Goal: Task Accomplishment & Management: Manage account settings

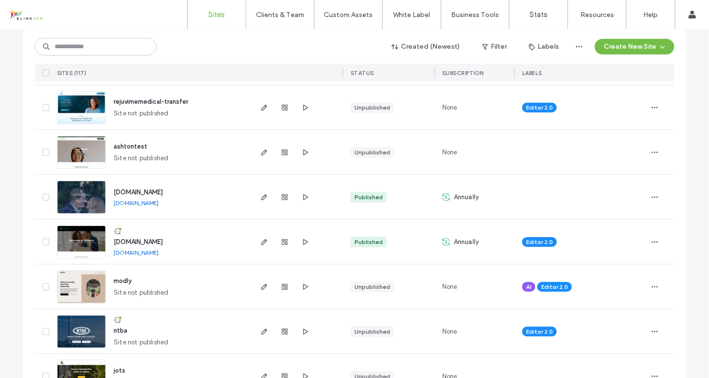
scroll to position [215, 0]
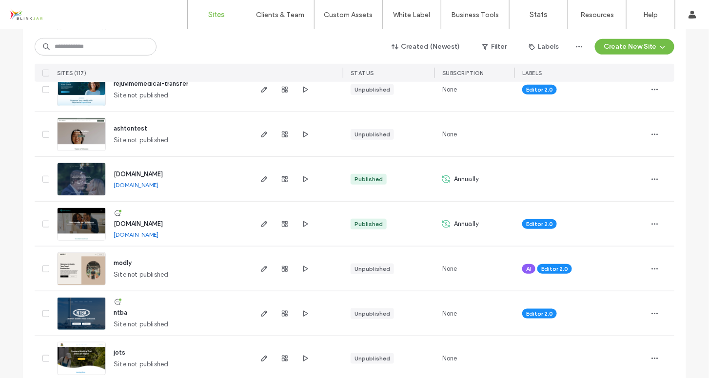
click at [177, 85] on span "rejuvimemedical-transfer" at bounding box center [151, 83] width 75 height 7
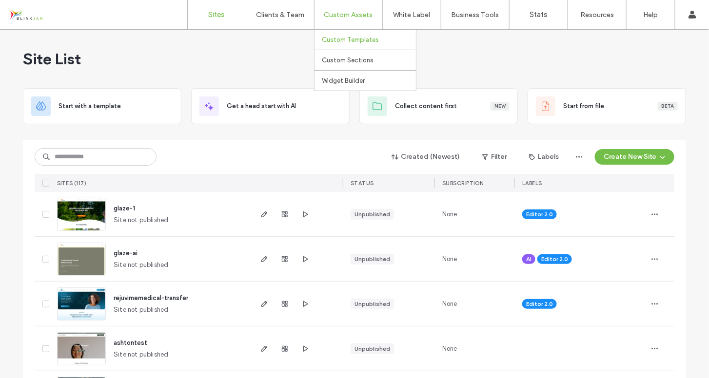
click at [347, 40] on label "Custom Templates" at bounding box center [350, 39] width 57 height 7
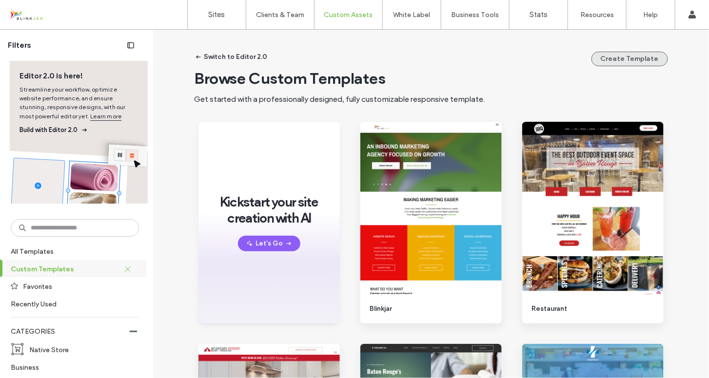
click at [605, 61] on button "Create Template" at bounding box center [630, 59] width 77 height 15
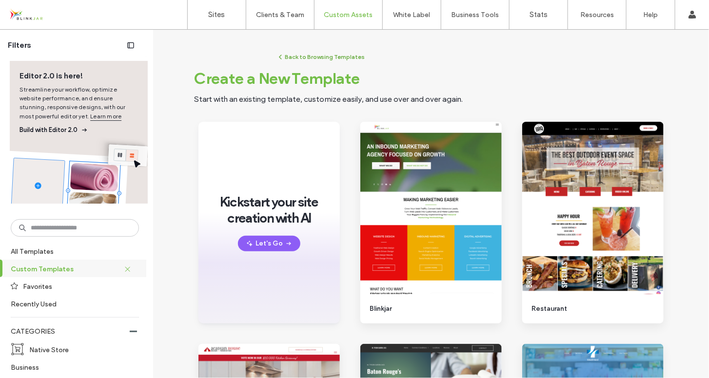
click at [300, 58] on button "Back to Browsing Templates" at bounding box center [321, 57] width 89 height 12
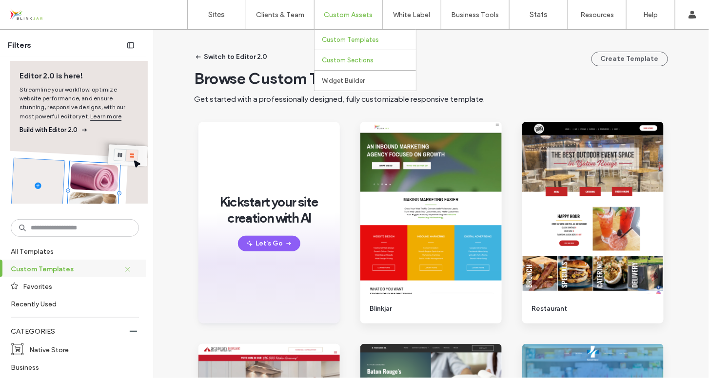
click at [349, 60] on label "Custom Sections" at bounding box center [348, 60] width 52 height 7
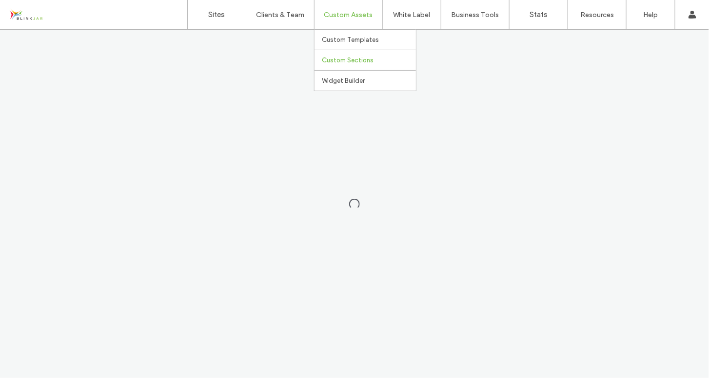
click at [345, 60] on label "Custom Sections" at bounding box center [348, 60] width 52 height 7
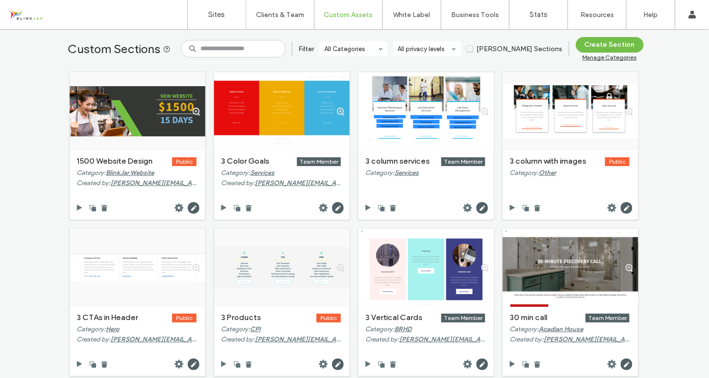
click at [593, 58] on div "Manage Categories" at bounding box center [610, 57] width 68 height 7
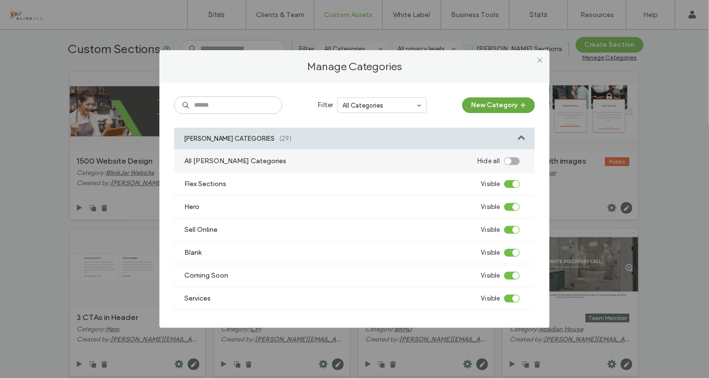
click at [492, 107] on button "New Category" at bounding box center [498, 106] width 73 height 16
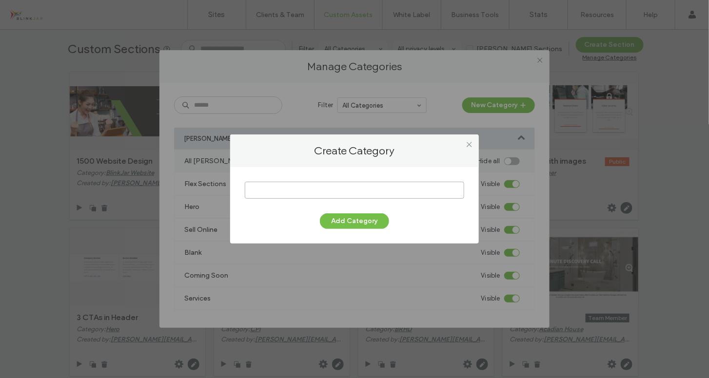
click at [365, 189] on input at bounding box center [354, 190] width 219 height 17
type input "********"
click at [355, 222] on button "Add Category" at bounding box center [354, 222] width 69 height 16
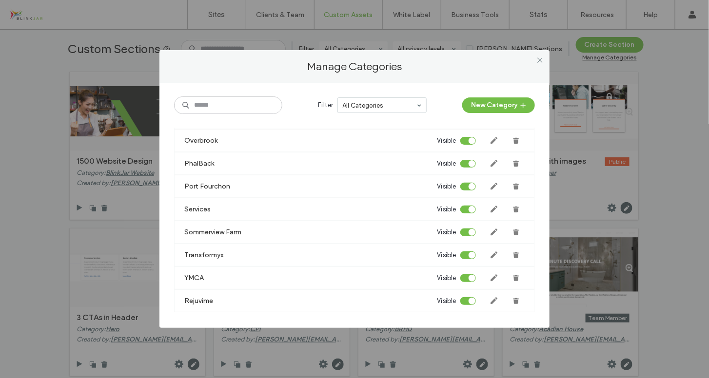
scroll to position [1771, 0]
click at [539, 60] on icon at bounding box center [540, 60] width 7 height 7
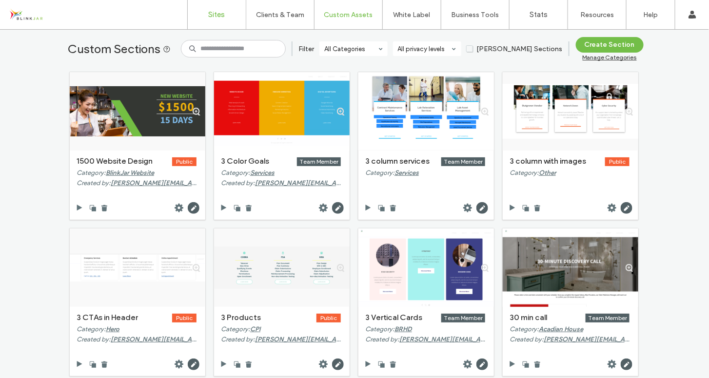
click at [221, 15] on label "Sites" at bounding box center [217, 14] width 17 height 9
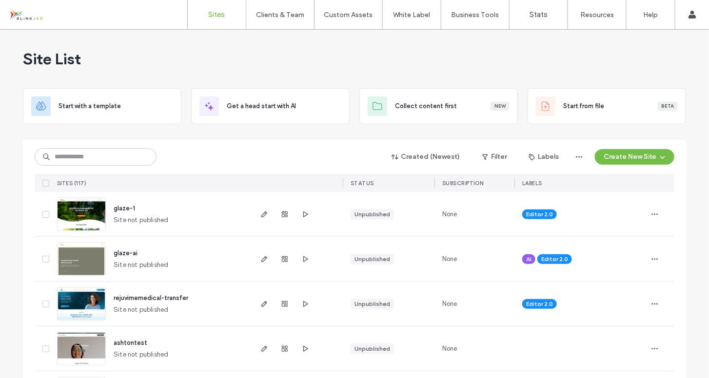
click at [152, 296] on span "rejuvimemedical-transfer" at bounding box center [151, 298] width 75 height 7
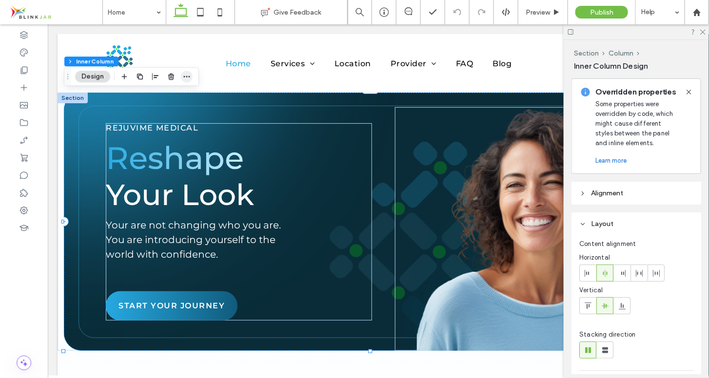
click at [189, 80] on icon "button" at bounding box center [187, 77] width 8 height 8
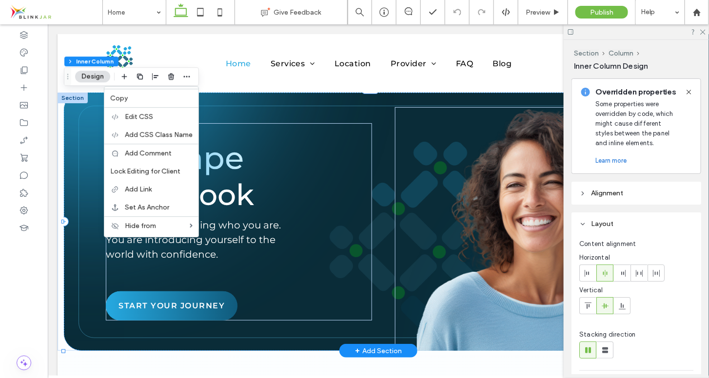
click at [67, 104] on div "REJUVIME MEDICAL Reshape Your Look Your are not changing who you are. You are i…" at bounding box center [372, 221] width 619 height 258
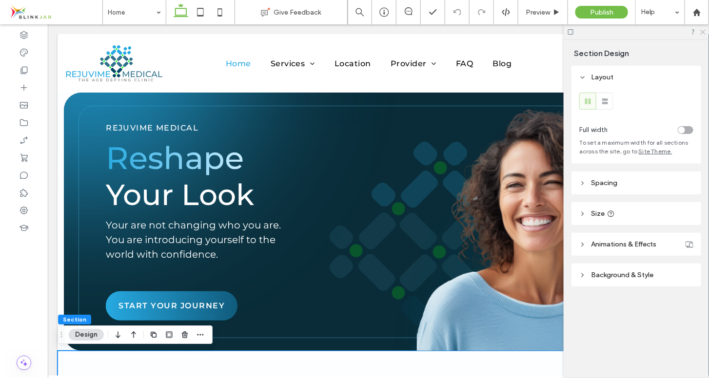
click at [705, 33] on icon at bounding box center [702, 31] width 6 height 6
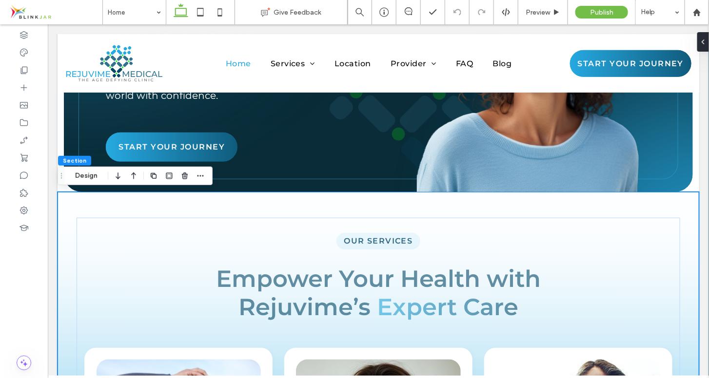
scroll to position [162, 0]
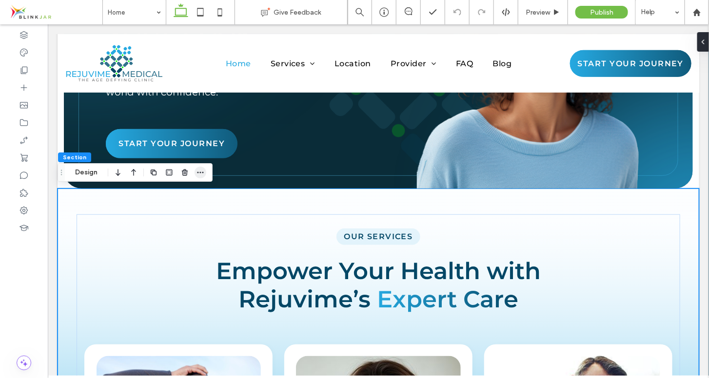
click at [202, 176] on icon "button" at bounding box center [201, 173] width 8 height 8
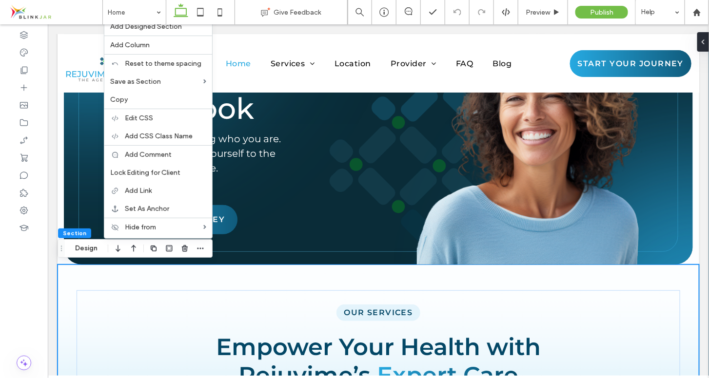
scroll to position [97, 0]
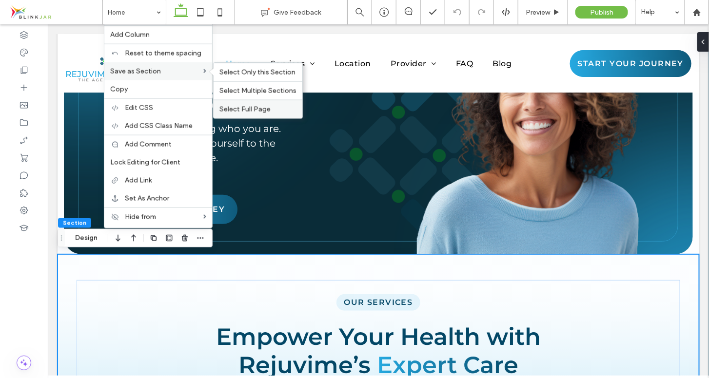
click at [234, 105] on span "Select Full Page" at bounding box center [244, 109] width 51 height 8
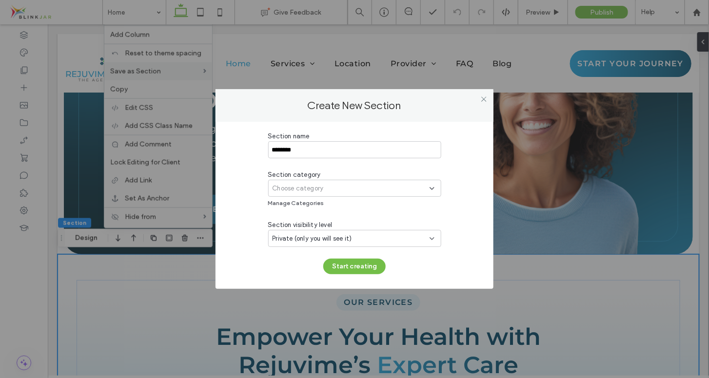
type input "********"
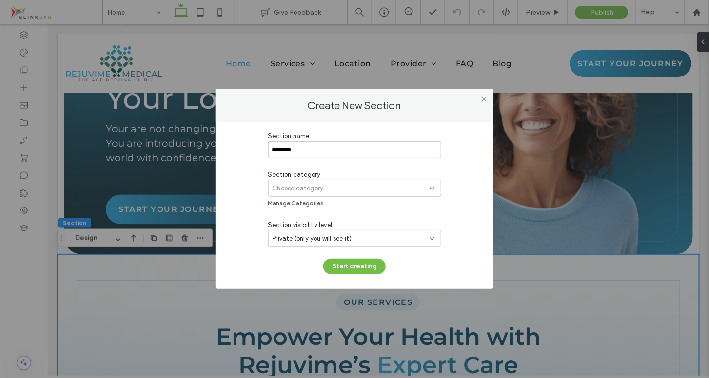
click at [317, 188] on span "Choose category" at bounding box center [298, 189] width 51 height 10
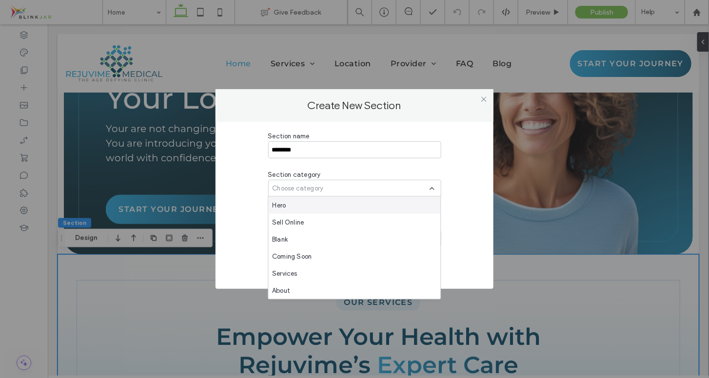
click at [317, 188] on span "Choose category" at bounding box center [298, 189] width 51 height 10
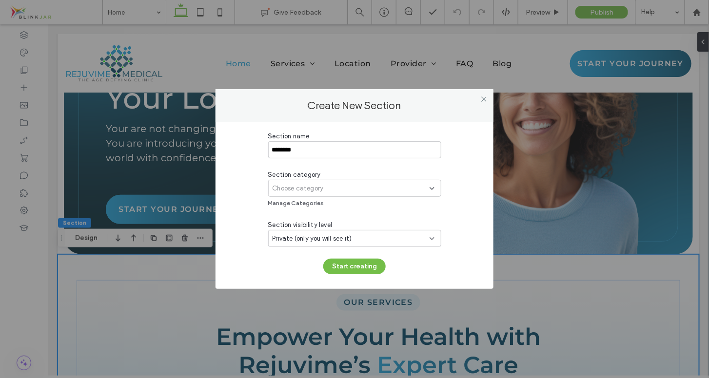
click at [317, 188] on span "Choose category" at bounding box center [298, 189] width 51 height 10
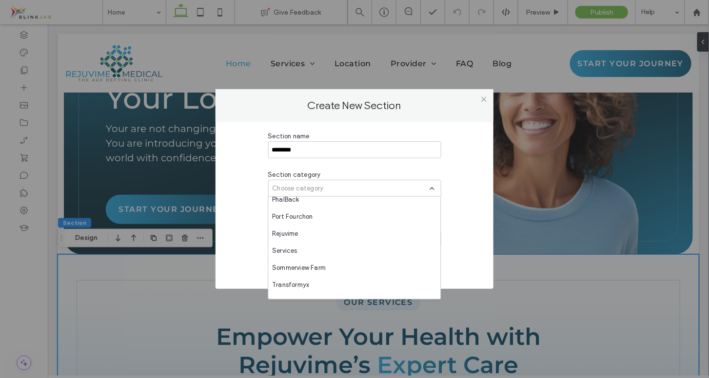
scroll to position [1276, 0]
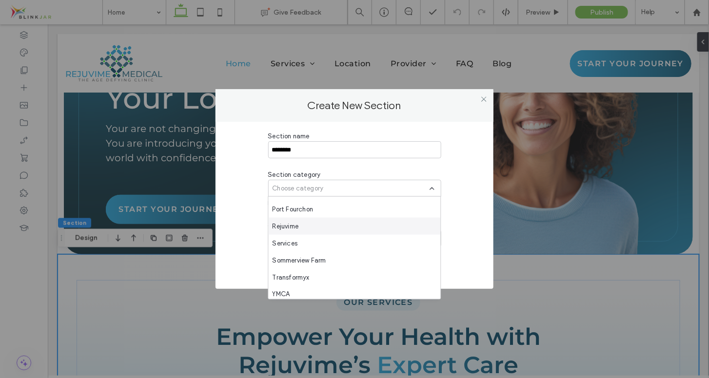
click at [407, 232] on div "Rejuvime" at bounding box center [355, 226] width 172 height 17
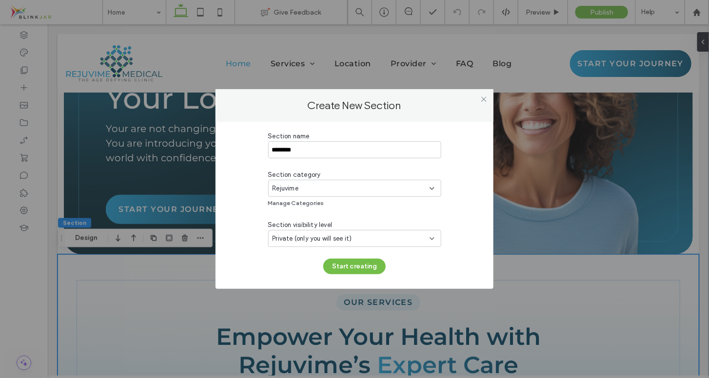
click at [362, 239] on div "Private (only you will see it)" at bounding box center [351, 239] width 157 height 10
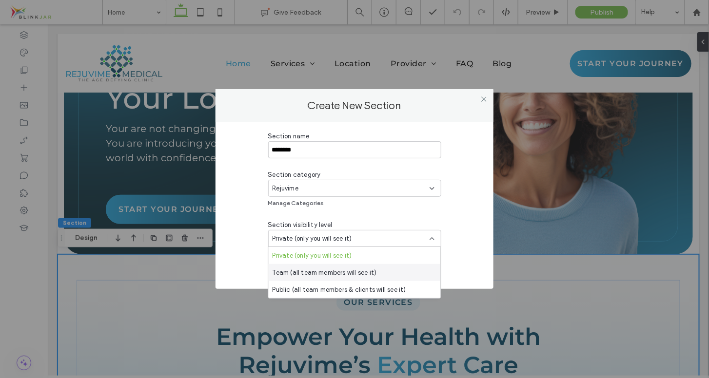
click at [351, 275] on span "Team (all team members will see it)" at bounding box center [325, 273] width 104 height 10
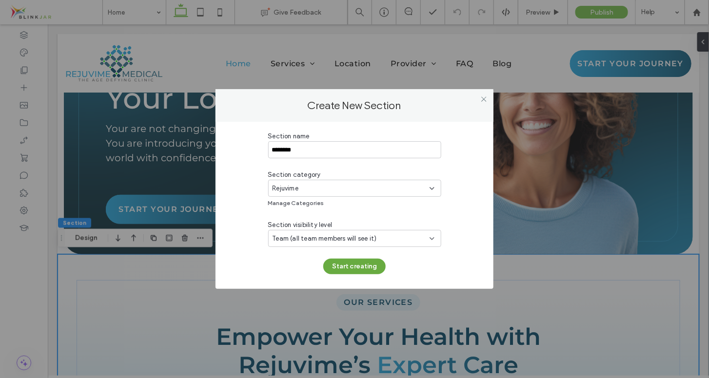
click at [352, 269] on button "Start creating" at bounding box center [354, 267] width 62 height 16
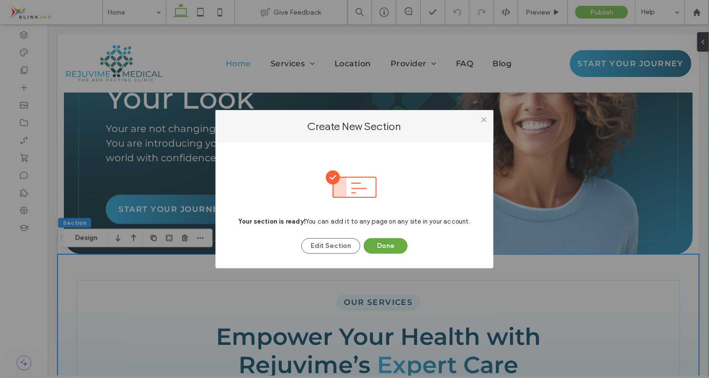
click at [378, 248] on button "Done" at bounding box center [386, 247] width 44 height 16
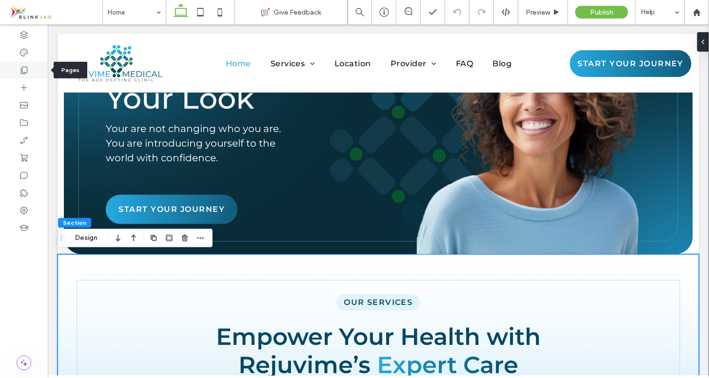
click at [22, 67] on use at bounding box center [24, 70] width 7 height 7
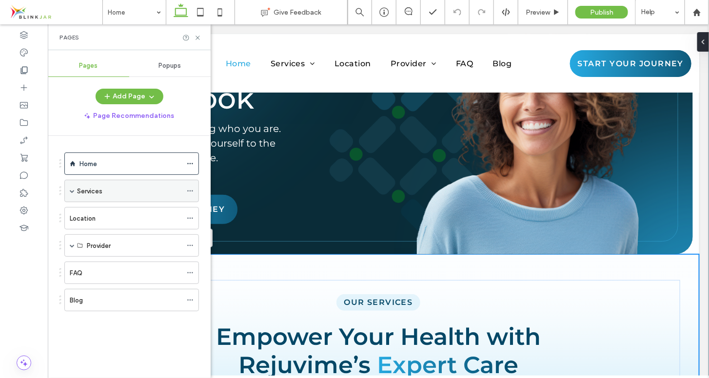
click at [75, 190] on div "Services" at bounding box center [131, 191] width 135 height 22
click at [73, 190] on span at bounding box center [72, 191] width 5 height 5
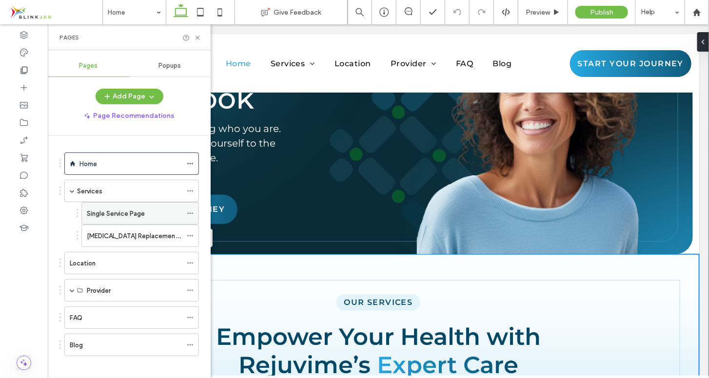
click at [103, 210] on label "Single Service Page" at bounding box center [116, 213] width 58 height 17
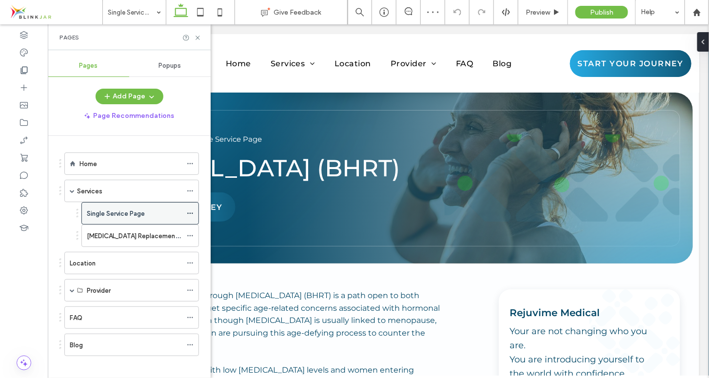
click at [189, 213] on icon at bounding box center [190, 213] width 7 height 7
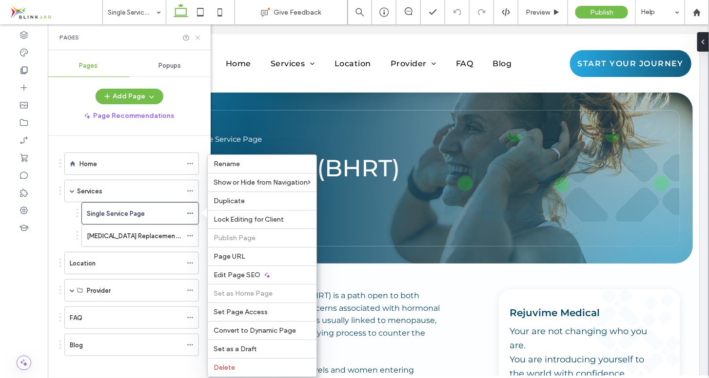
click at [199, 39] on use at bounding box center [198, 38] width 4 height 4
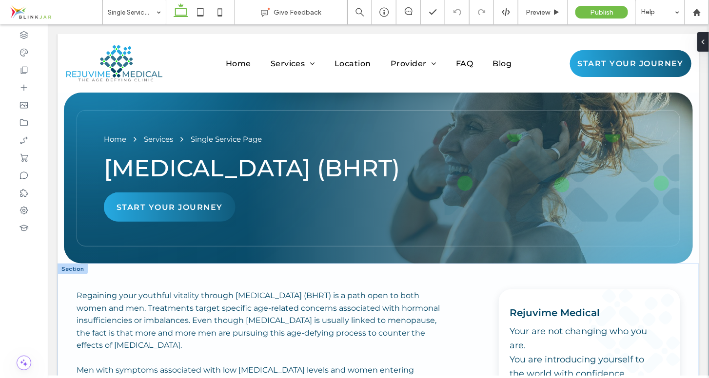
click at [77, 274] on div at bounding box center [72, 268] width 30 height 11
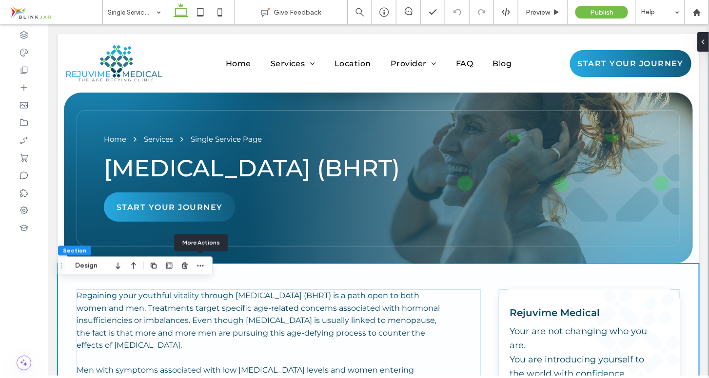
click at [200, 273] on div at bounding box center [201, 267] width 12 height 18
click at [201, 267] on icon "button" at bounding box center [201, 266] width 8 height 8
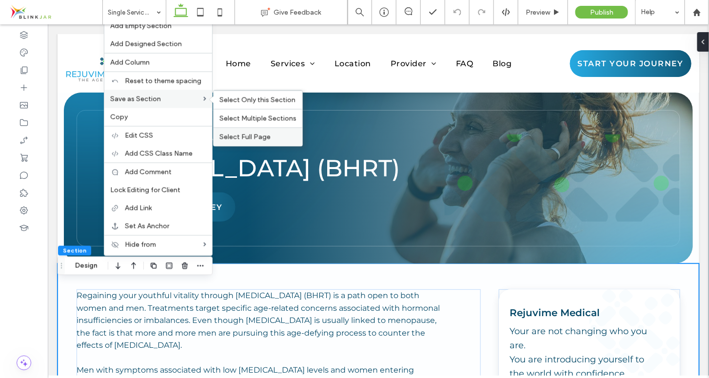
click at [231, 136] on span "Select Full Page" at bounding box center [244, 137] width 51 height 8
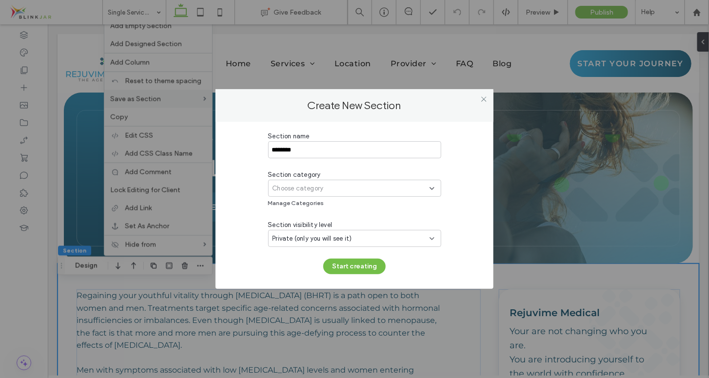
type input "********"
click at [368, 186] on div "Choose category" at bounding box center [351, 189] width 157 height 10
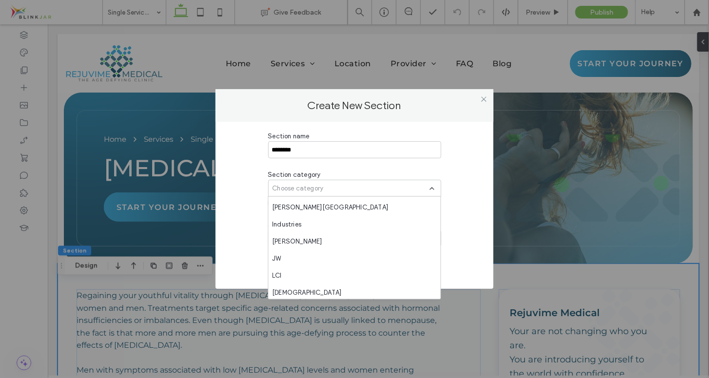
scroll to position [1280, 0]
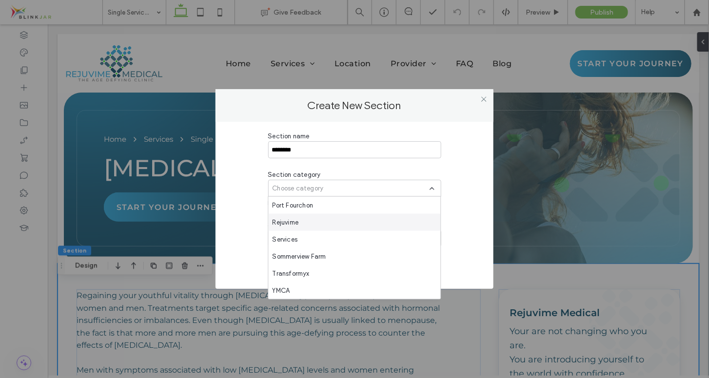
click at [391, 229] on div "Rejuvime" at bounding box center [355, 222] width 172 height 17
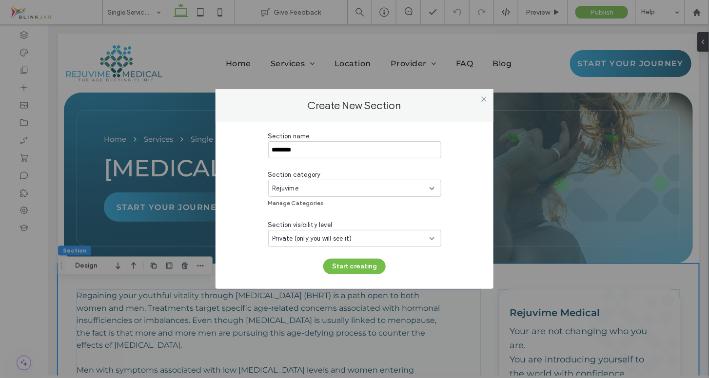
click at [356, 241] on div "Private (only you will see it)" at bounding box center [351, 239] width 157 height 10
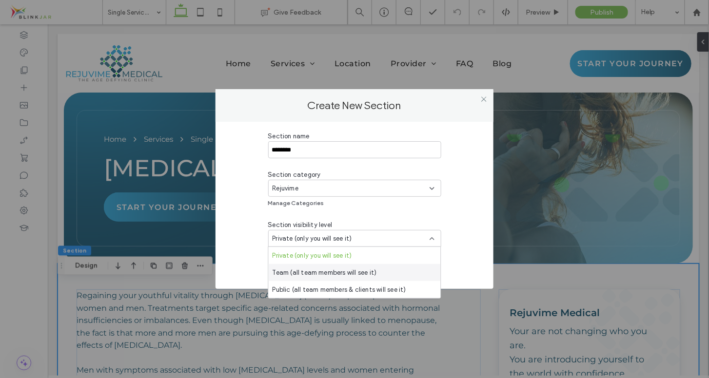
click at [347, 278] on div "Team (all team members will see it)" at bounding box center [355, 272] width 172 height 17
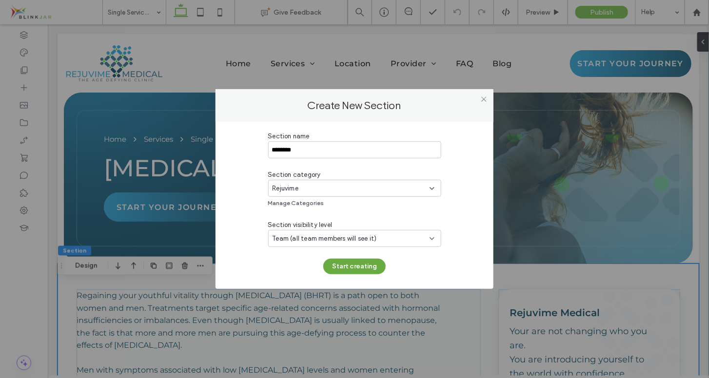
click at [353, 266] on button "Start creating" at bounding box center [354, 267] width 62 height 16
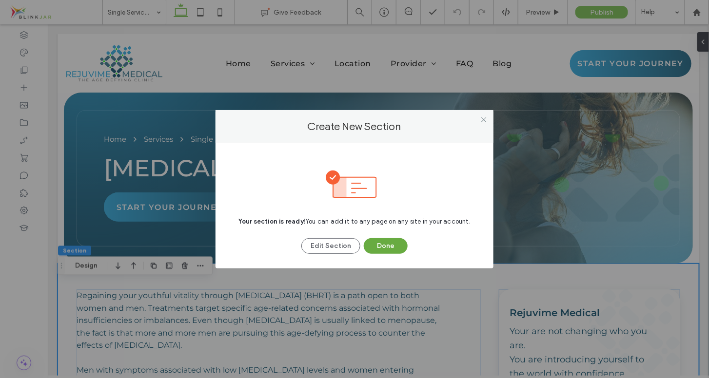
click at [386, 244] on button "Done" at bounding box center [386, 247] width 44 height 16
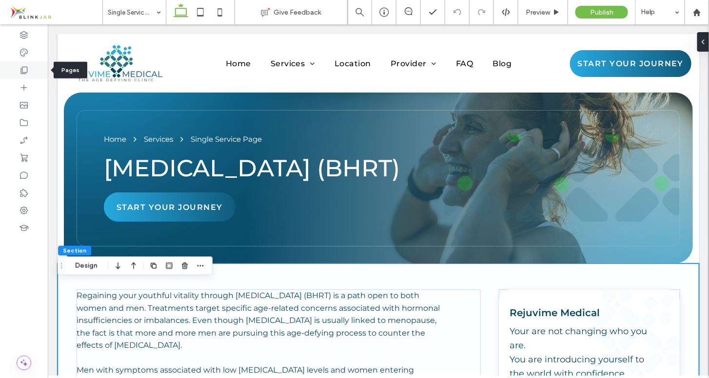
click at [29, 73] on div at bounding box center [24, 70] width 48 height 18
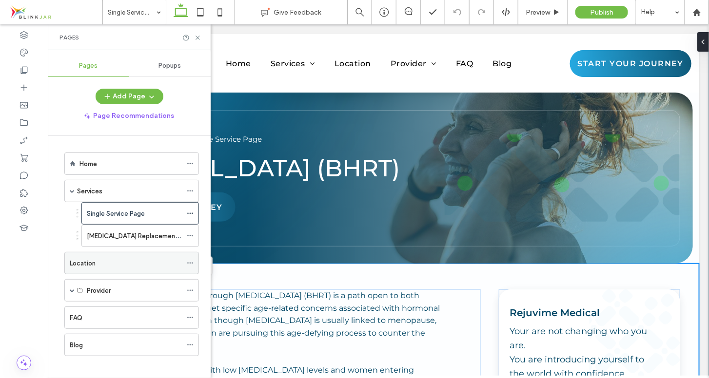
click at [81, 262] on label "Location" at bounding box center [83, 263] width 26 height 17
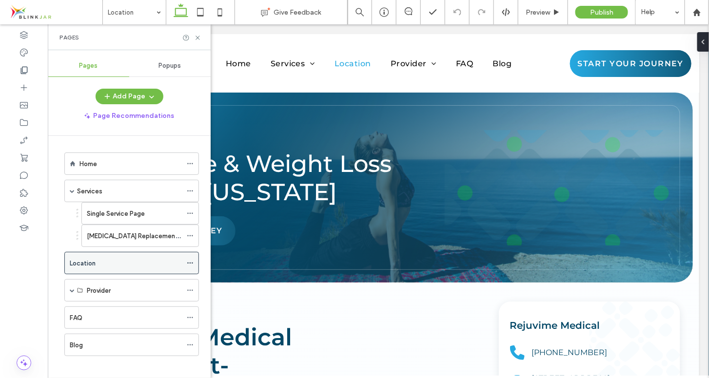
click at [191, 261] on icon at bounding box center [190, 263] width 7 height 7
click at [157, 260] on div "Location" at bounding box center [126, 263] width 112 height 10
click at [198, 34] on icon at bounding box center [197, 37] width 7 height 7
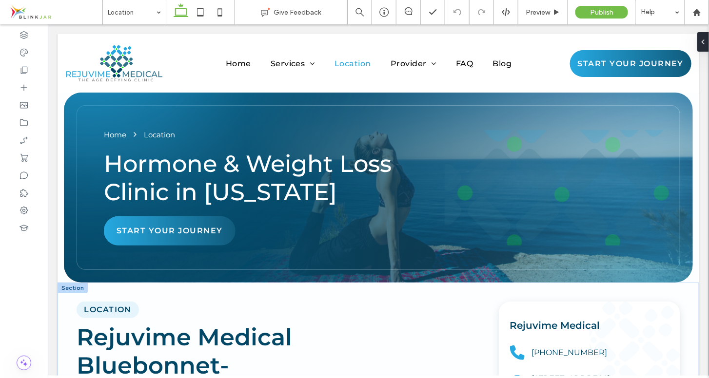
click at [69, 288] on div at bounding box center [72, 287] width 30 height 11
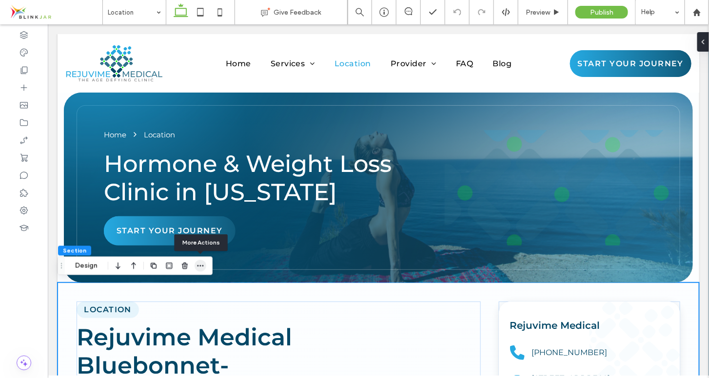
click at [201, 268] on icon "button" at bounding box center [201, 266] width 8 height 8
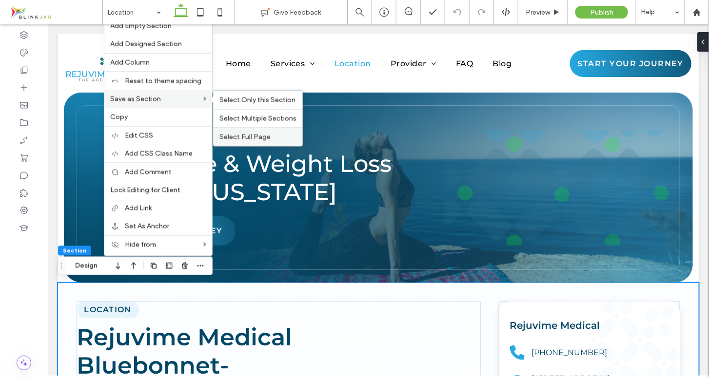
click at [230, 131] on div "Select Full Page" at bounding box center [258, 137] width 89 height 19
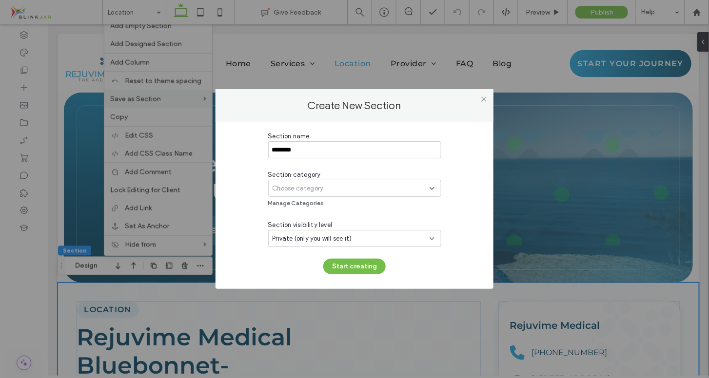
type input "********"
click at [305, 191] on span "Choose category" at bounding box center [298, 189] width 51 height 10
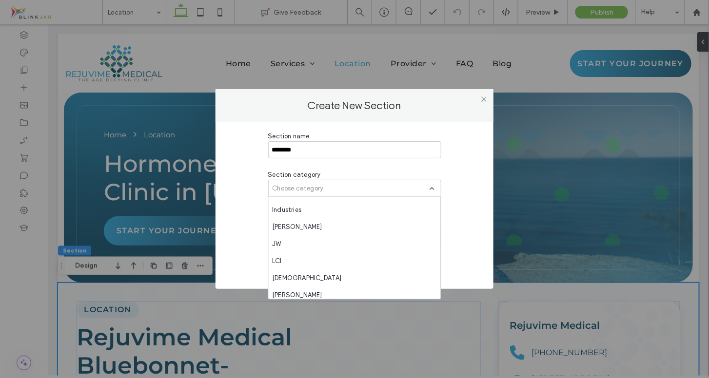
scroll to position [1280, 0]
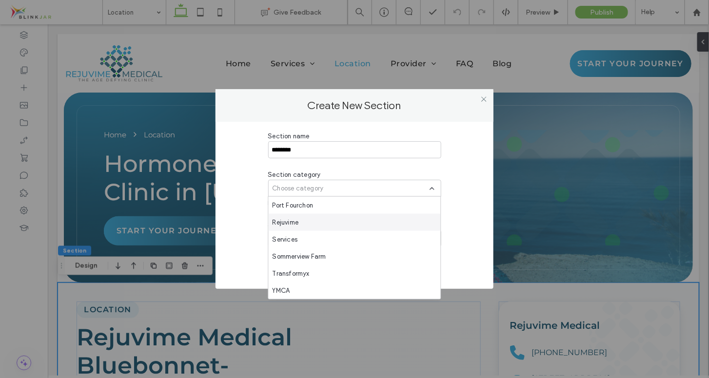
click at [385, 218] on div "Rejuvime" at bounding box center [355, 222] width 172 height 17
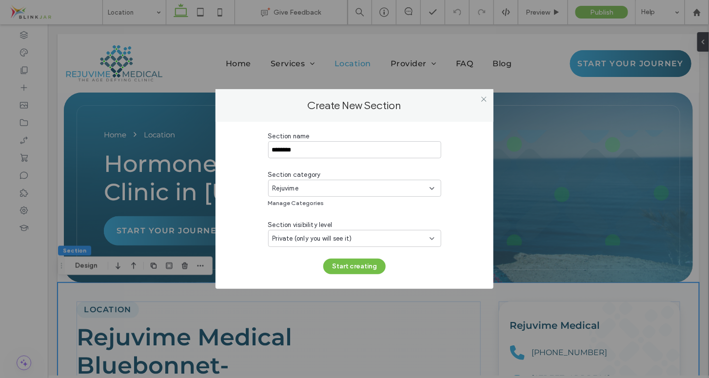
click at [359, 237] on div "Private (only you will see it)" at bounding box center [351, 239] width 157 height 10
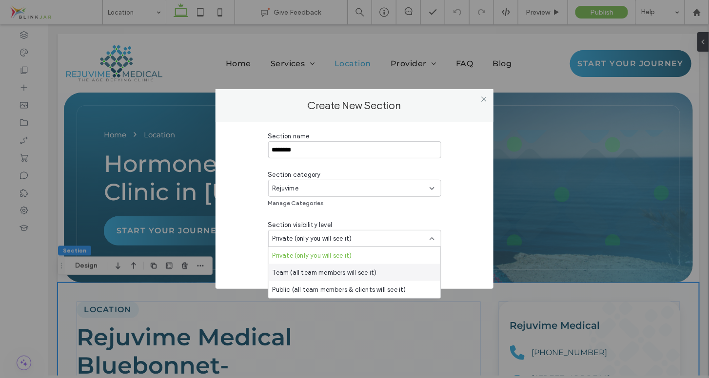
click at [349, 267] on div "Team (all team members will see it)" at bounding box center [355, 272] width 172 height 17
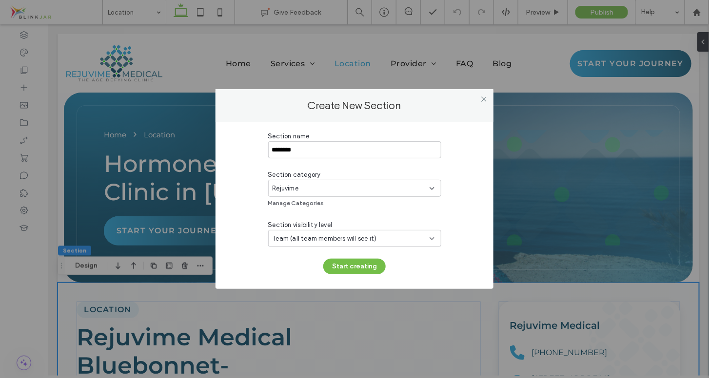
click at [349, 267] on button "Start creating" at bounding box center [354, 267] width 62 height 16
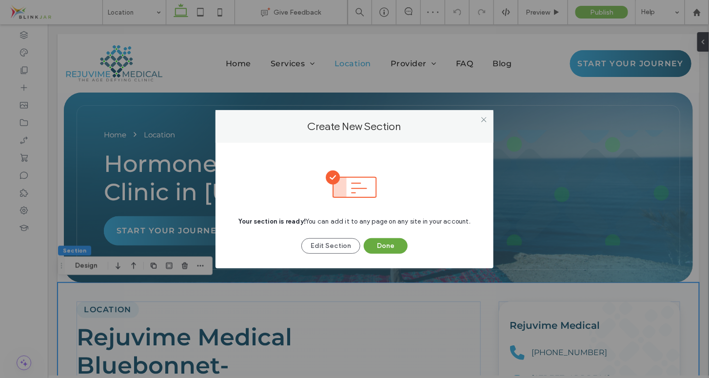
click at [379, 250] on button "Done" at bounding box center [386, 247] width 44 height 16
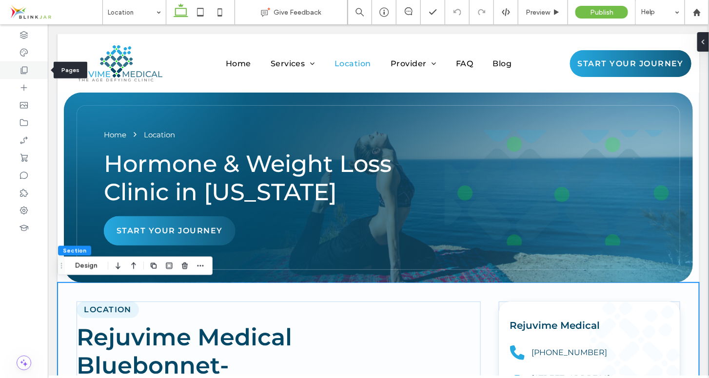
click at [29, 70] on div at bounding box center [24, 70] width 48 height 18
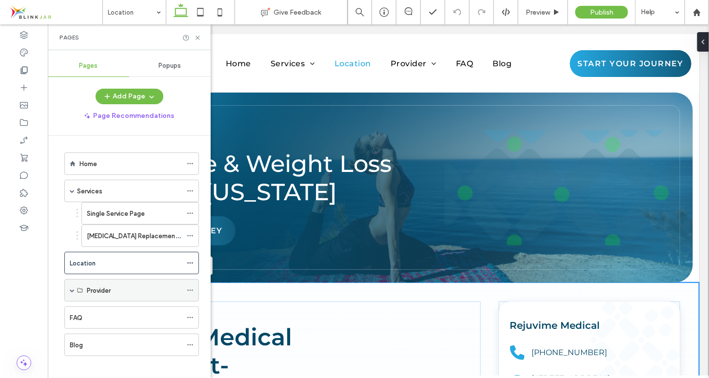
click at [72, 290] on span at bounding box center [72, 290] width 5 height 5
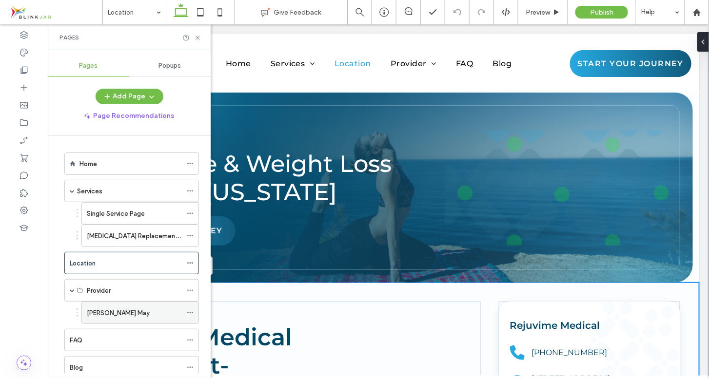
click at [101, 312] on label "[PERSON_NAME] May" at bounding box center [118, 313] width 63 height 17
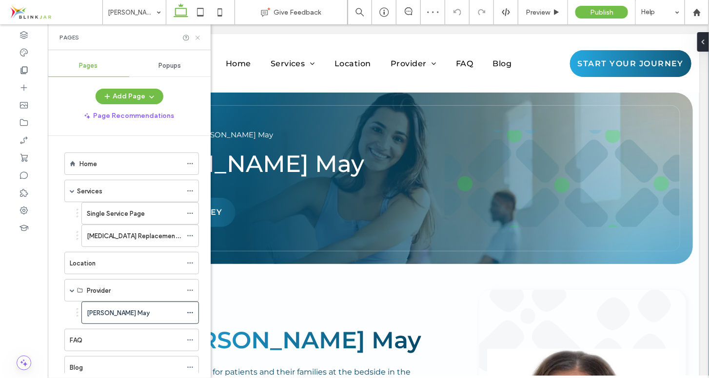
click at [200, 39] on icon at bounding box center [197, 37] width 7 height 7
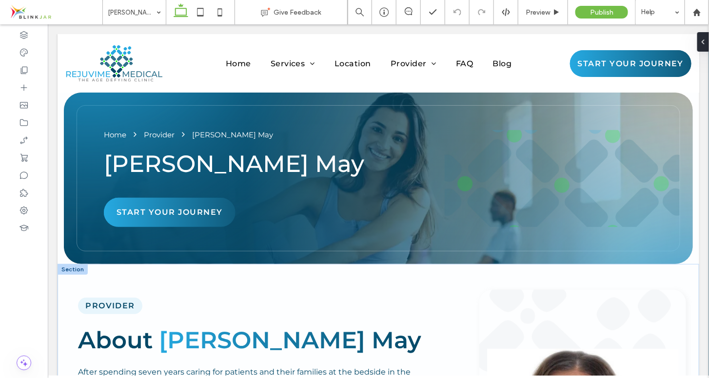
click at [79, 267] on div at bounding box center [72, 269] width 30 height 11
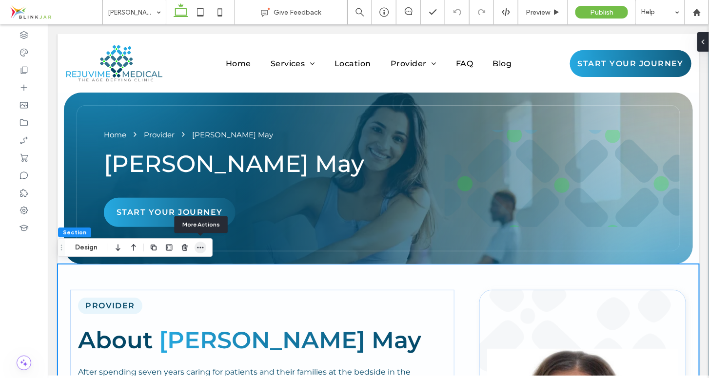
click at [204, 249] on icon "button" at bounding box center [201, 248] width 8 height 8
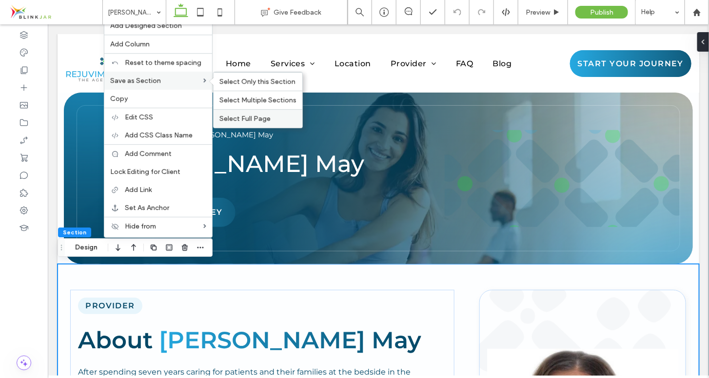
click at [237, 116] on span "Select Full Page" at bounding box center [244, 119] width 51 height 8
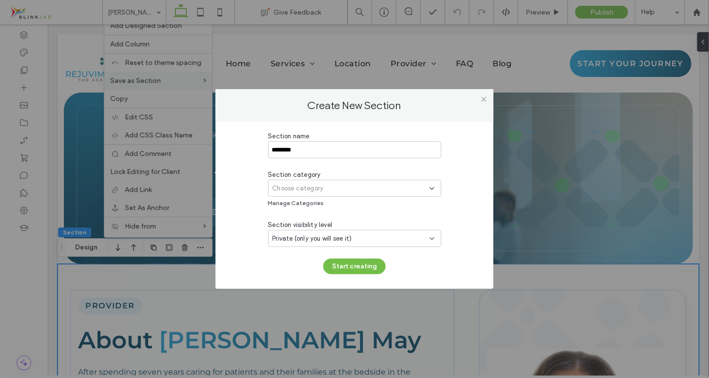
type input "********"
click at [301, 192] on span "Choose category" at bounding box center [298, 189] width 51 height 10
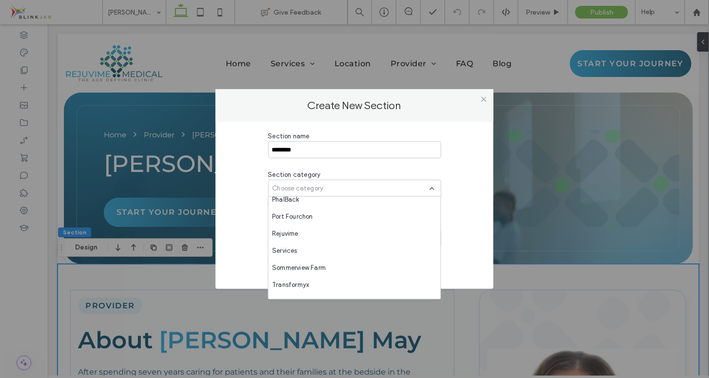
scroll to position [1276, 0]
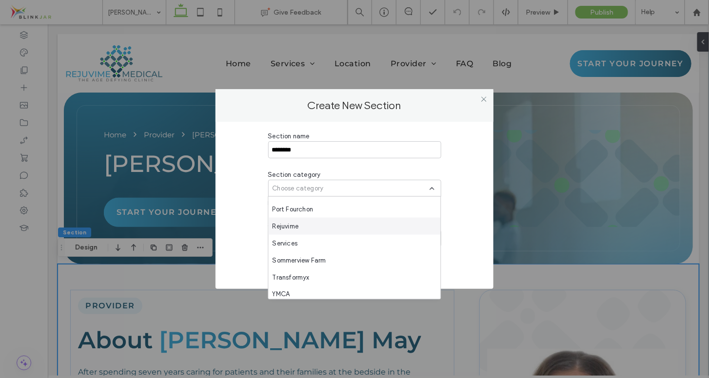
click at [396, 229] on div "Rejuvime" at bounding box center [355, 226] width 172 height 17
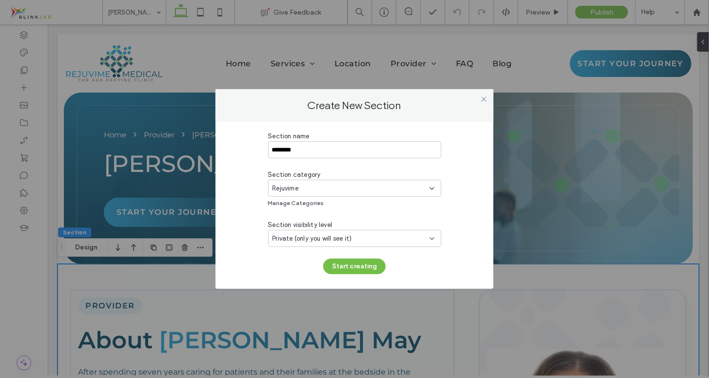
click at [388, 241] on div "Private (only you will see it)" at bounding box center [351, 239] width 157 height 10
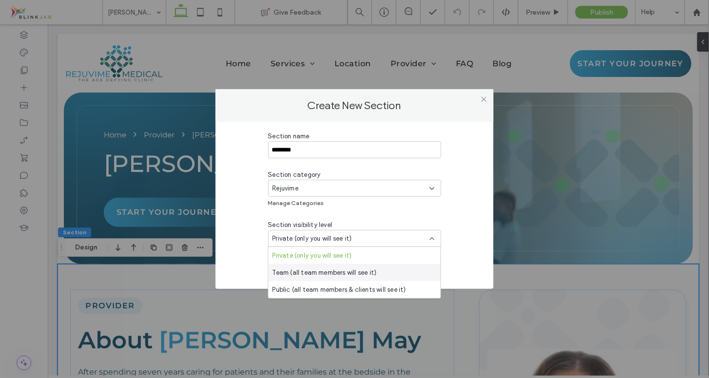
click at [371, 274] on span "Team (all team members will see it)" at bounding box center [325, 273] width 104 height 10
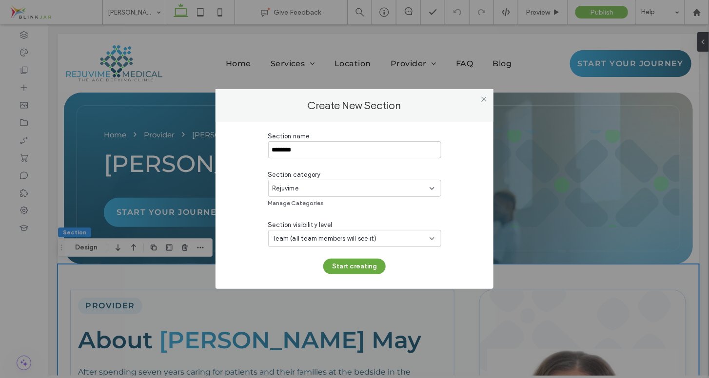
click at [366, 269] on button "Start creating" at bounding box center [354, 267] width 62 height 16
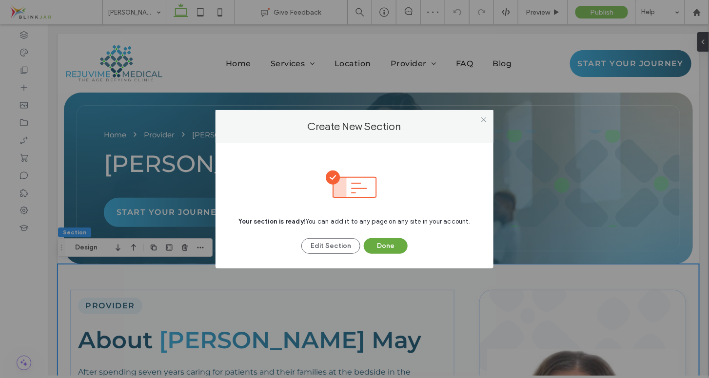
click at [387, 247] on button "Done" at bounding box center [386, 247] width 44 height 16
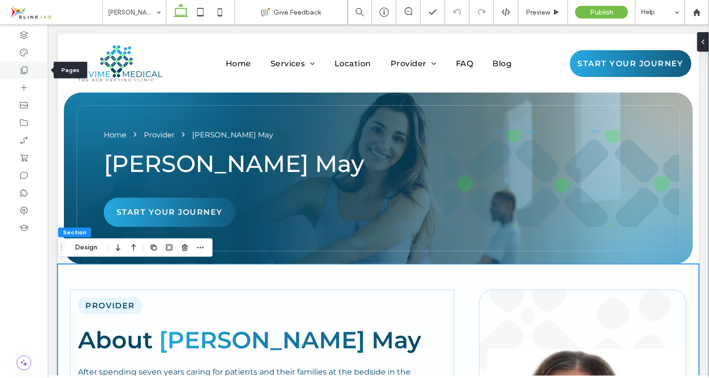
click at [26, 67] on use at bounding box center [24, 70] width 7 height 7
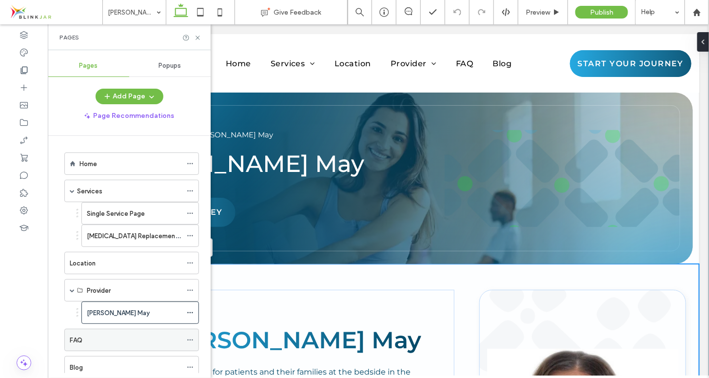
click at [74, 338] on label "FAQ" at bounding box center [76, 340] width 13 height 17
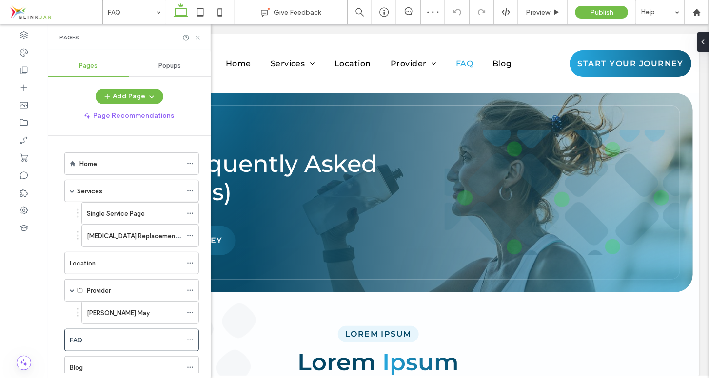
click at [197, 38] on icon at bounding box center [197, 37] width 7 height 7
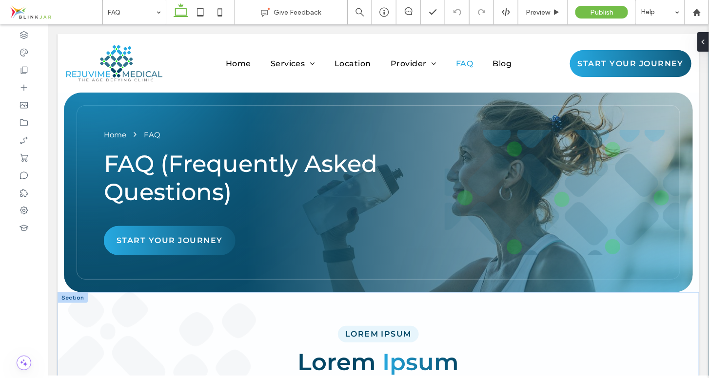
click at [72, 299] on div at bounding box center [72, 297] width 30 height 11
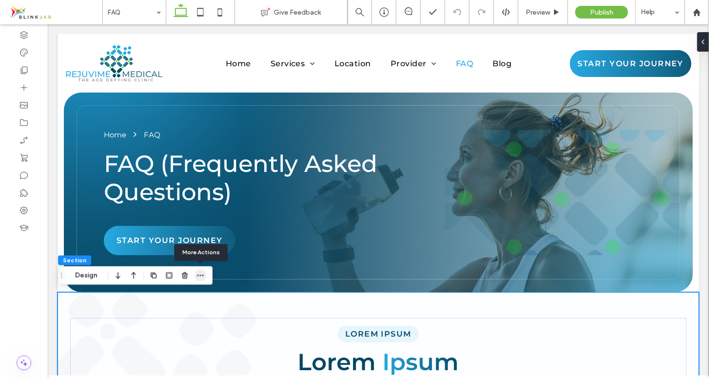
click at [199, 273] on icon "button" at bounding box center [201, 276] width 8 height 8
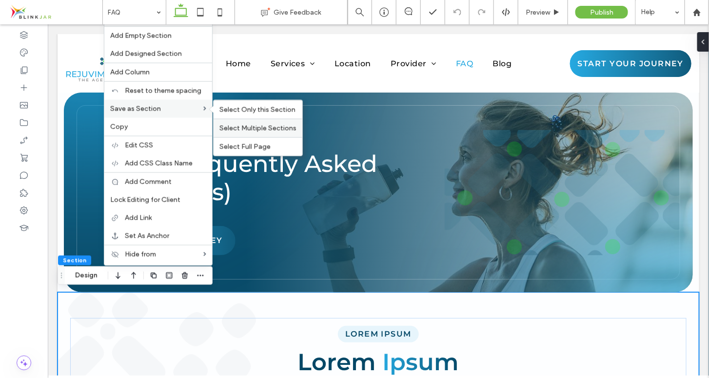
click at [233, 126] on span "Select Multiple Sections" at bounding box center [257, 128] width 77 height 8
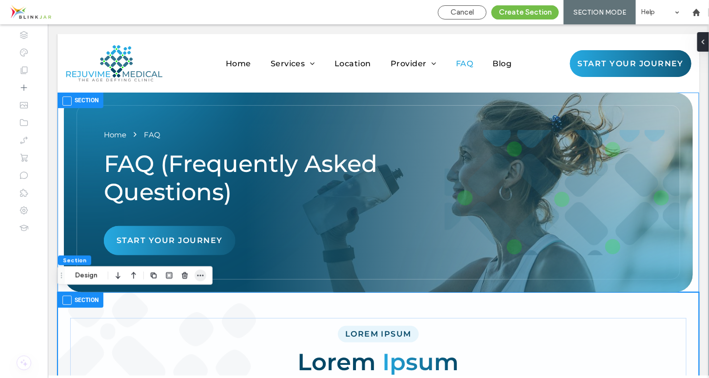
click at [196, 273] on span "button" at bounding box center [201, 276] width 12 height 12
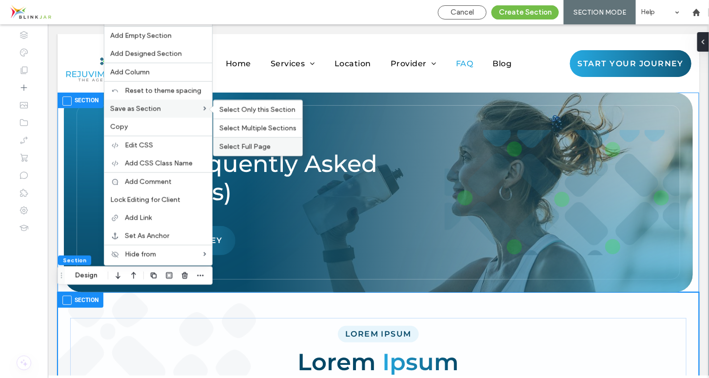
click at [231, 147] on span "Select Full Page" at bounding box center [244, 147] width 51 height 8
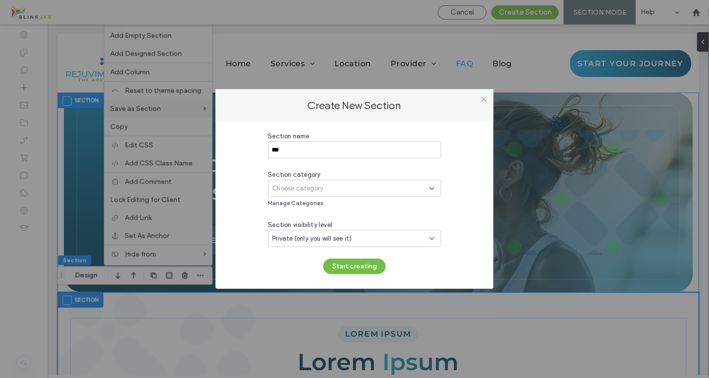
type input "***"
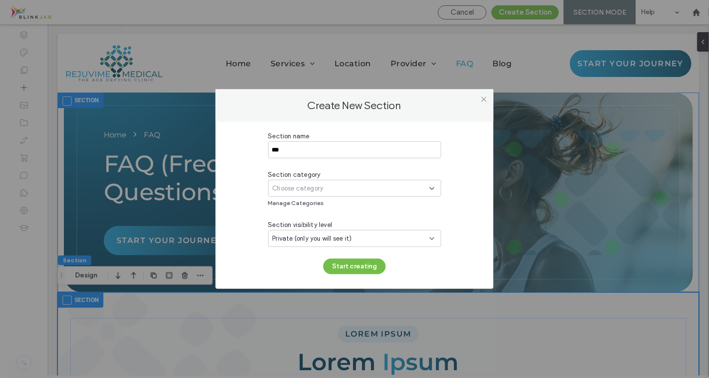
click at [300, 191] on span "Choose category" at bounding box center [298, 189] width 51 height 10
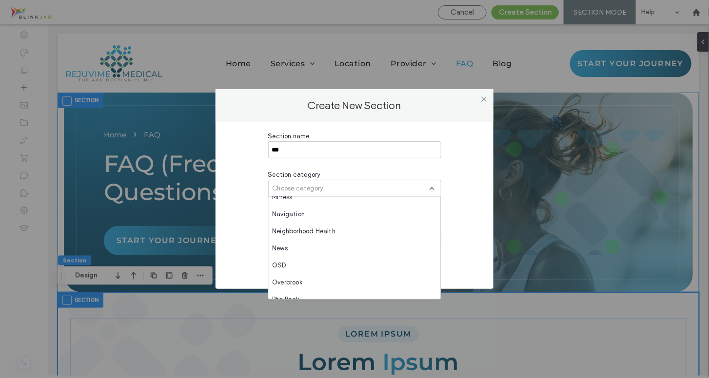
scroll to position [1280, 0]
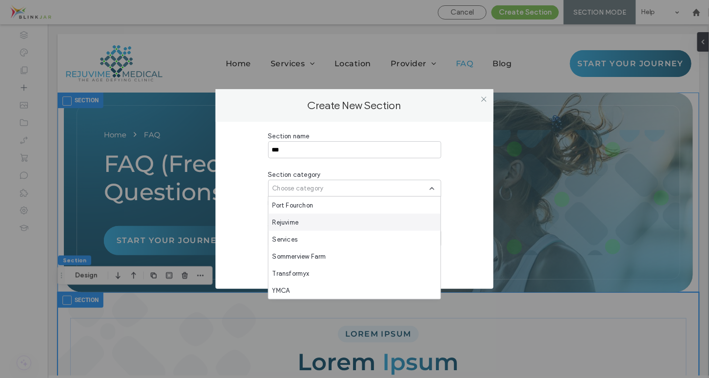
click at [381, 222] on div "Rejuvime" at bounding box center [355, 222] width 172 height 17
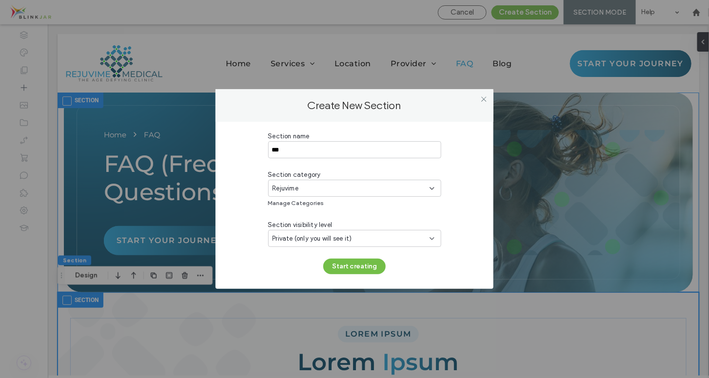
click at [366, 239] on div "Private (only you will see it)" at bounding box center [351, 239] width 157 height 10
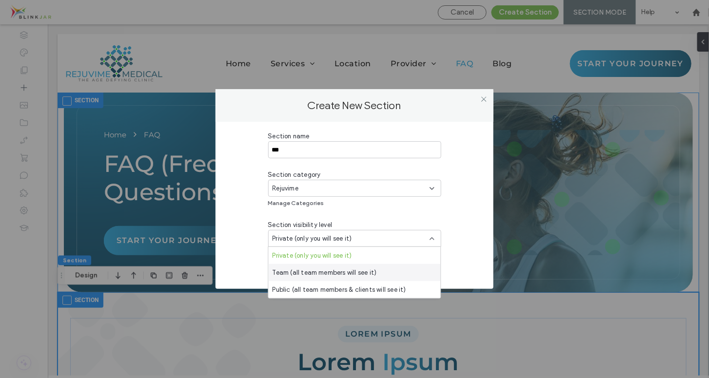
click at [358, 271] on span "Team (all team members will see it)" at bounding box center [325, 273] width 104 height 10
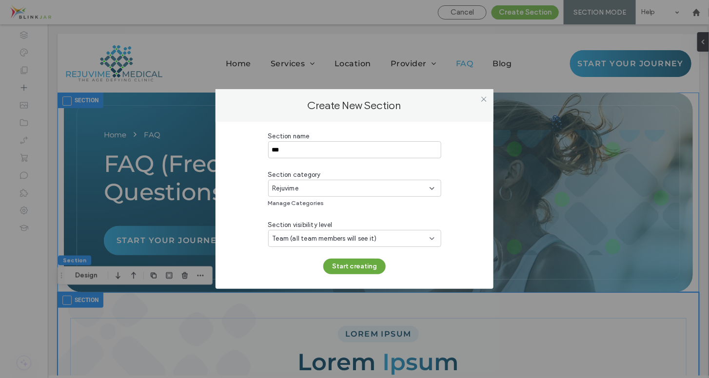
click at [357, 271] on button "Start creating" at bounding box center [354, 267] width 62 height 16
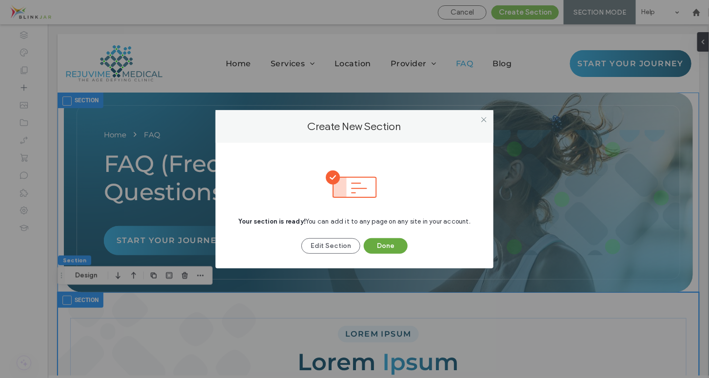
click at [378, 251] on button "Done" at bounding box center [386, 247] width 44 height 16
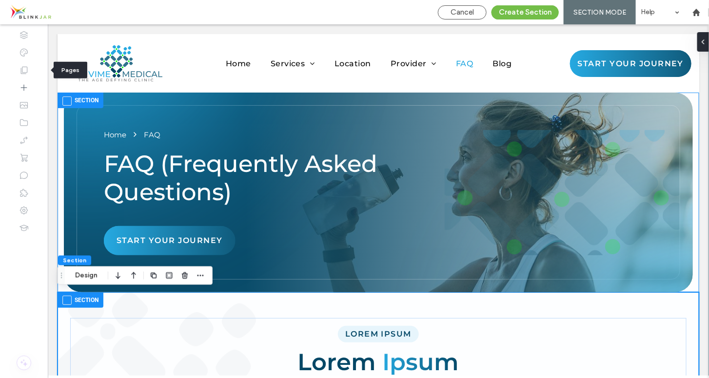
click at [26, 70] on icon at bounding box center [24, 70] width 10 height 10
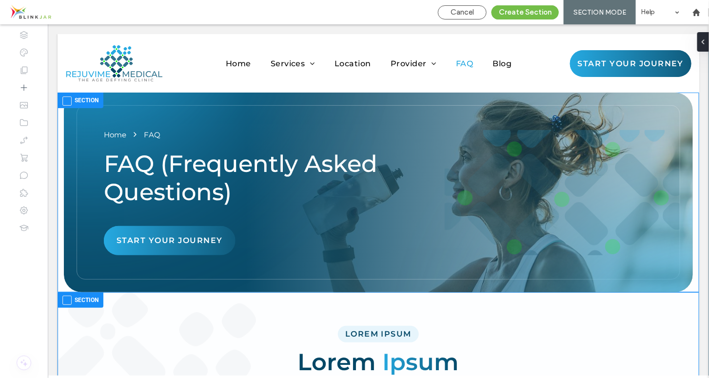
click at [67, 299] on span at bounding box center [66, 300] width 9 height 9
click at [465, 16] on span "Cancel" at bounding box center [462, 12] width 23 height 9
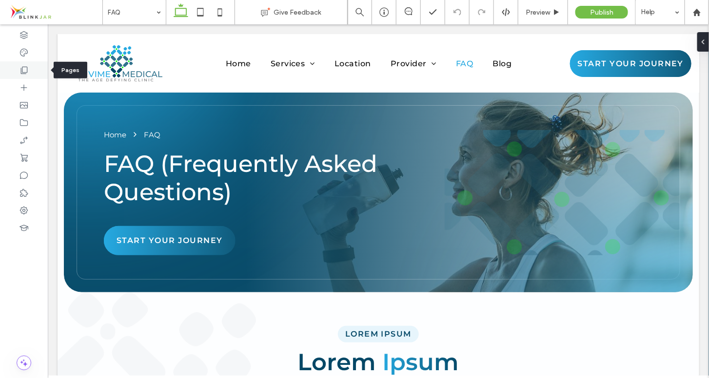
click at [26, 70] on icon at bounding box center [24, 70] width 10 height 10
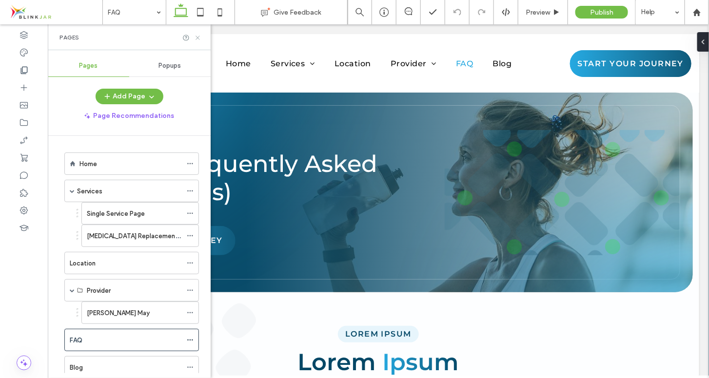
click at [197, 38] on icon at bounding box center [197, 37] width 7 height 7
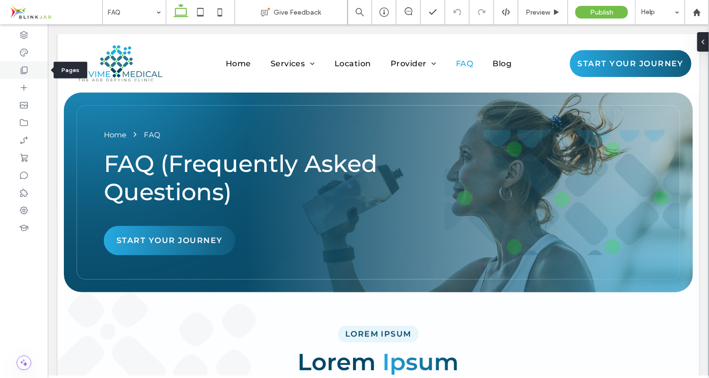
click at [28, 67] on icon at bounding box center [24, 70] width 10 height 10
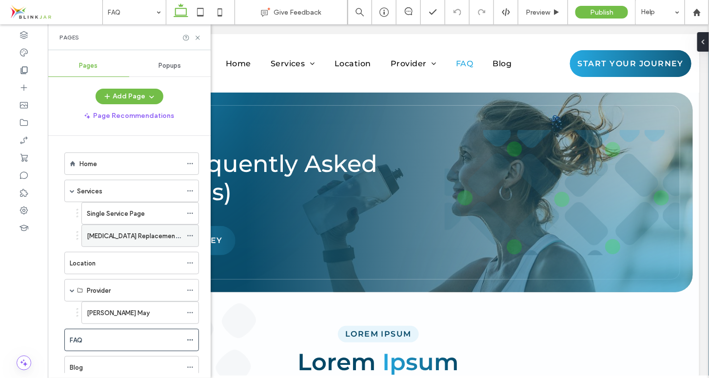
click at [103, 232] on label "[MEDICAL_DATA] Replacement Therapy" at bounding box center [145, 236] width 117 height 17
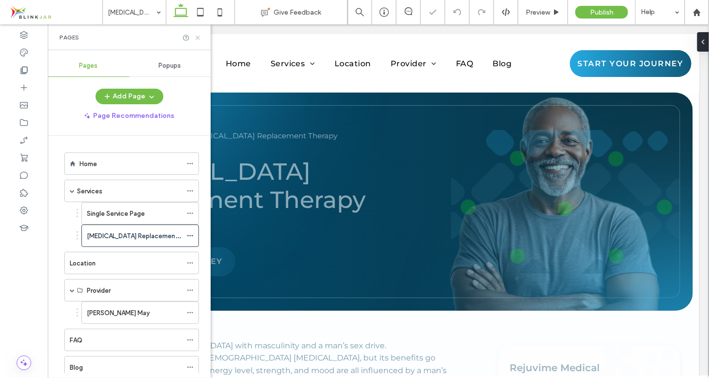
click at [196, 38] on icon at bounding box center [197, 37] width 7 height 7
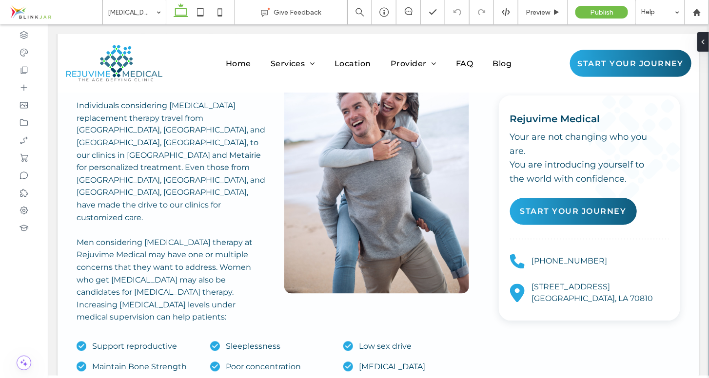
scroll to position [547, 0]
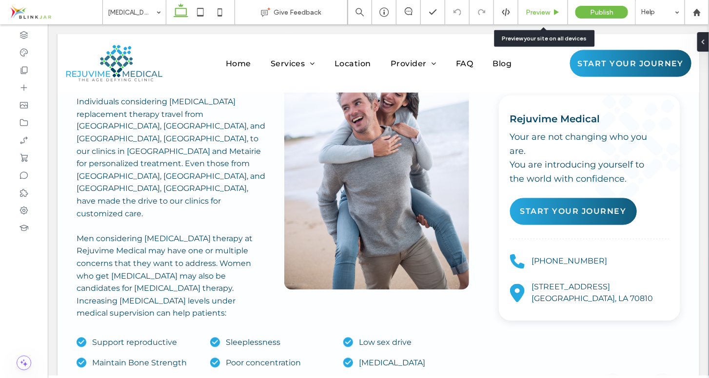
click at [542, 22] on div "Preview" at bounding box center [543, 12] width 50 height 24
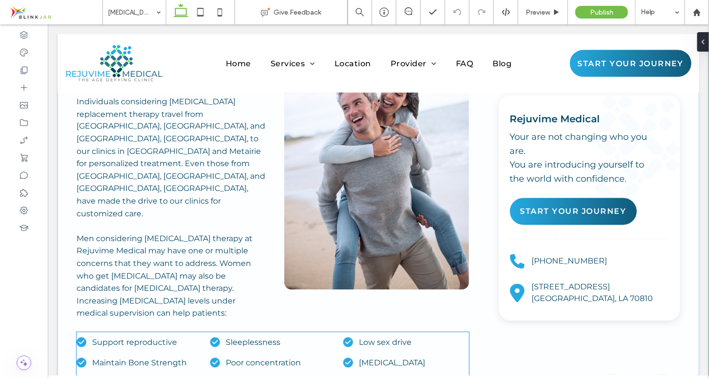
click at [367, 353] on li "Memory loss" at bounding box center [411, 363] width 116 height 20
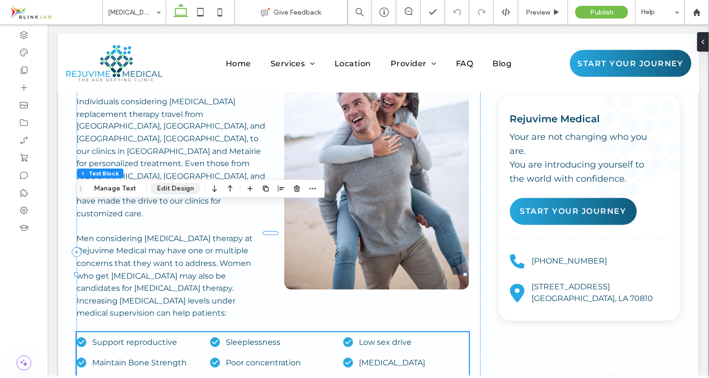
click at [182, 192] on button "Edit Design" at bounding box center [176, 189] width 50 height 12
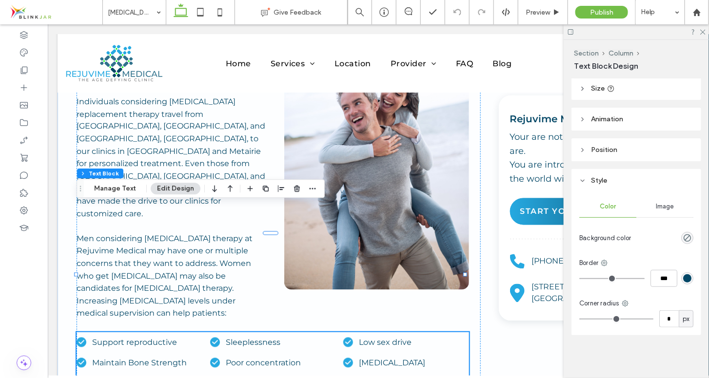
scroll to position [0, 0]
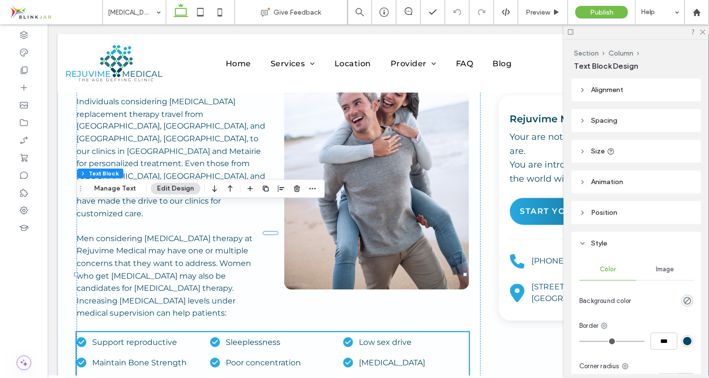
click at [585, 91] on icon at bounding box center [582, 90] width 7 height 7
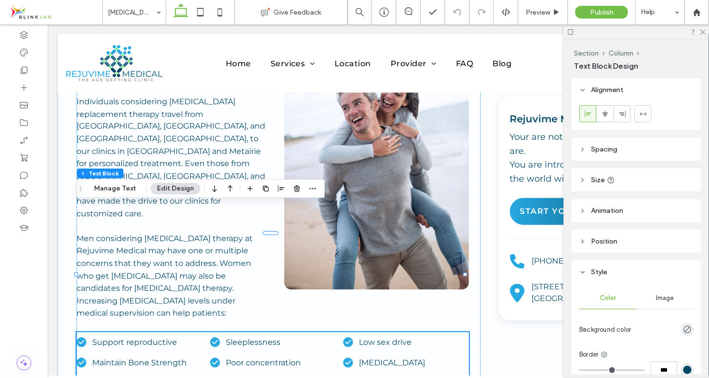
click at [585, 91] on icon at bounding box center [582, 90] width 7 height 7
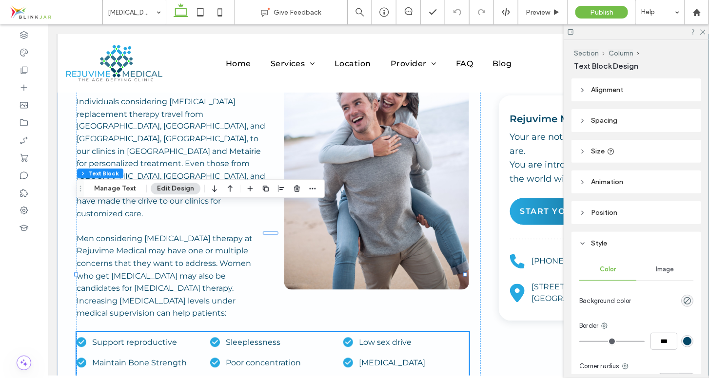
click at [582, 119] on icon at bounding box center [582, 121] width 7 height 7
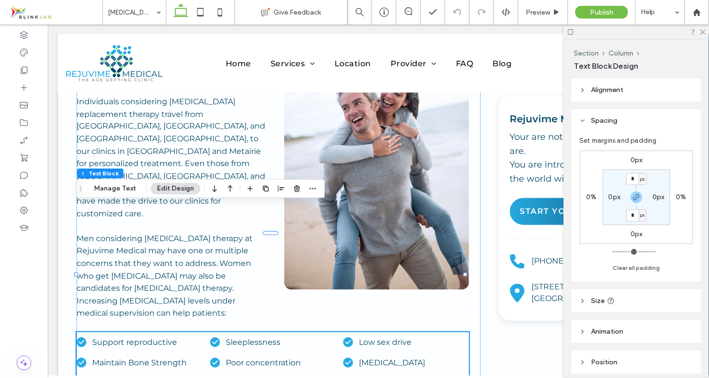
click at [582, 119] on icon at bounding box center [582, 121] width 7 height 7
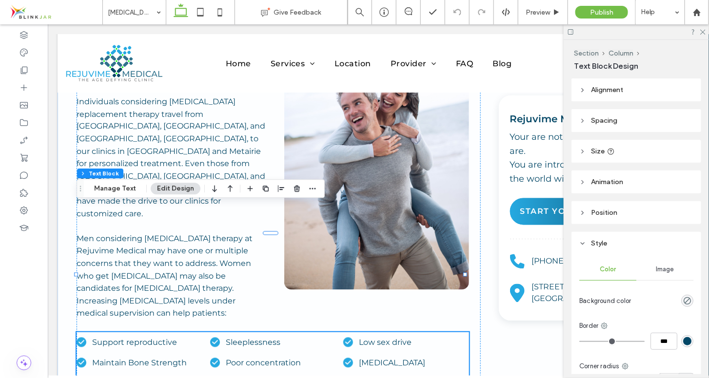
click at [586, 212] on icon at bounding box center [582, 213] width 7 height 7
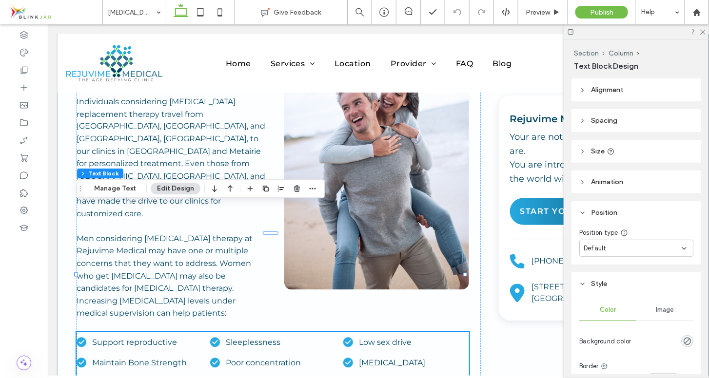
click at [586, 212] on icon at bounding box center [582, 213] width 7 height 7
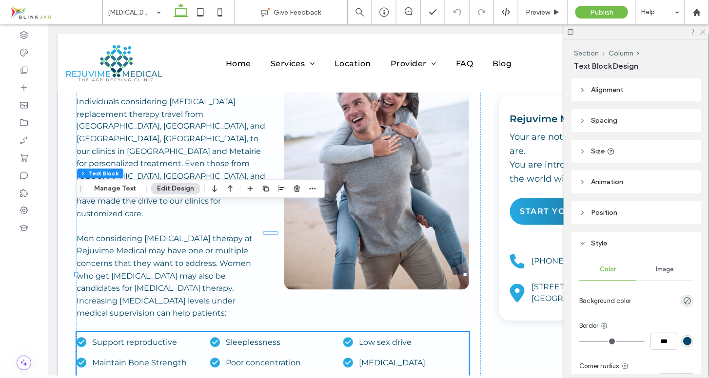
click at [705, 33] on use at bounding box center [702, 32] width 5 height 5
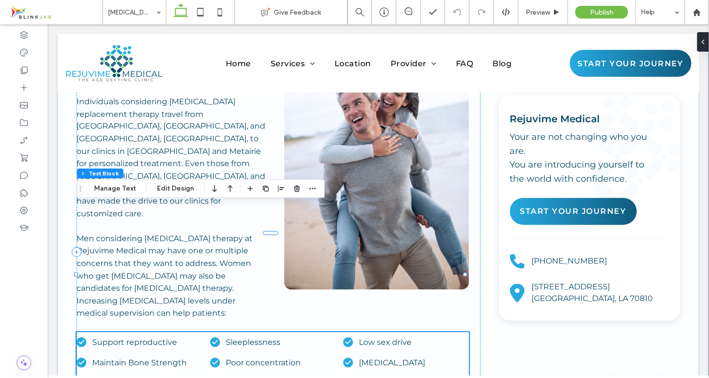
click at [381, 332] on li "Low sex drive" at bounding box center [411, 342] width 116 height 20
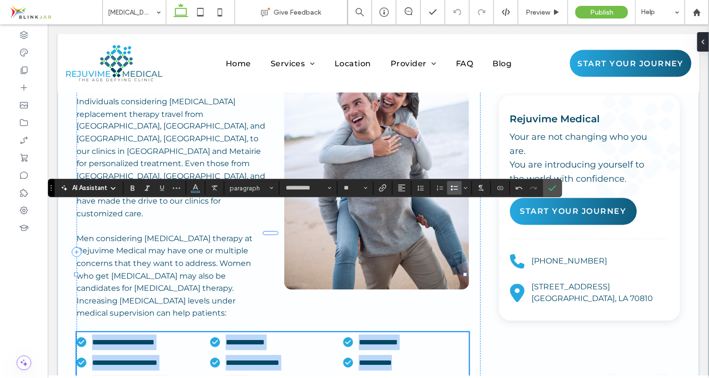
click at [381, 332] on li "**********" at bounding box center [411, 342] width 116 height 20
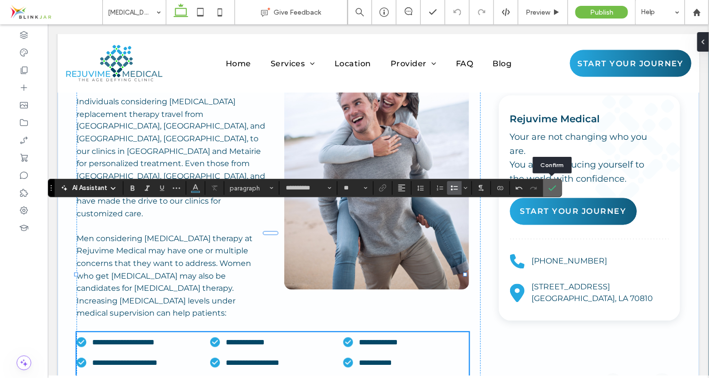
click at [551, 184] on span "Confirm" at bounding box center [551, 188] width 4 height 18
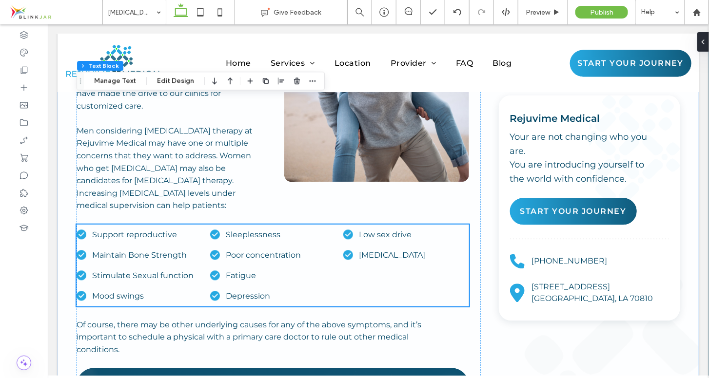
scroll to position [646, 0]
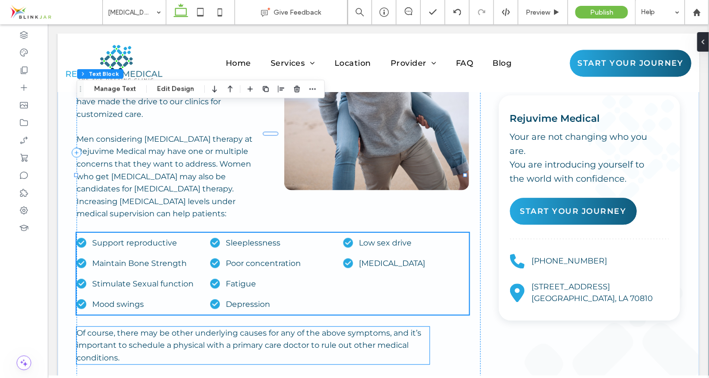
click at [100, 327] on p "Of course, there may be other underlying causes for any of the above symptoms, …" at bounding box center [252, 346] width 353 height 38
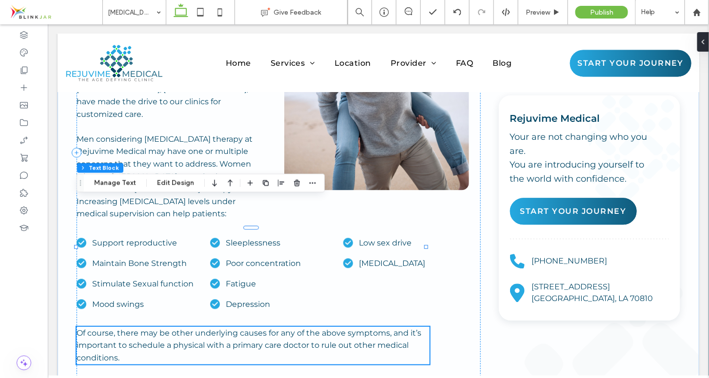
click at [100, 327] on p "Of course, there may be other underlying causes for any of the above symptoms, …" at bounding box center [252, 346] width 353 height 38
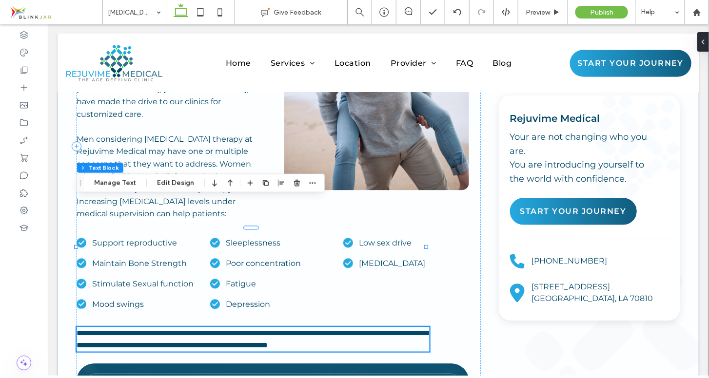
click at [100, 327] on p "**********" at bounding box center [252, 339] width 353 height 25
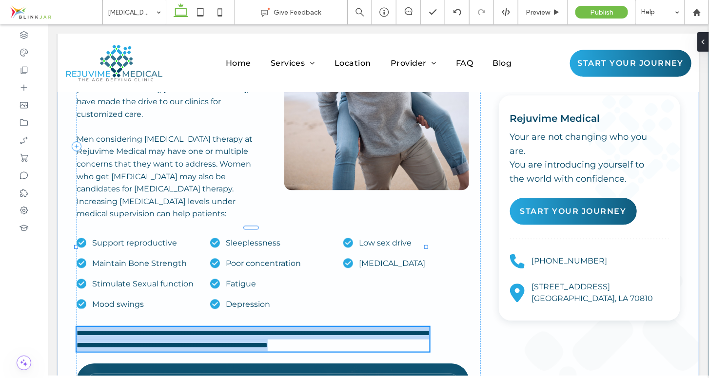
type input "**********"
type input "**"
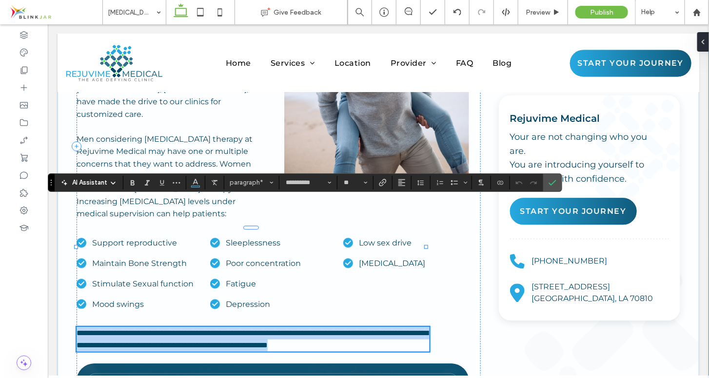
copy span "**********"
click at [107, 329] on span "**********" at bounding box center [252, 339] width 352 height 20
drag, startPoint x: 118, startPoint y: 204, endPoint x: 129, endPoint y: 225, distance: 23.6
click at [129, 327] on p "**********" at bounding box center [252, 339] width 353 height 25
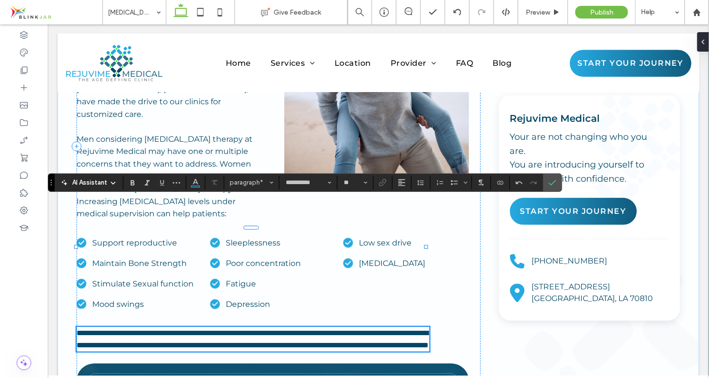
click at [118, 329] on span "**********" at bounding box center [252, 339] width 352 height 20
click at [555, 182] on icon "Confirm" at bounding box center [553, 183] width 8 height 8
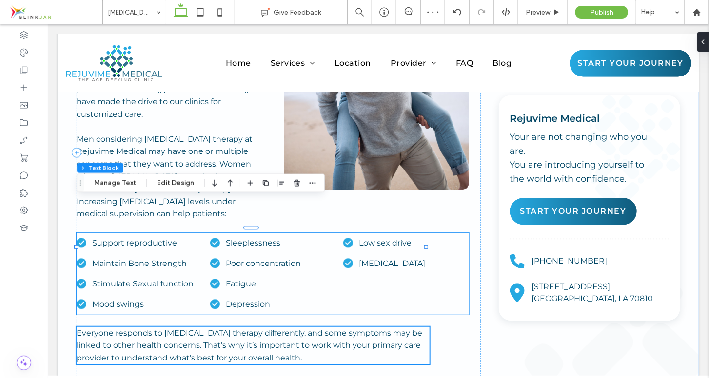
click at [182, 233] on li "Support reproductive" at bounding box center [144, 243] width 116 height 20
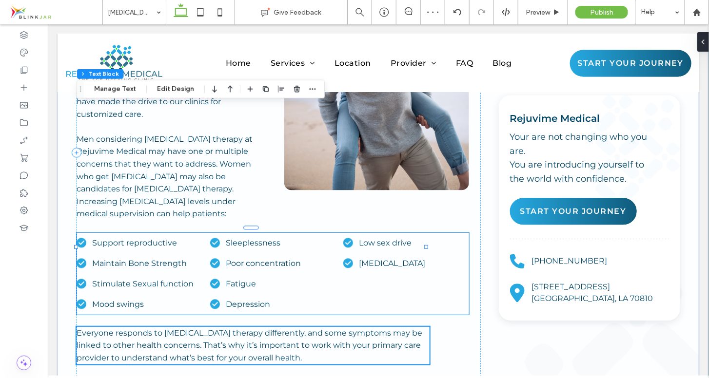
click at [182, 233] on div "Support reproductive Maintain Bone Strength Stimulate Sexual function Mood swin…" at bounding box center [272, 274] width 392 height 82
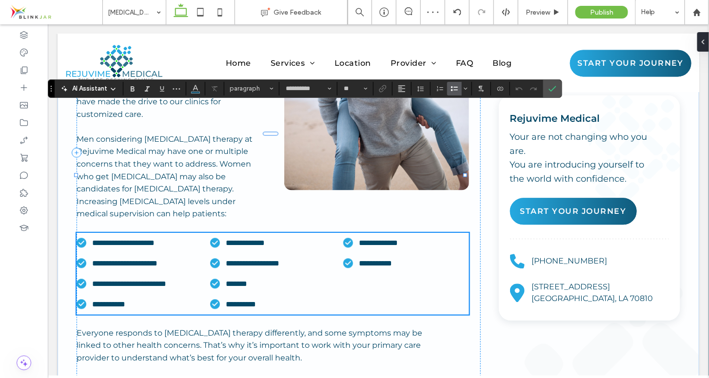
click at [182, 233] on li "**********" at bounding box center [144, 243] width 116 height 20
click at [126, 239] on span "**********" at bounding box center [123, 242] width 62 height 7
click at [125, 300] on span "**********" at bounding box center [108, 303] width 33 height 7
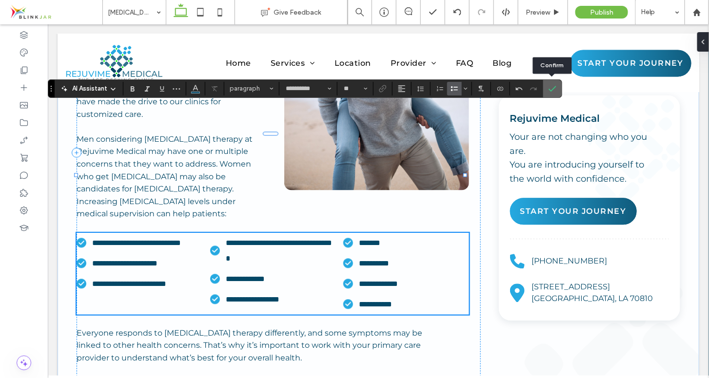
click at [551, 83] on span "Confirm" at bounding box center [551, 89] width 4 height 18
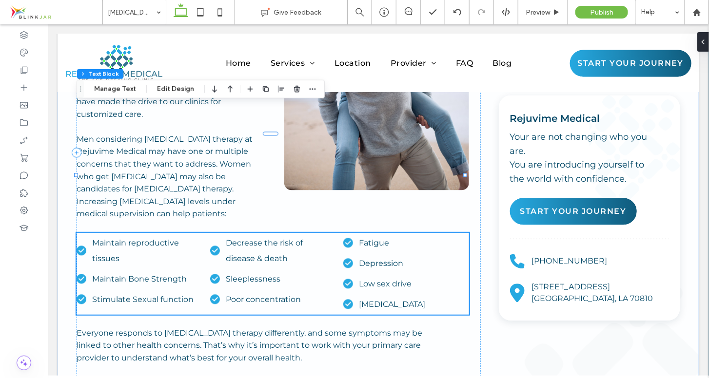
click at [266, 238] on span "Decrease the risk of disease & death" at bounding box center [263, 250] width 77 height 25
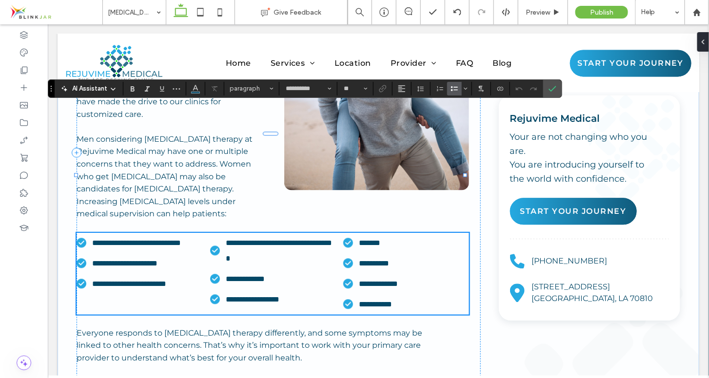
click at [266, 239] on span "**********" at bounding box center [278, 250] width 106 height 23
drag, startPoint x: 226, startPoint y: 114, endPoint x: 278, endPoint y: 128, distance: 53.9
drag, startPoint x: 278, startPoint y: 128, endPoint x: 235, endPoint y: 117, distance: 44.8
click at [235, 239] on span "**********" at bounding box center [278, 250] width 106 height 23
drag, startPoint x: 226, startPoint y: 113, endPoint x: 288, endPoint y: 124, distance: 62.9
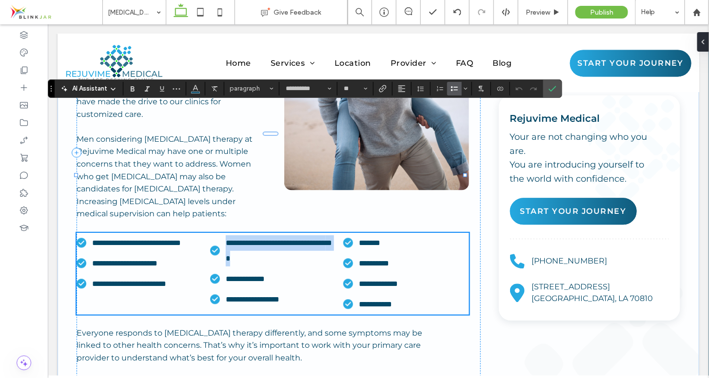
click at [288, 233] on li "**********" at bounding box center [277, 251] width 116 height 36
click at [425, 89] on button "Line Height" at bounding box center [421, 89] width 15 height 14
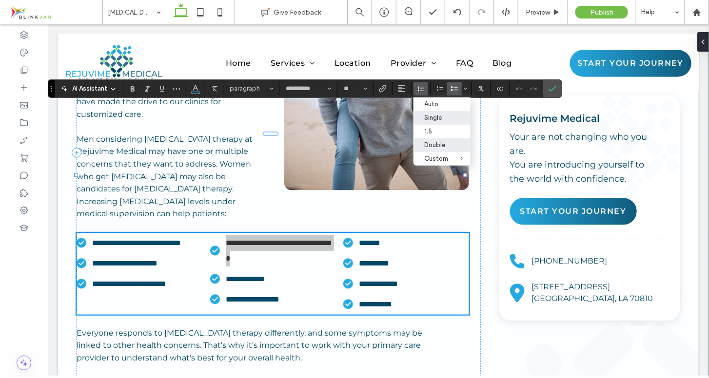
click at [431, 120] on div "Single" at bounding box center [436, 117] width 24 height 7
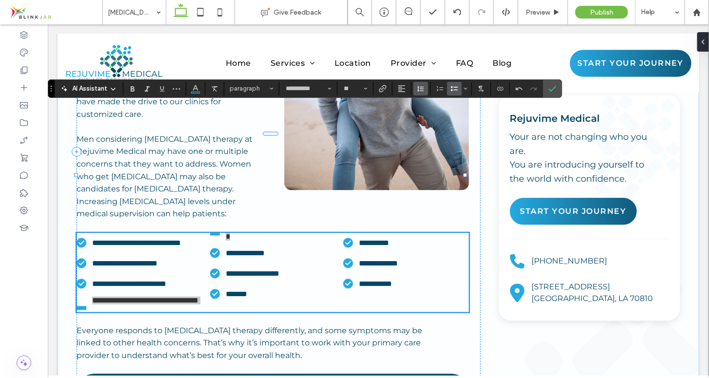
click at [424, 86] on button "Line Height" at bounding box center [421, 89] width 15 height 14
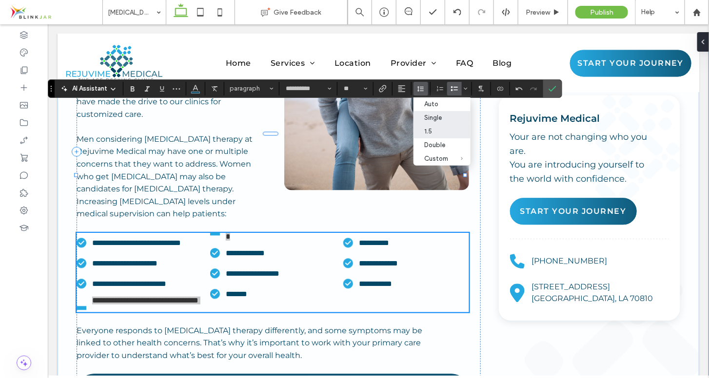
click at [427, 128] on label "1.5" at bounding box center [442, 132] width 57 height 14
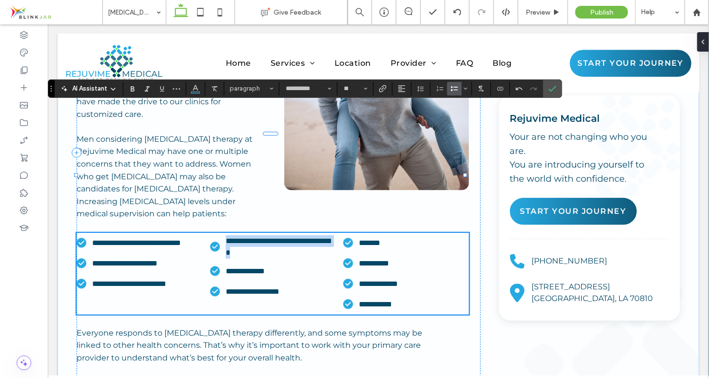
click at [300, 233] on li "**********" at bounding box center [277, 247] width 116 height 28
drag, startPoint x: 93, startPoint y: 115, endPoint x: 114, endPoint y: 121, distance: 21.9
drag, startPoint x: 114, startPoint y: 121, endPoint x: 95, endPoint y: 114, distance: 21.0
click at [95, 239] on span "**********" at bounding box center [136, 242] width 89 height 7
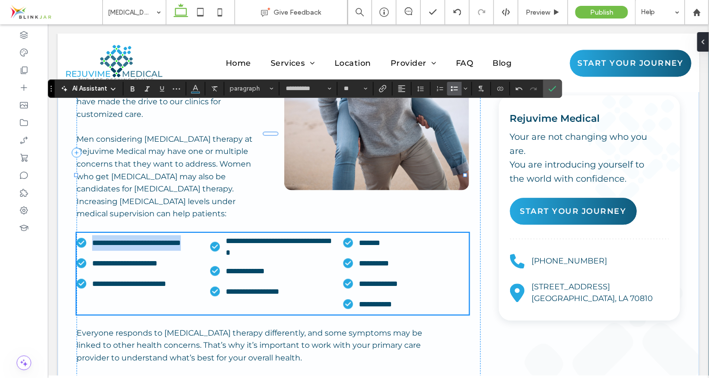
drag, startPoint x: 94, startPoint y: 114, endPoint x: 124, endPoint y: 125, distance: 32.4
click at [124, 233] on li "**********" at bounding box center [144, 243] width 116 height 20
click at [423, 87] on icon "Line Height" at bounding box center [421, 89] width 8 height 8
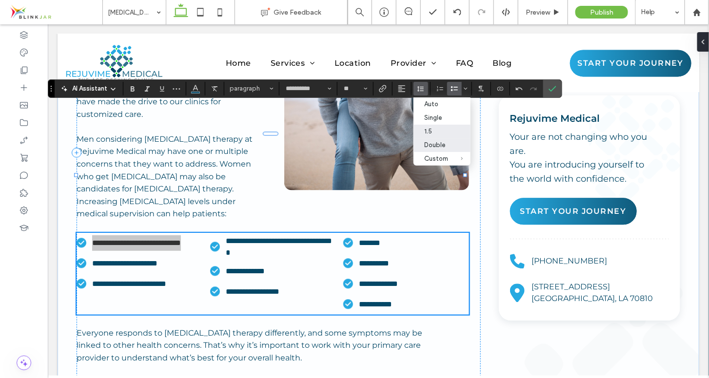
click at [430, 129] on div "1.5" at bounding box center [436, 131] width 24 height 7
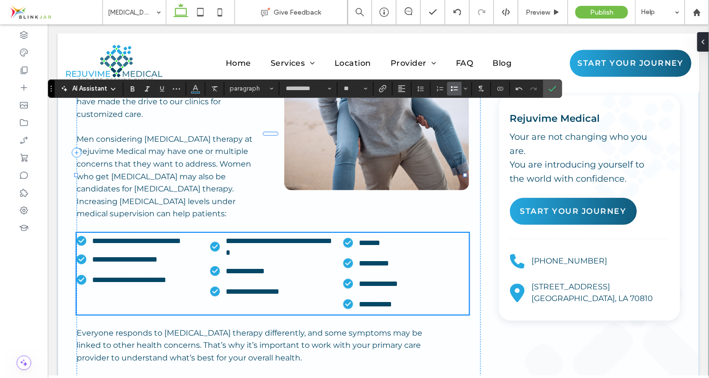
click at [255, 267] on span "**********" at bounding box center [244, 270] width 39 height 7
drag, startPoint x: 226, startPoint y: 143, endPoint x: 276, endPoint y: 142, distance: 49.8
click at [264, 267] on span "**********" at bounding box center [244, 270] width 39 height 7
click at [226, 288] on span "**********" at bounding box center [252, 291] width 54 height 7
click at [358, 239] on span "*******" at bounding box center [368, 242] width 21 height 7
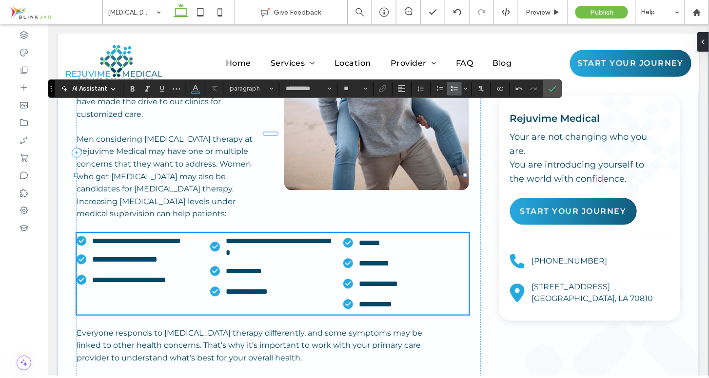
click at [358, 259] on span "**********" at bounding box center [373, 262] width 30 height 7
click at [358, 239] on span "*******" at bounding box center [368, 242] width 21 height 7
click at [358, 280] on span "**********" at bounding box center [377, 283] width 39 height 7
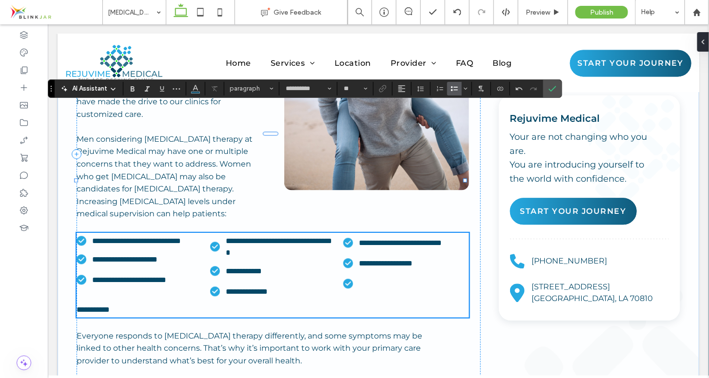
click at [163, 302] on p "**********" at bounding box center [272, 310] width 392 height 16
click at [369, 274] on li at bounding box center [411, 284] width 116 height 20
click at [387, 233] on li "**********" at bounding box center [411, 243] width 116 height 20
drag, startPoint x: 358, startPoint y: 114, endPoint x: 382, endPoint y: 126, distance: 27.5
click at [382, 233] on li "**********" at bounding box center [411, 243] width 116 height 20
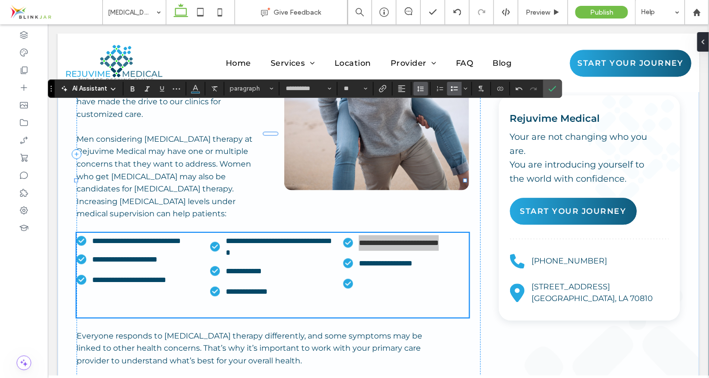
click at [424, 87] on button "Line Height" at bounding box center [421, 89] width 15 height 14
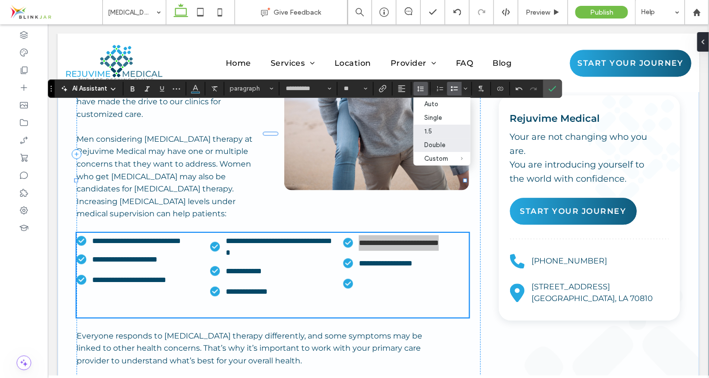
click at [428, 129] on div "1.5" at bounding box center [436, 131] width 24 height 7
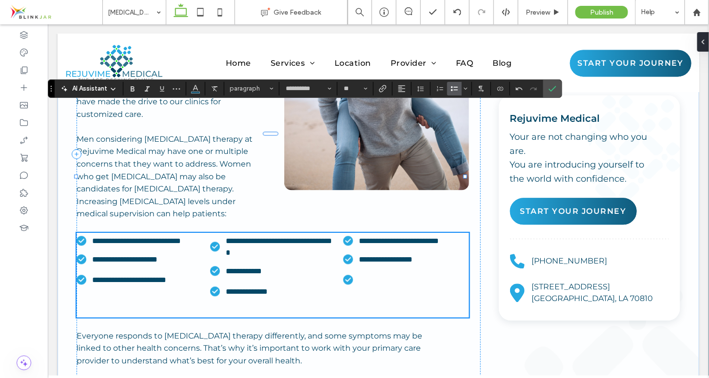
click at [371, 256] on span "**********" at bounding box center [385, 259] width 54 height 7
click at [360, 270] on li at bounding box center [411, 280] width 116 height 20
click at [358, 276] on span "**********" at bounding box center [379, 279] width 42 height 7
click at [549, 83] on span "Confirm" at bounding box center [551, 89] width 4 height 18
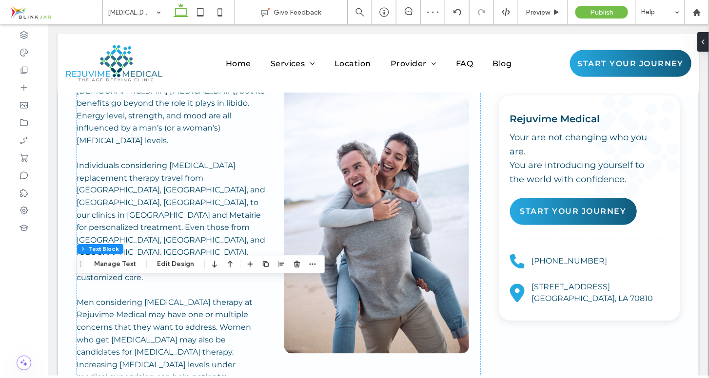
scroll to position [491, 0]
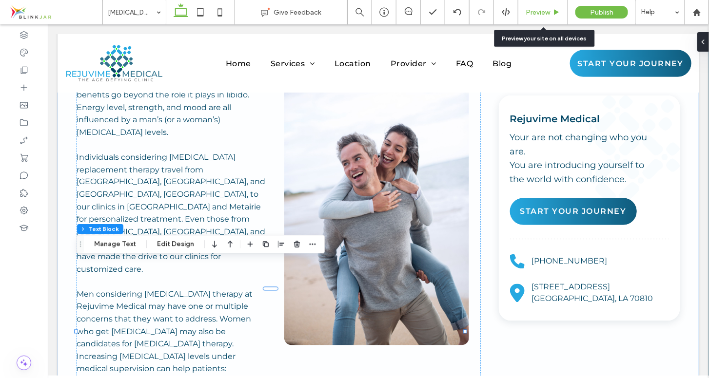
click at [551, 15] on div "Preview" at bounding box center [542, 12] width 49 height 8
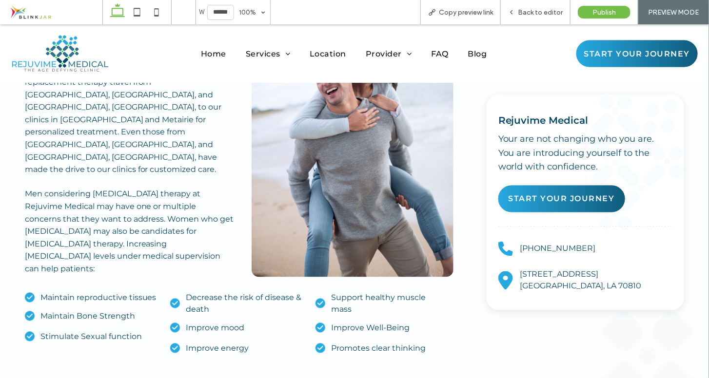
scroll to position [502, 0]
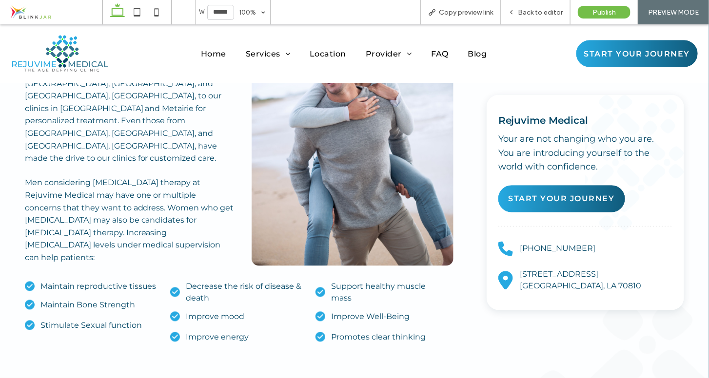
click at [551, 15] on span "Back to editor" at bounding box center [540, 12] width 45 height 8
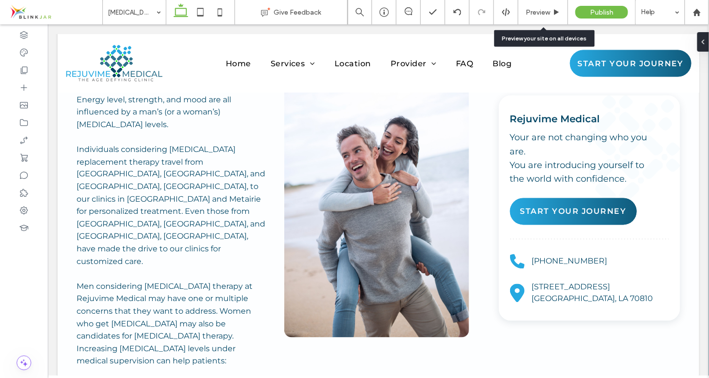
scroll to position [485, 0]
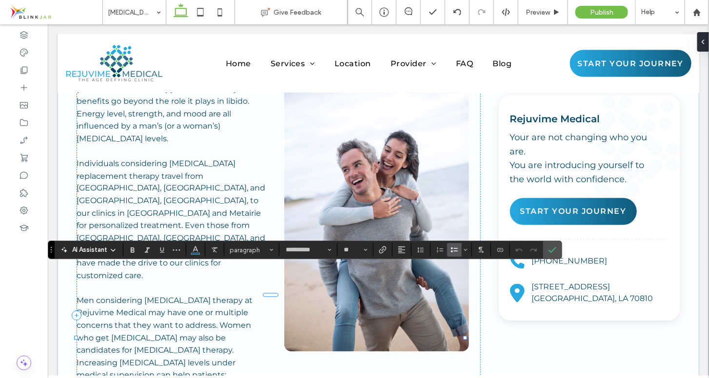
click at [557, 251] on label "Confirm" at bounding box center [552, 250] width 15 height 18
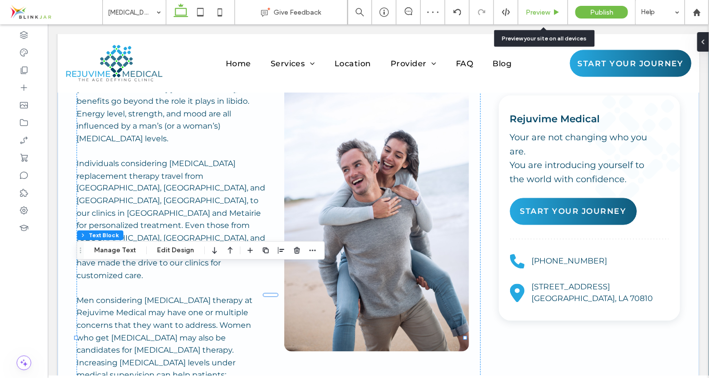
click at [548, 14] on span "Preview" at bounding box center [538, 12] width 24 height 8
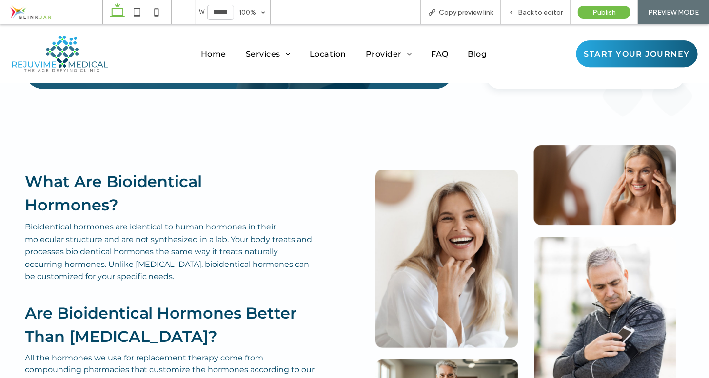
scroll to position [1057, 0]
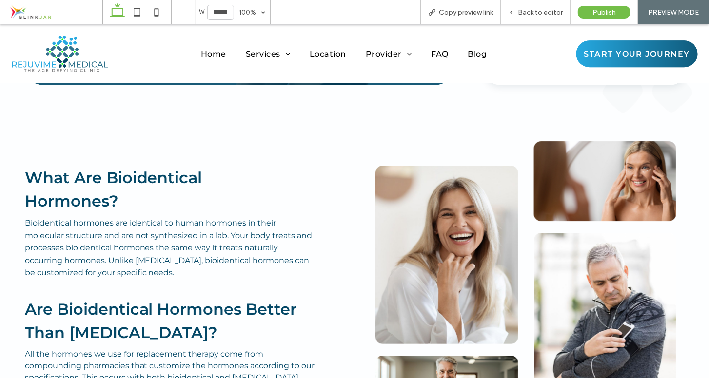
click at [446, 185] on img at bounding box center [447, 254] width 143 height 179
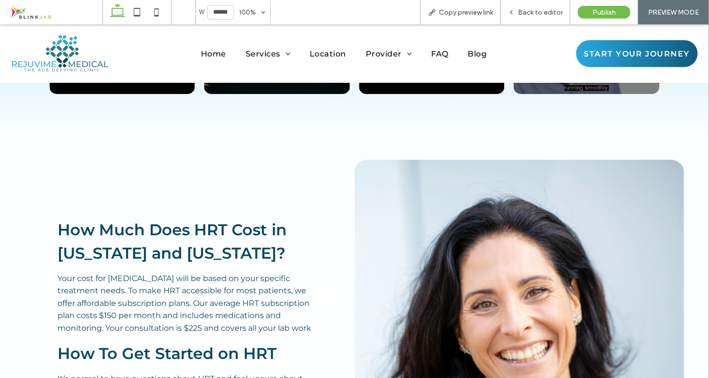
scroll to position [1925, 0]
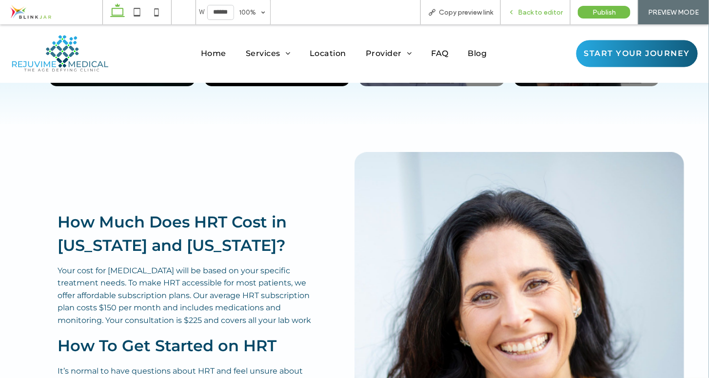
click at [529, 20] on div "Back to editor" at bounding box center [536, 12] width 70 height 24
click at [530, 15] on span "Back to editor" at bounding box center [540, 12] width 45 height 8
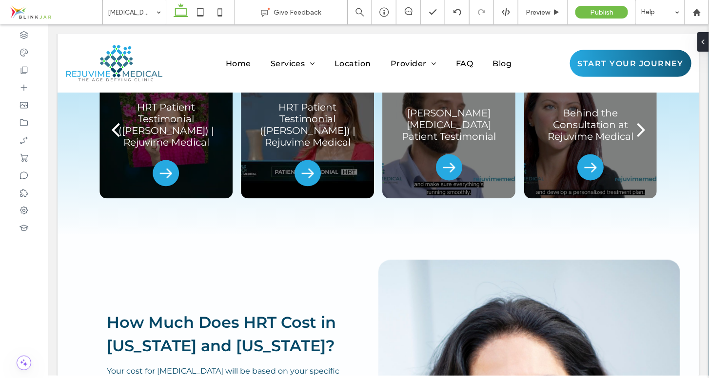
scroll to position [1933, 0]
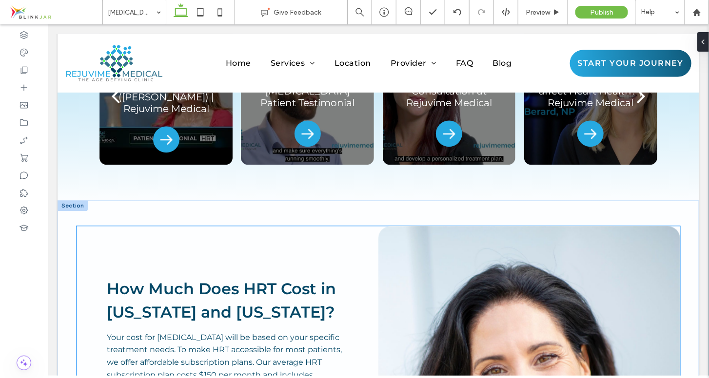
click at [285, 279] on span "How Much Does HRT Cost in Louisiana and Mississippi?" at bounding box center [220, 300] width 229 height 42
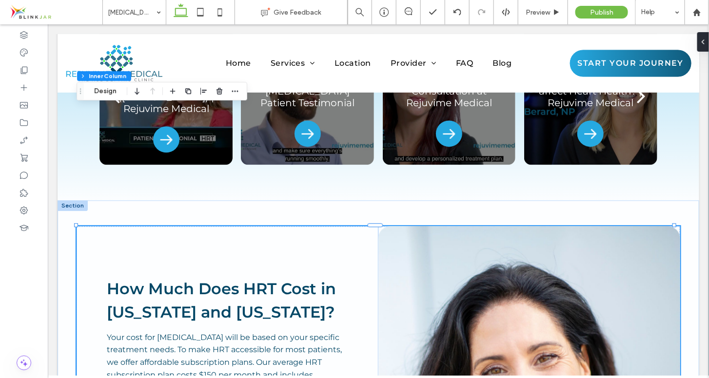
click at [245, 279] on span "How Much Does HRT Cost in Louisiana and Mississippi?" at bounding box center [220, 300] width 229 height 42
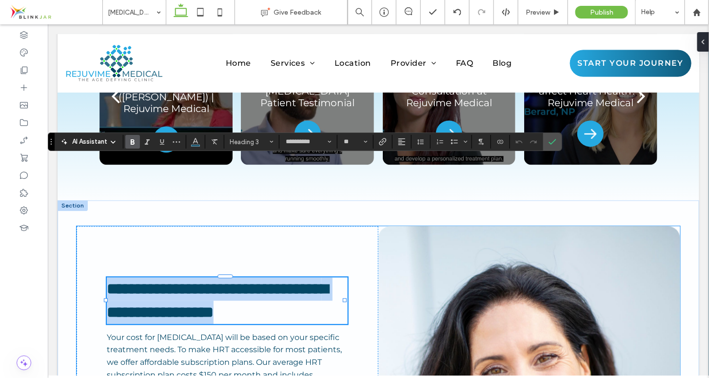
click at [245, 281] on span "**********" at bounding box center [216, 300] width 221 height 39
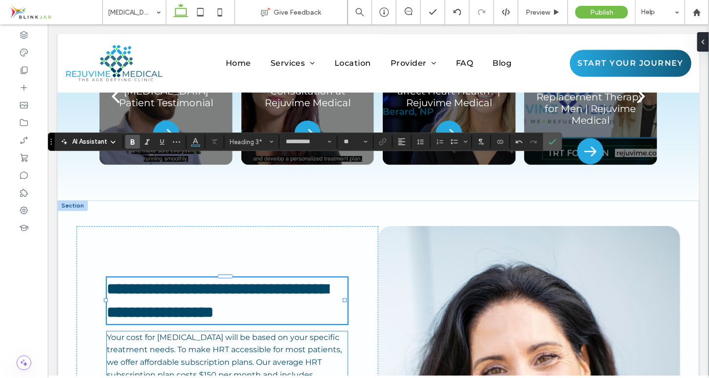
click at [236, 333] on span "Your cost for hormone replacement therapy will be based on your specific treatm…" at bounding box center [223, 369] width 235 height 72
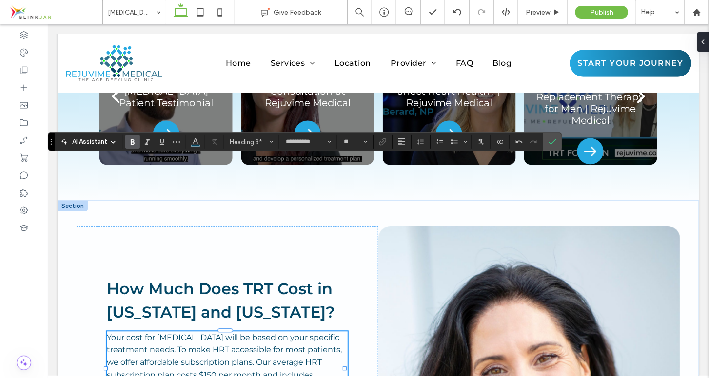
click at [236, 332] on div "Your cost for hormone replacement therapy will be based on your specific treatm…" at bounding box center [226, 369] width 240 height 75
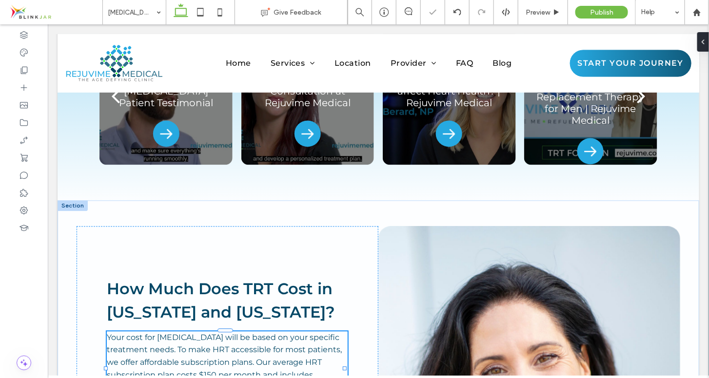
type input "**********"
type input "**"
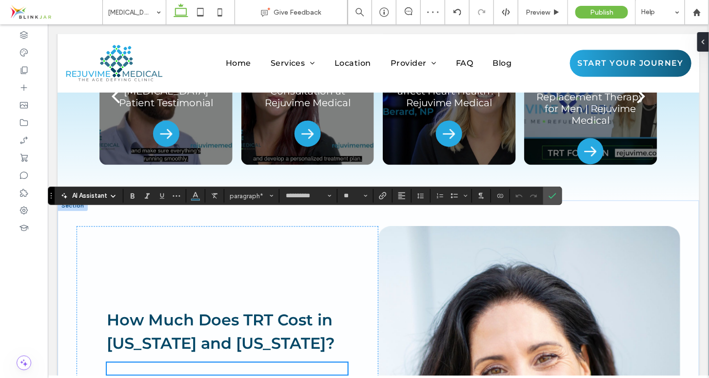
scroll to position [1964, 0]
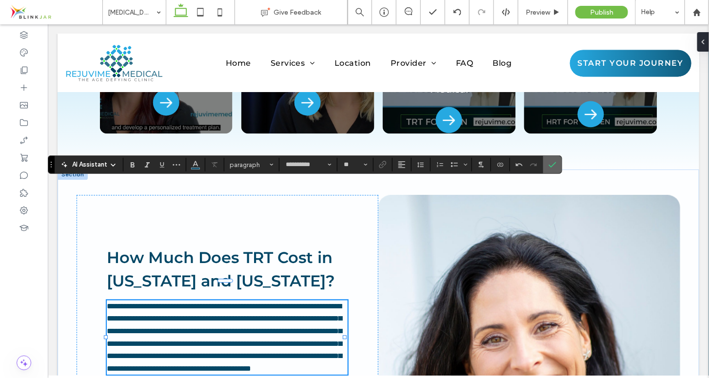
click at [549, 167] on icon "Confirm" at bounding box center [553, 165] width 8 height 8
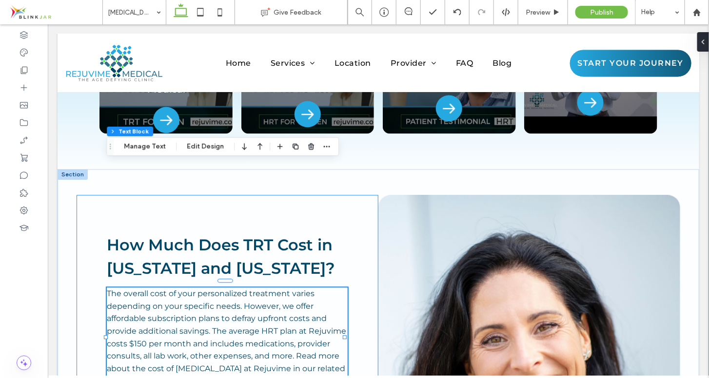
click at [362, 195] on div "How Much Does TRT Cost in Louisiana and Mississippi? The overall cost of your p…" at bounding box center [227, 378] width 302 height 366
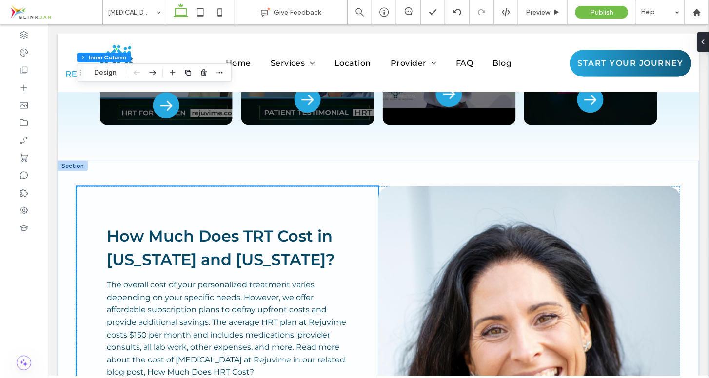
scroll to position [1981, 0]
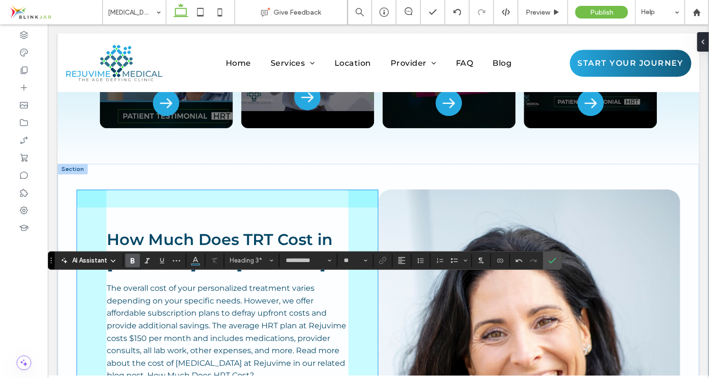
drag, startPoint x: 345, startPoint y: 290, endPoint x: 352, endPoint y: 289, distance: 6.9
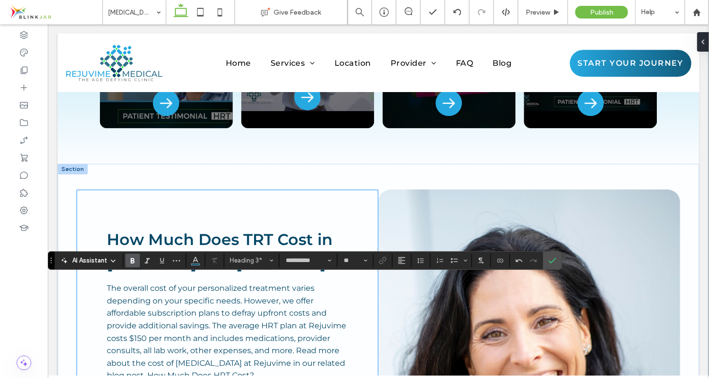
type input "****"
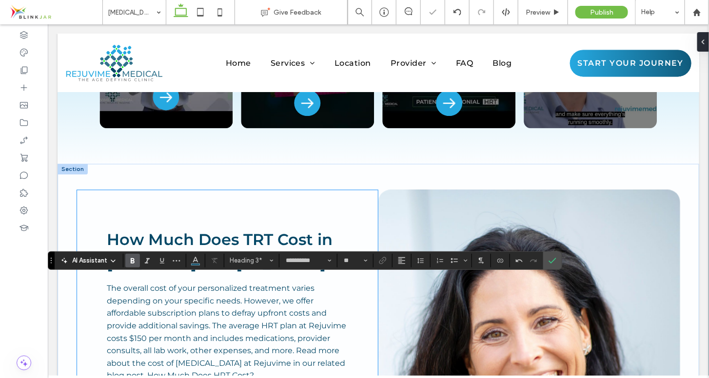
click at [353, 220] on div "**********" at bounding box center [227, 373] width 302 height 366
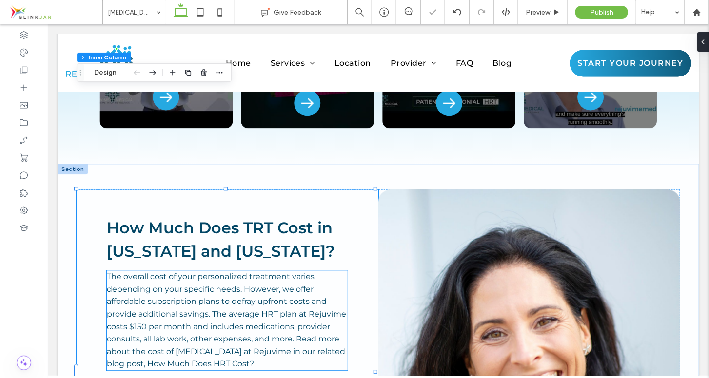
click at [330, 271] on p "The overall cost of your personalized treatment varies depending on your specif…" at bounding box center [226, 321] width 240 height 100
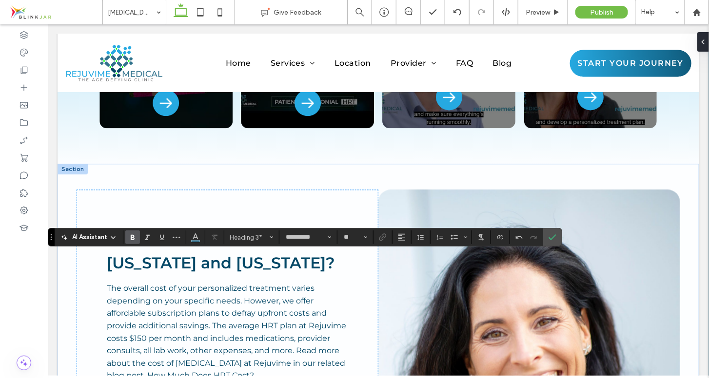
scroll to position [1981, 0]
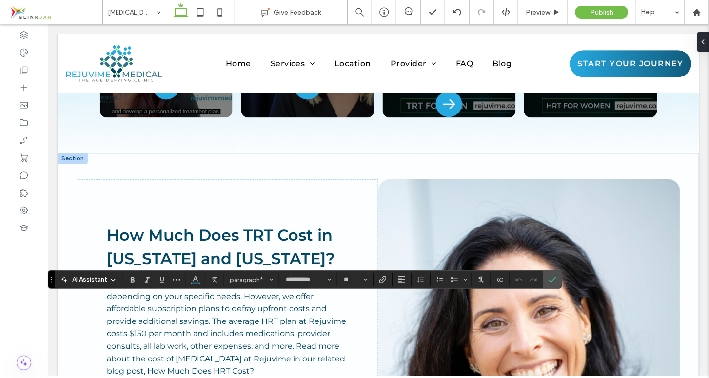
drag, startPoint x: 108, startPoint y: 302, endPoint x: 253, endPoint y: 353, distance: 154.1
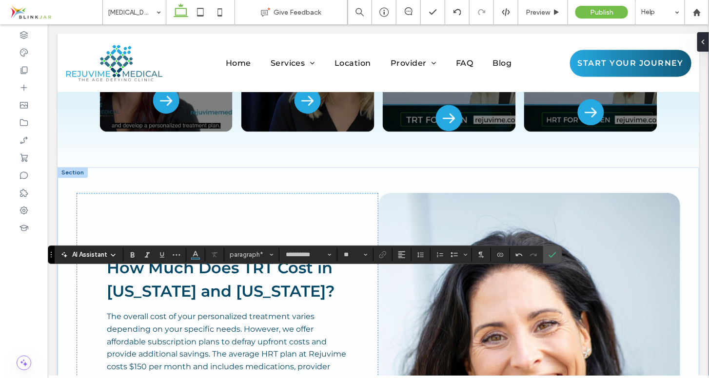
scroll to position [2006, 0]
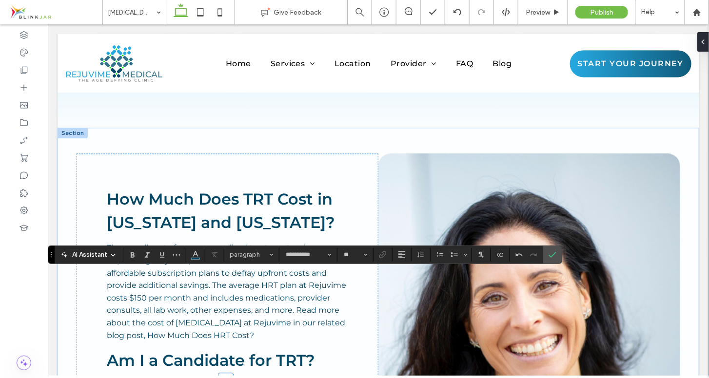
drag, startPoint x: 108, startPoint y: 344, endPoint x: 161, endPoint y: 353, distance: 54.0
click at [147, 258] on icon "Italic" at bounding box center [147, 255] width 8 height 8
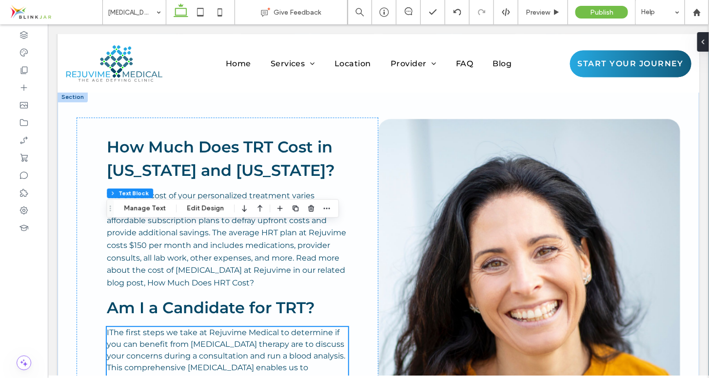
scroll to position [2034, 0]
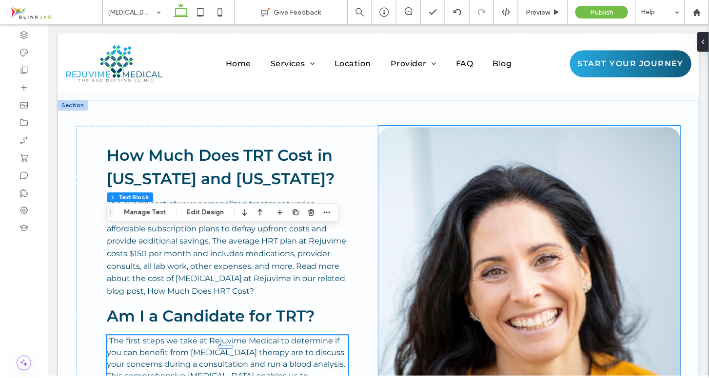
click at [596, 188] on img at bounding box center [529, 310] width 302 height 366
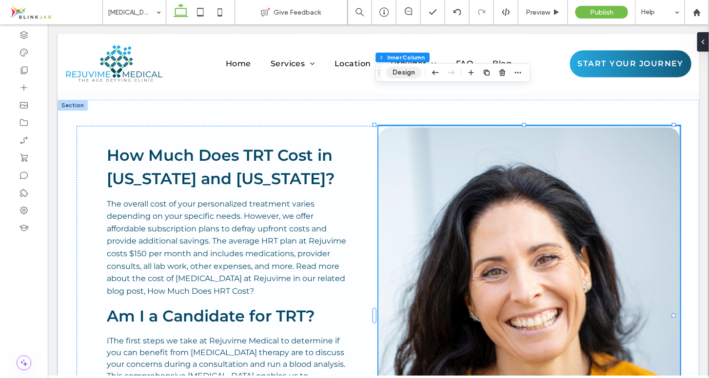
click at [409, 73] on button "Design" at bounding box center [403, 73] width 35 height 12
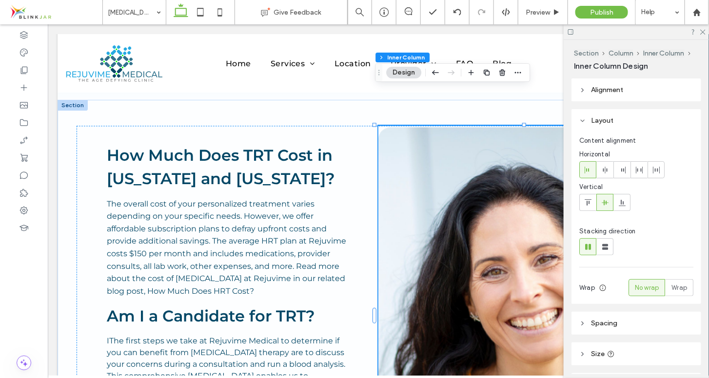
drag, startPoint x: 709, startPoint y: 188, endPoint x: 709, endPoint y: 261, distance: 73.2
click at [709, 261] on div "Section Column Inner Column Inner Column Design Alignment Layout Content alignm…" at bounding box center [636, 209] width 145 height 338
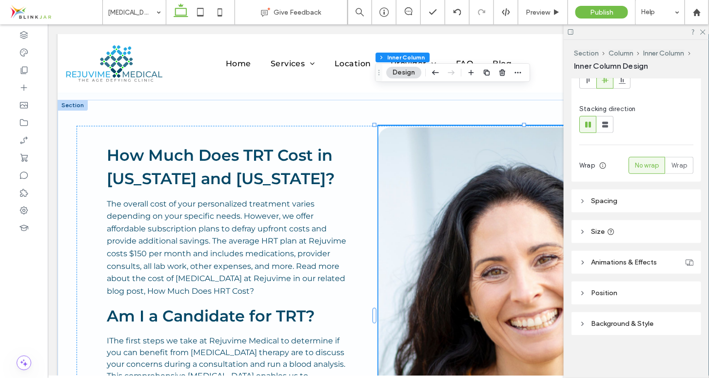
click at [585, 324] on icon at bounding box center [582, 324] width 7 height 7
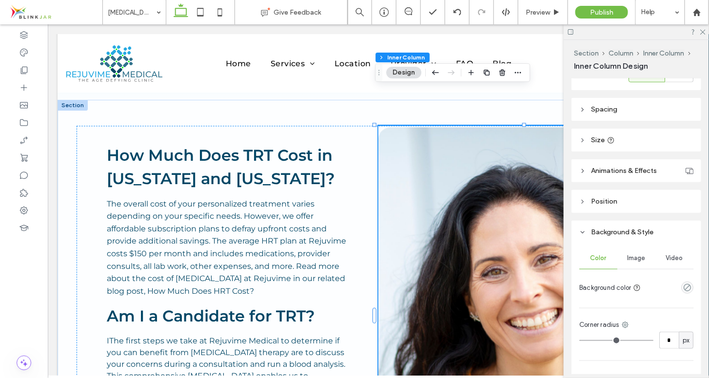
click at [637, 258] on span "Image" at bounding box center [637, 259] width 18 height 8
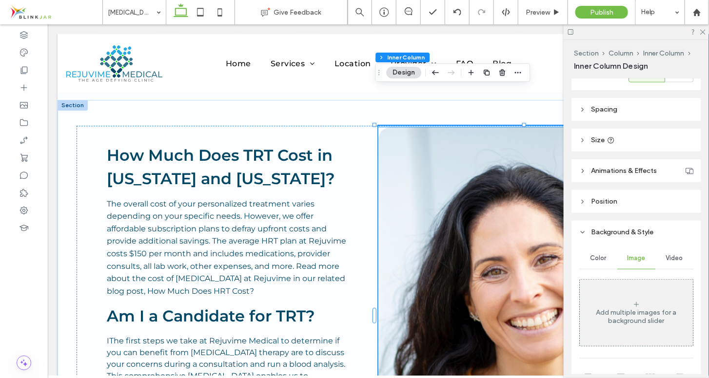
click at [502, 209] on img at bounding box center [529, 310] width 302 height 366
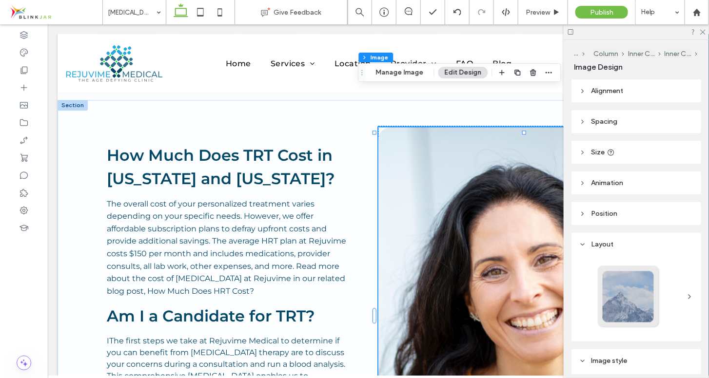
type input "**"
drag, startPoint x: 707, startPoint y: 185, endPoint x: 709, endPoint y: 224, distance: 39.1
click at [709, 224] on div "... Column Inner Column Inner Column Image Design Alignment Spacing Set margins…" at bounding box center [636, 209] width 145 height 338
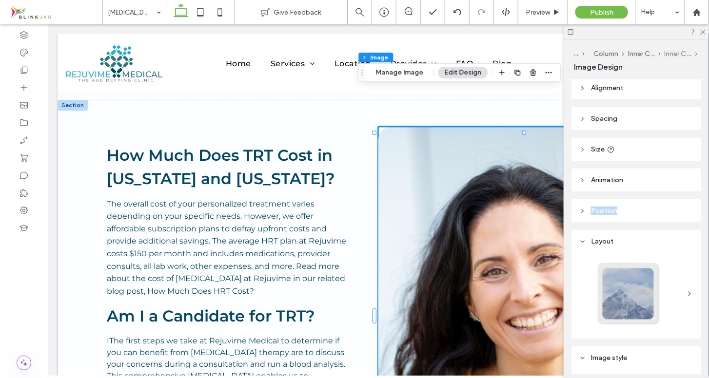
click at [670, 56] on button "Inner Column" at bounding box center [678, 54] width 27 height 8
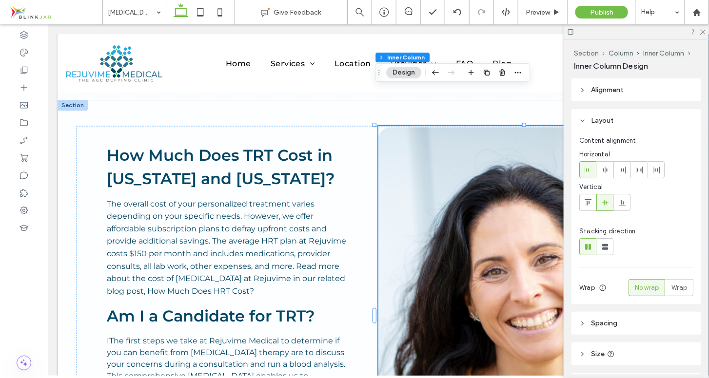
click at [585, 121] on icon at bounding box center [582, 121] width 7 height 7
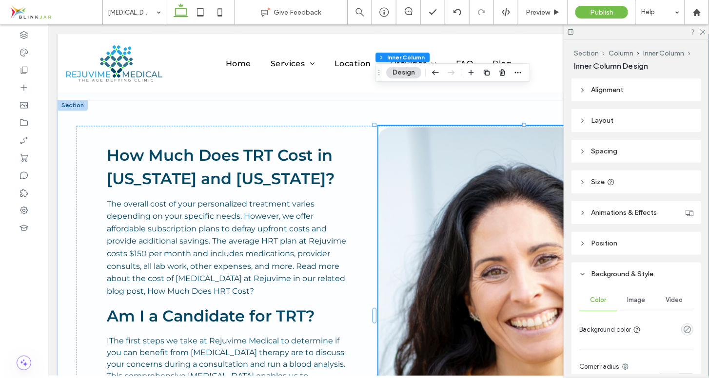
click at [635, 298] on span "Image" at bounding box center [637, 301] width 18 height 8
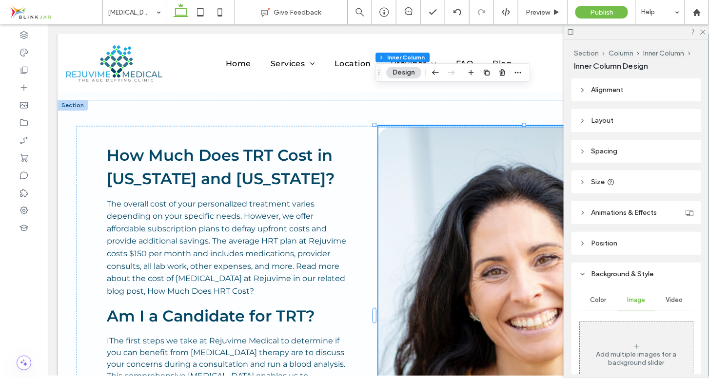
click at [536, 270] on img at bounding box center [529, 310] width 302 height 366
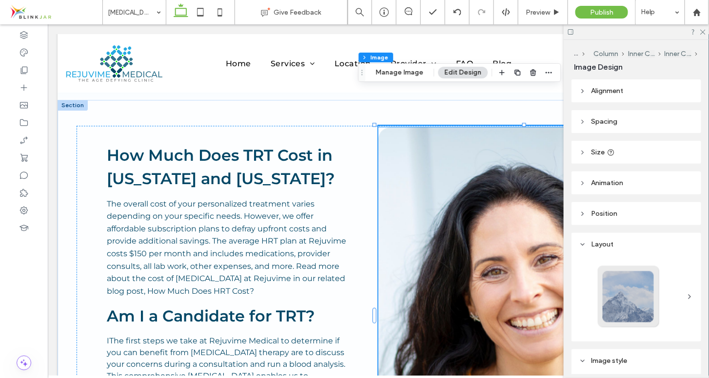
type input "**"
click at [536, 270] on img at bounding box center [529, 310] width 302 height 366
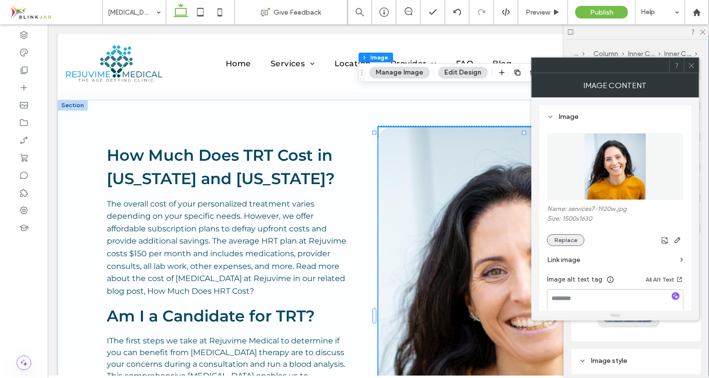
click at [564, 239] on button "Replace" at bounding box center [566, 241] width 38 height 12
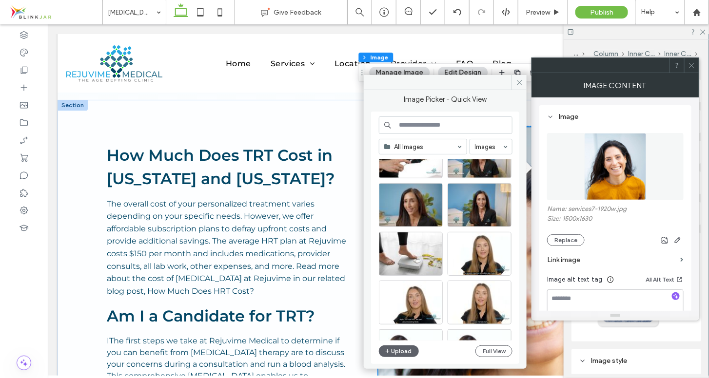
scroll to position [2656, 0]
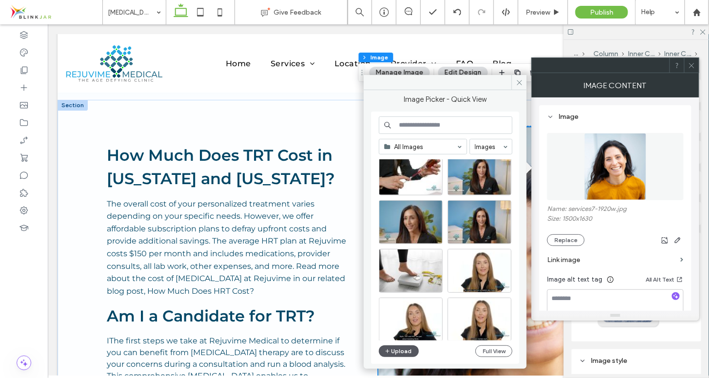
click at [405, 354] on button "Upload" at bounding box center [399, 352] width 40 height 12
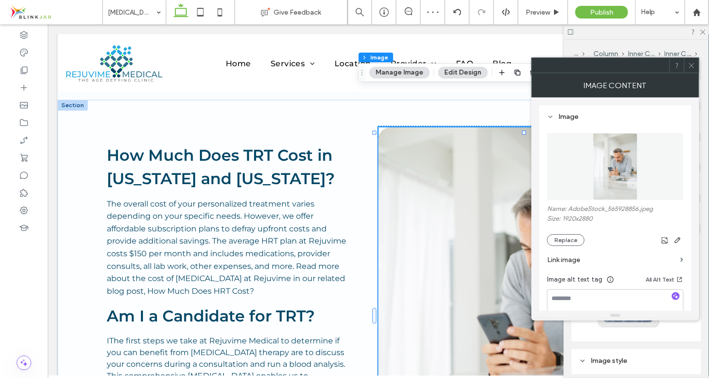
click at [692, 63] on icon at bounding box center [691, 65] width 7 height 7
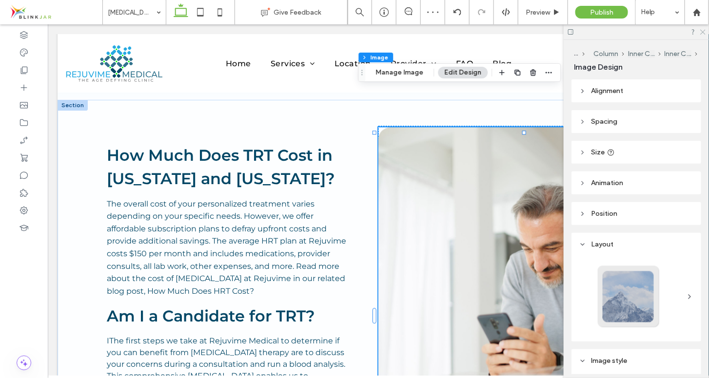
click at [705, 34] on use at bounding box center [702, 32] width 5 height 5
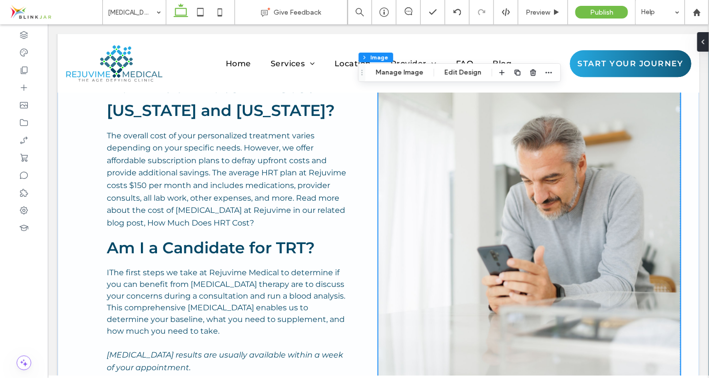
scroll to position [2078, 0]
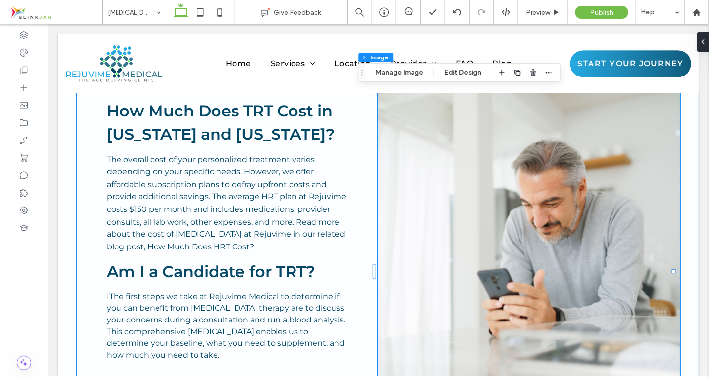
click at [283, 292] on span "IThe first steps we take at Rejuvime Medical to determine if you can benefit fr…" at bounding box center [225, 326] width 239 height 68
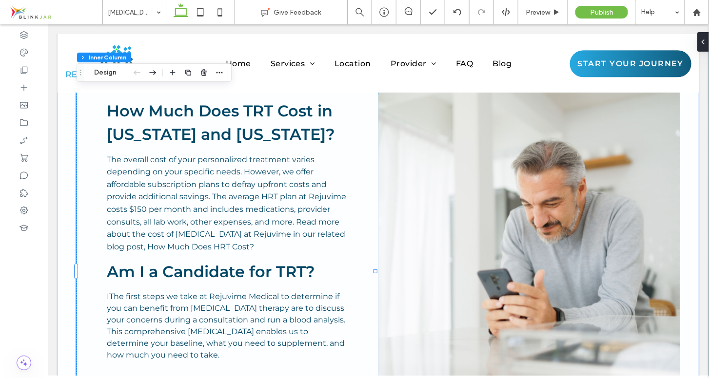
click at [112, 292] on span "IThe first steps we take at Rejuvime Medical to determine if you can benefit fr…" at bounding box center [225, 326] width 239 height 68
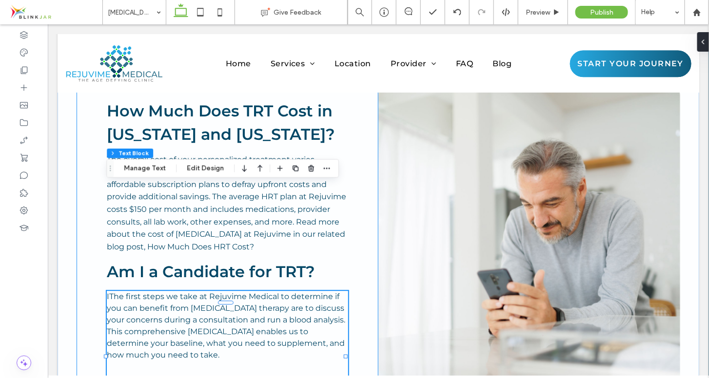
click at [112, 292] on span "IThe first steps we take at Rejuvime Medical to determine if you can benefit fr…" at bounding box center [225, 326] width 239 height 68
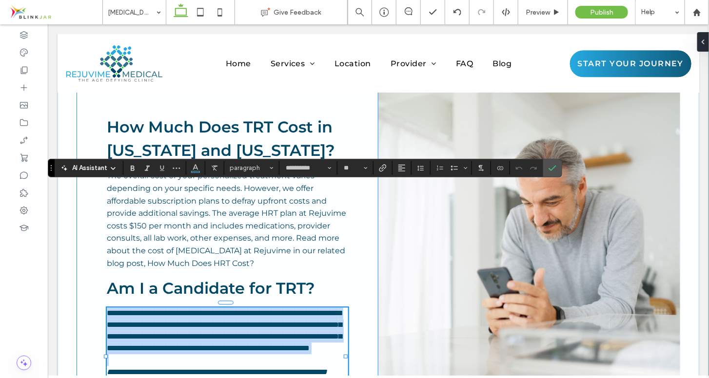
click at [112, 309] on span "**********" at bounding box center [223, 330] width 235 height 42
click at [109, 309] on span "**********" at bounding box center [223, 330] width 235 height 42
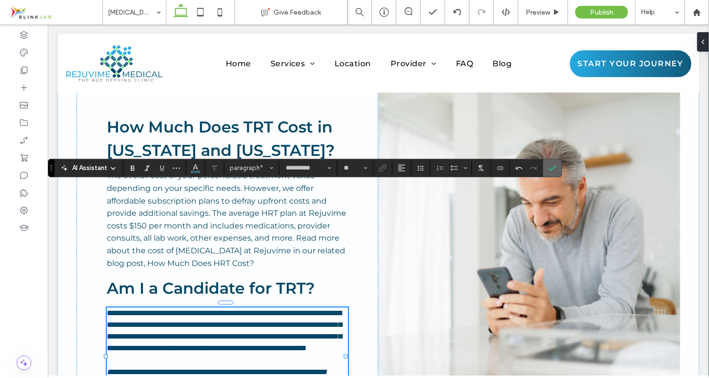
click at [549, 165] on icon "Confirm" at bounding box center [553, 168] width 8 height 8
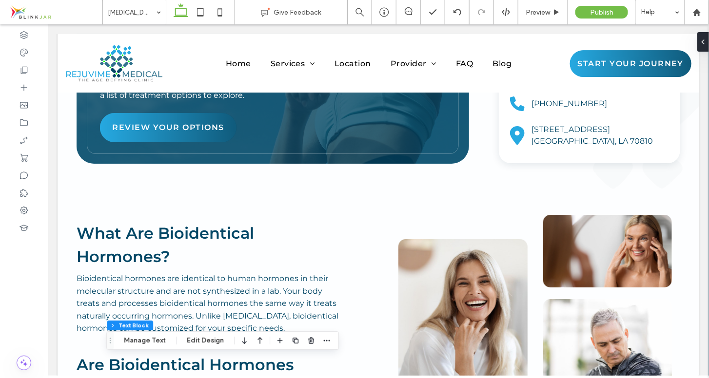
scroll to position [1105, 0]
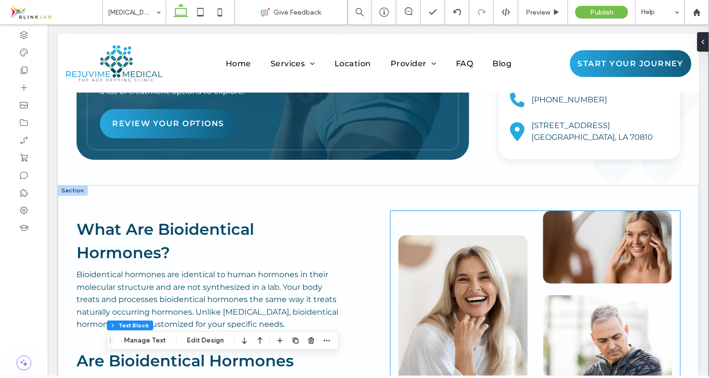
click at [473, 235] on img at bounding box center [462, 315] width 129 height 161
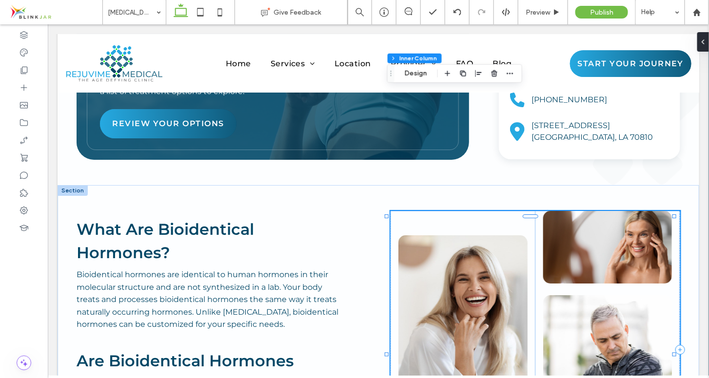
click at [473, 235] on img at bounding box center [462, 315] width 129 height 161
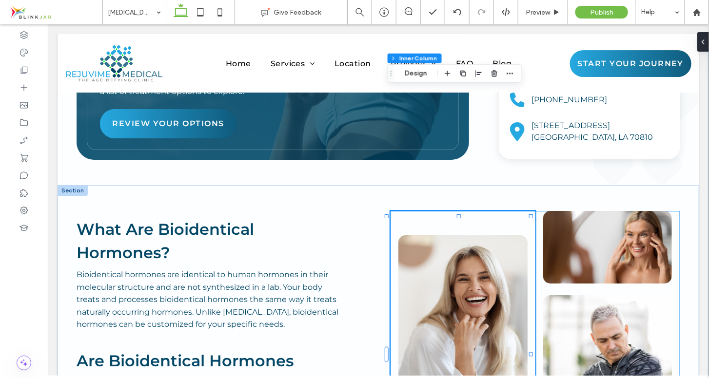
click at [473, 235] on img at bounding box center [462, 315] width 129 height 161
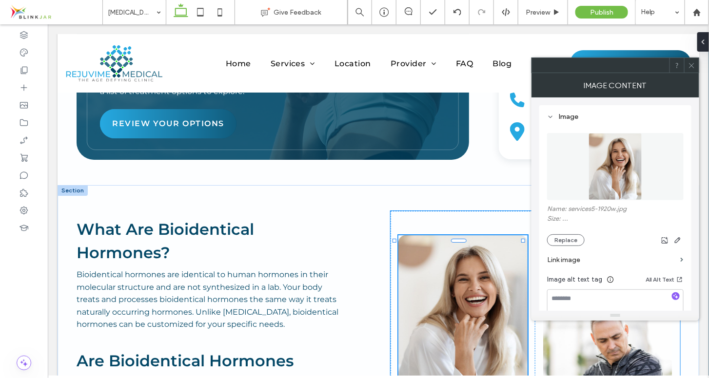
type input "**"
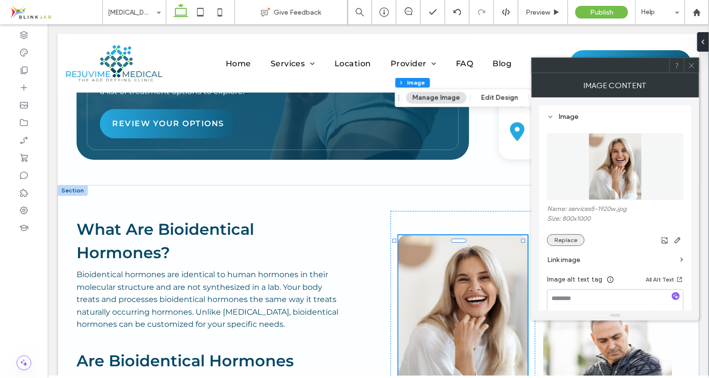
click at [560, 239] on button "Replace" at bounding box center [566, 241] width 38 height 12
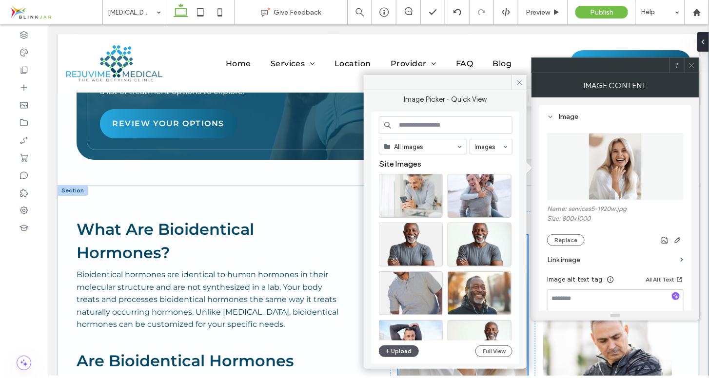
click at [400, 349] on button "Upload" at bounding box center [399, 352] width 40 height 12
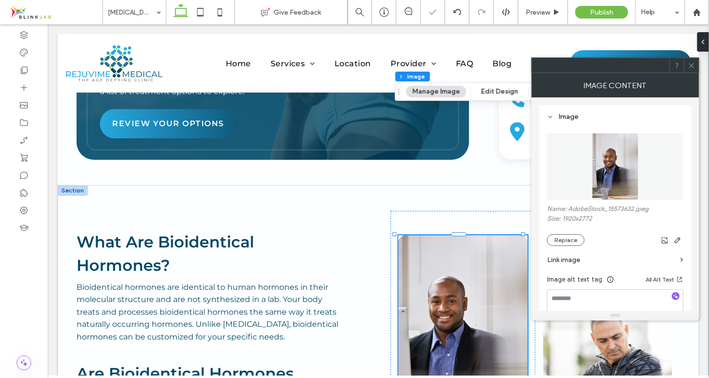
click at [694, 66] on icon at bounding box center [691, 65] width 7 height 7
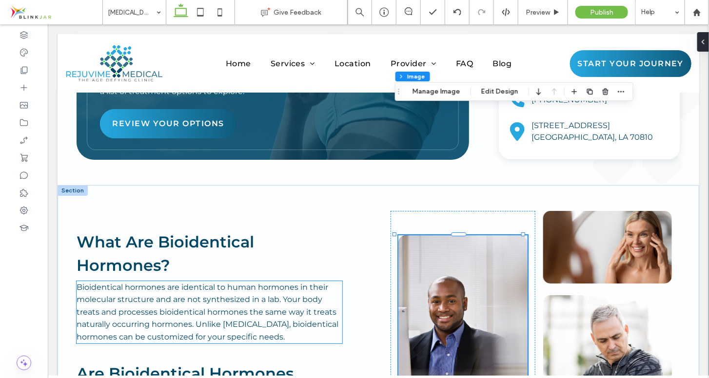
click at [268, 282] on span "Bioidentical hormones are identical to human hormones in their molecular struct…" at bounding box center [207, 311] width 262 height 59
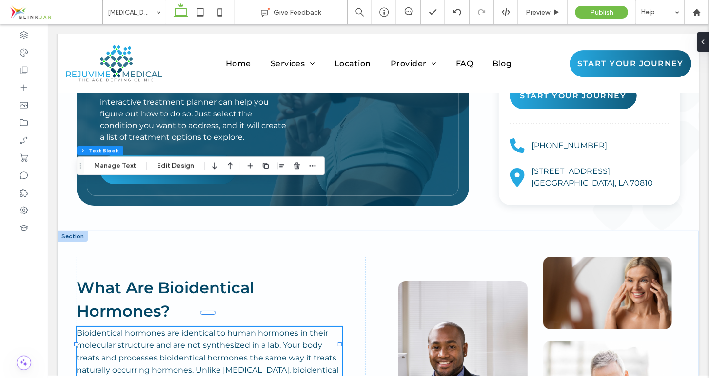
scroll to position [1063, 0]
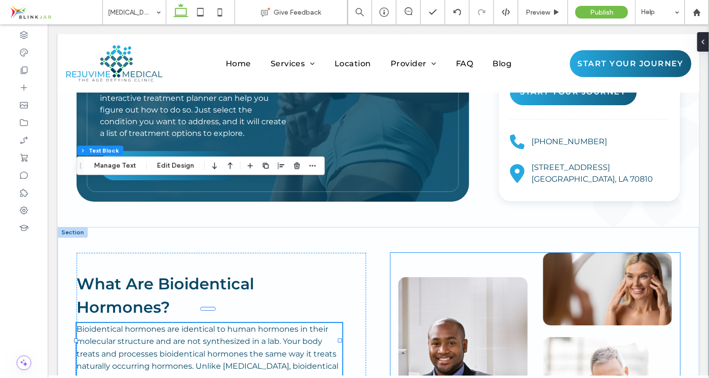
click at [599, 253] on img at bounding box center [607, 289] width 129 height 73
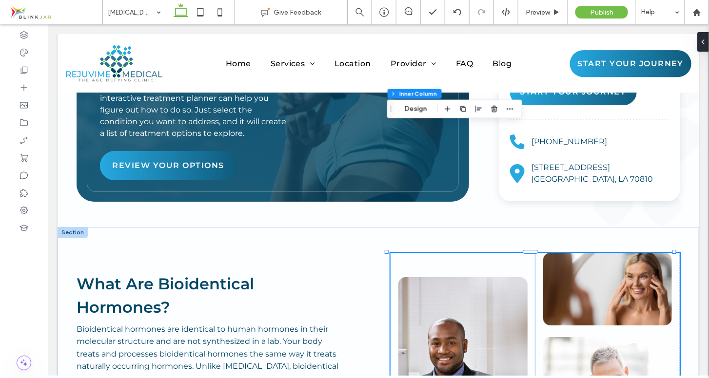
click at [599, 253] on img at bounding box center [607, 289] width 129 height 73
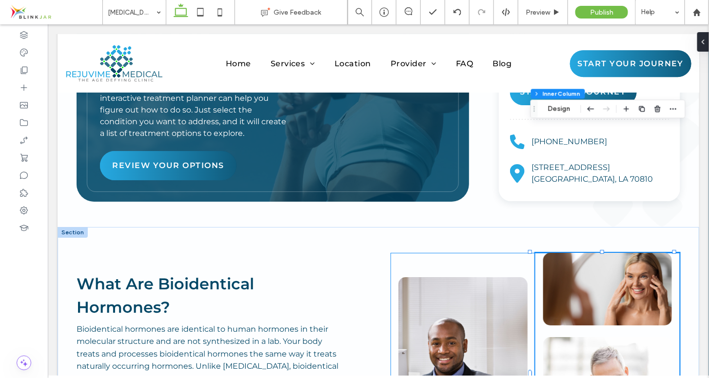
click at [599, 253] on img at bounding box center [607, 289] width 129 height 73
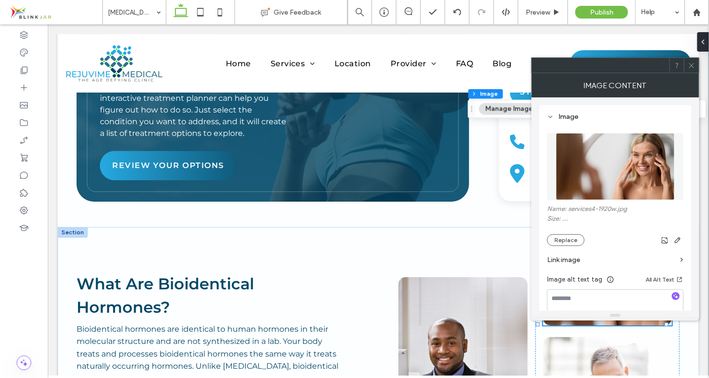
type input "**"
click at [569, 238] on button "Replace" at bounding box center [566, 241] width 38 height 12
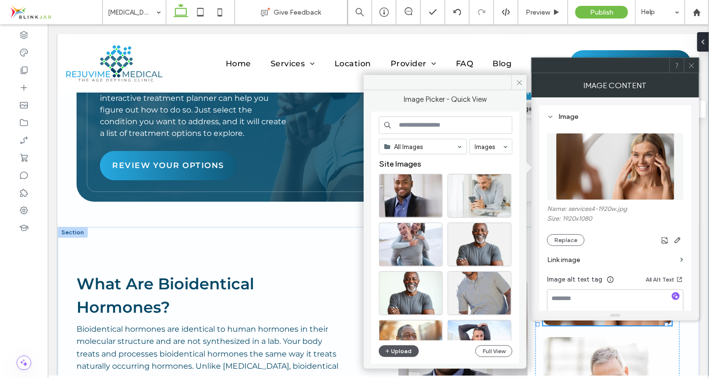
click at [397, 352] on button "Upload" at bounding box center [399, 352] width 40 height 12
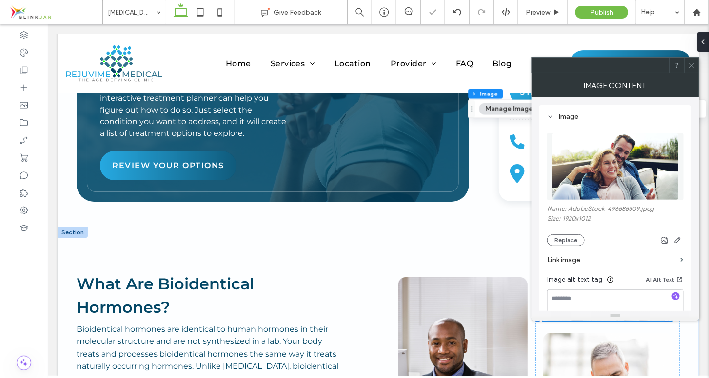
click at [690, 63] on use at bounding box center [691, 65] width 5 height 5
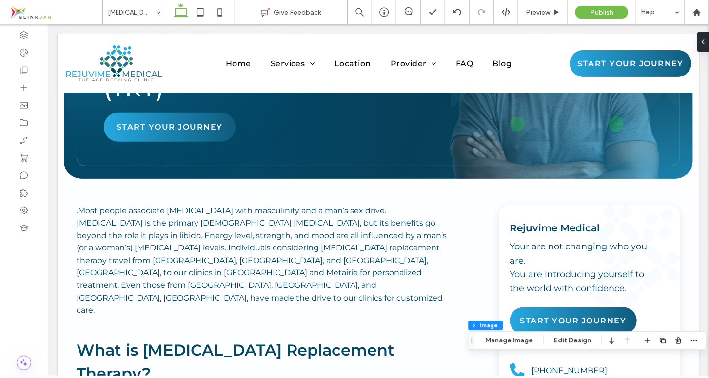
scroll to position [0, 0]
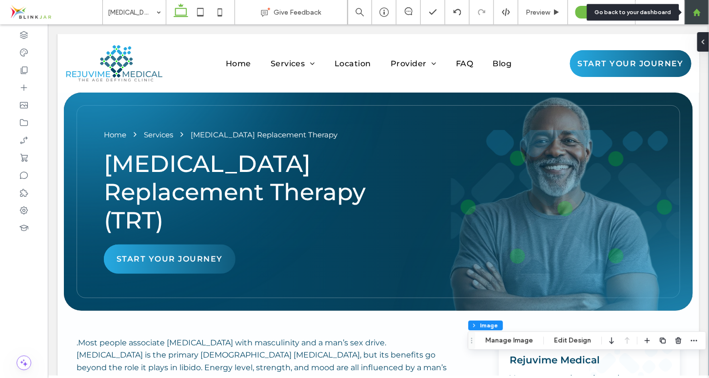
click at [695, 10] on use at bounding box center [696, 11] width 7 height 7
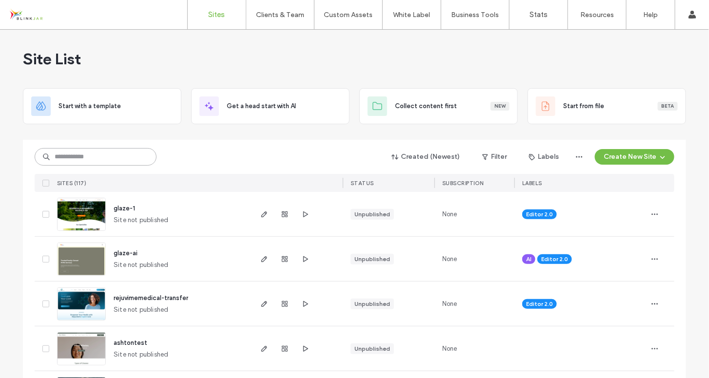
click at [114, 156] on input at bounding box center [96, 157] width 122 height 18
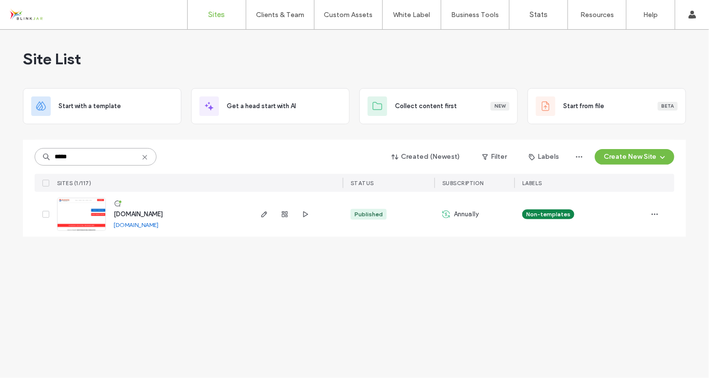
type input "*****"
click at [159, 214] on span "www.guaranteerestoration.com" at bounding box center [138, 214] width 49 height 7
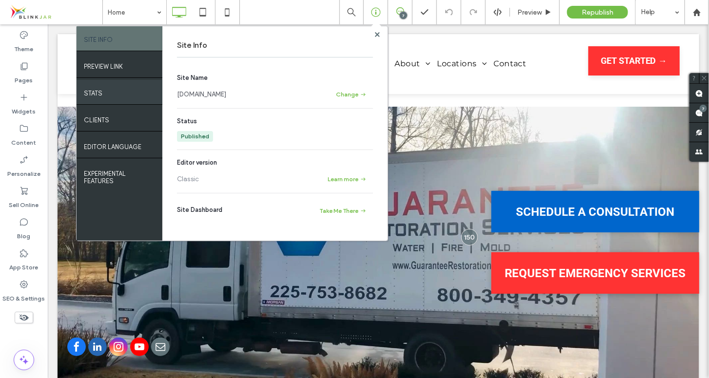
click at [107, 98] on div "STATS" at bounding box center [120, 92] width 86 height 24
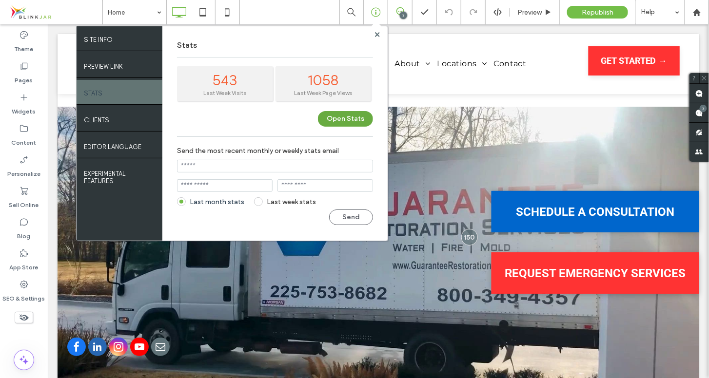
click at [337, 115] on button "Open Stats" at bounding box center [345, 119] width 55 height 16
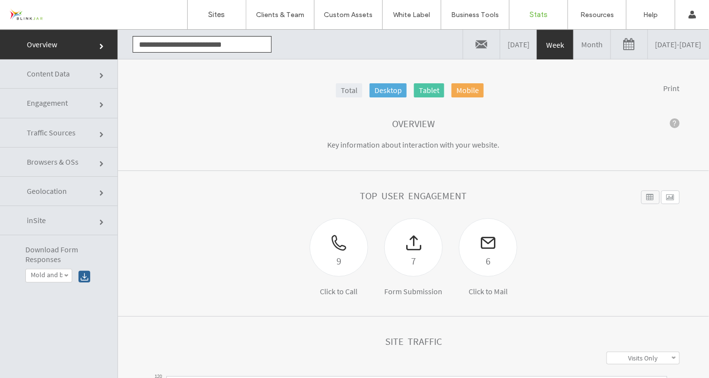
click at [574, 48] on link "Month" at bounding box center [592, 43] width 37 height 29
click at [648, 47] on link "07/12/2025 - 08/12/2025" at bounding box center [678, 43] width 61 height 29
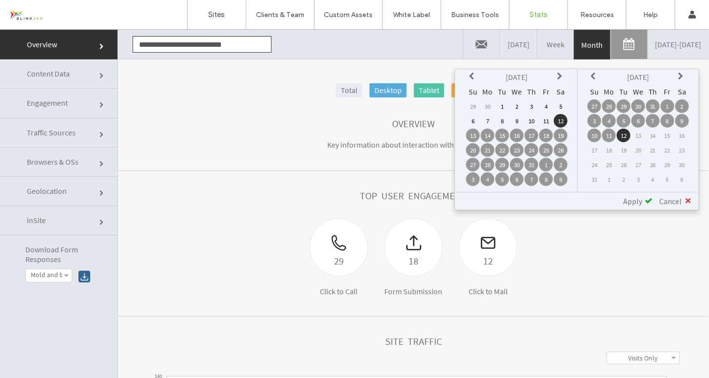
click at [503, 101] on td "1" at bounding box center [503, 106] width 14 height 14
click at [536, 164] on td "31" at bounding box center [532, 165] width 14 height 14
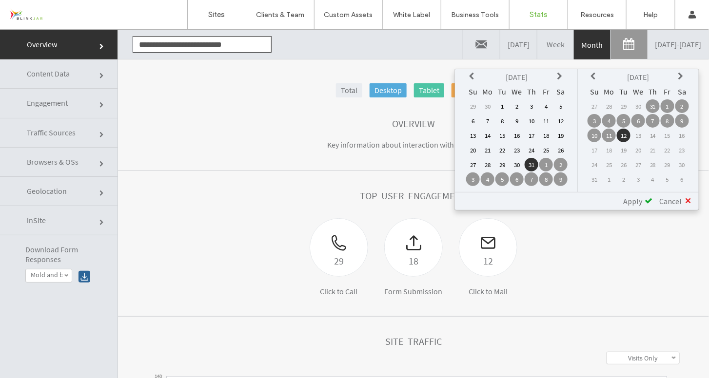
click at [503, 101] on td "1" at bounding box center [503, 106] width 14 height 14
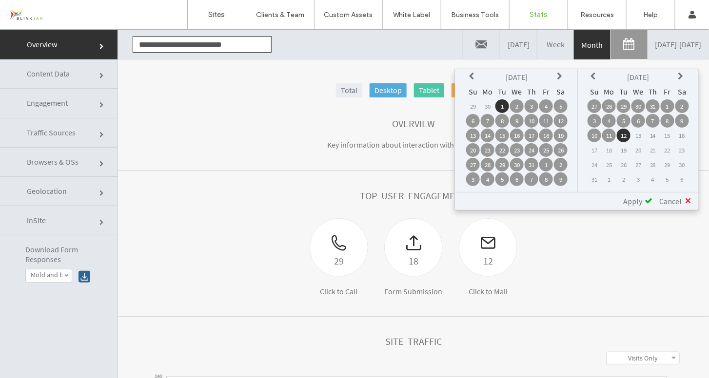
click at [656, 105] on td "31" at bounding box center [653, 106] width 14 height 14
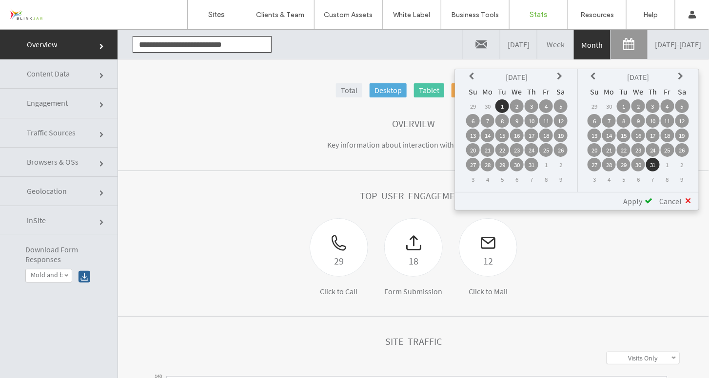
click at [642, 199] on span "Apply" at bounding box center [632, 201] width 19 height 10
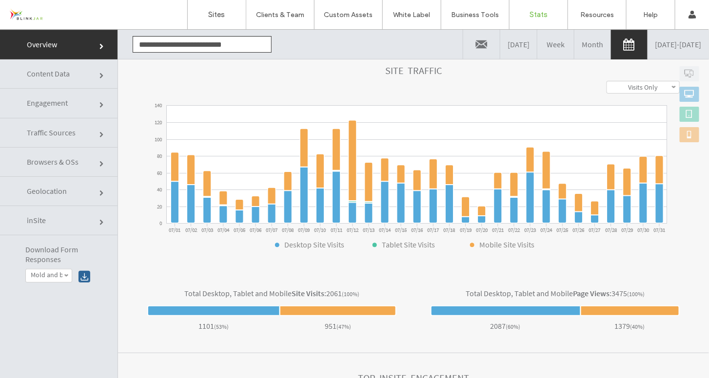
scroll to position [273, 0]
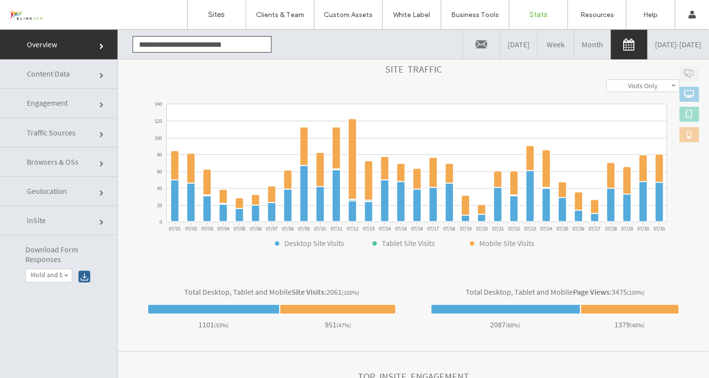
click at [651, 85] on link "Visits Only" at bounding box center [643, 86] width 72 height 12
click link "Traffic Sources"
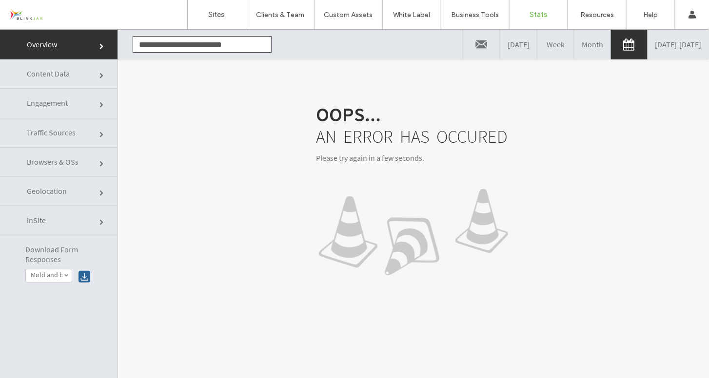
click link "Traffic Sources"
click link "Engagement"
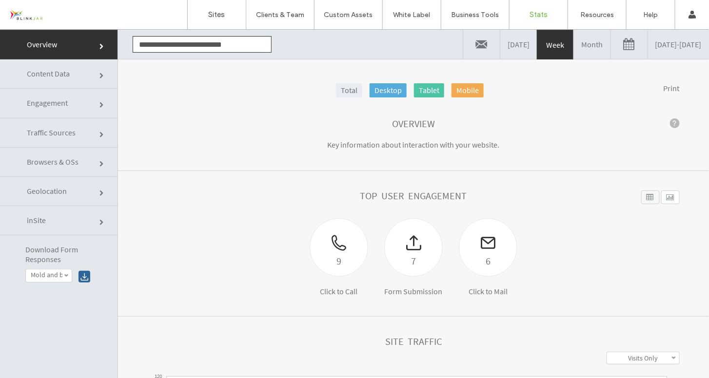
click link
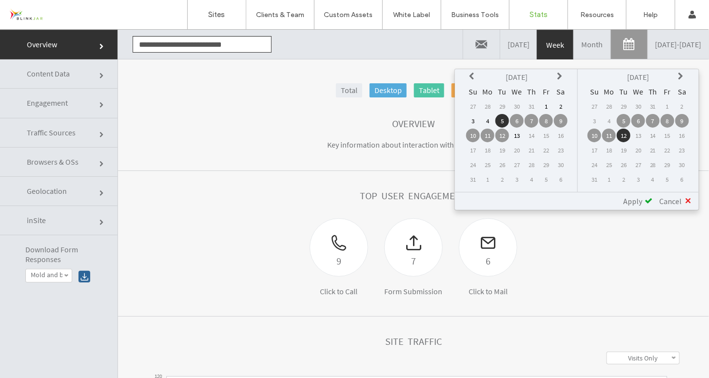
click at [474, 75] on icon at bounding box center [473, 76] width 8 height 8
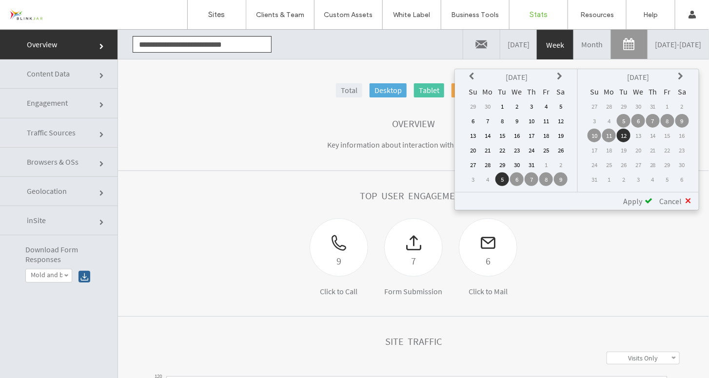
click at [502, 107] on td "1" at bounding box center [503, 106] width 14 height 14
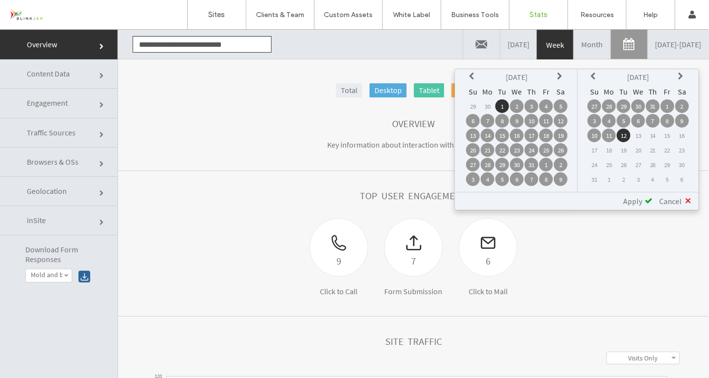
click at [654, 106] on td "31" at bounding box center [653, 106] width 14 height 14
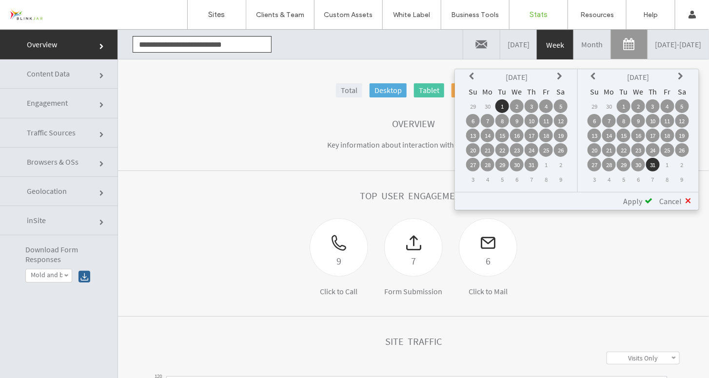
click at [642, 198] on span "Apply" at bounding box center [632, 201] width 19 height 10
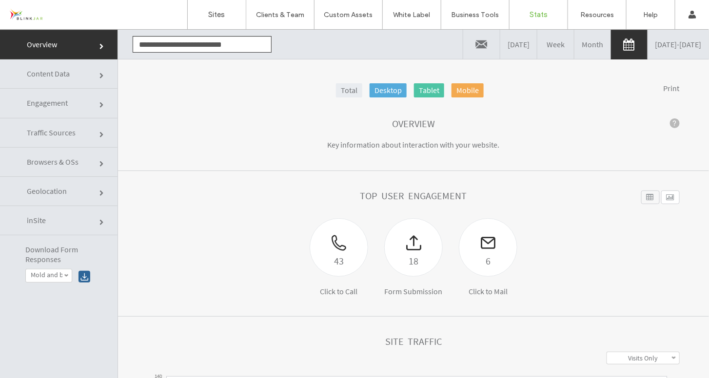
click at [99, 135] on span "Traffic Sources" at bounding box center [102, 135] width 6 height 6
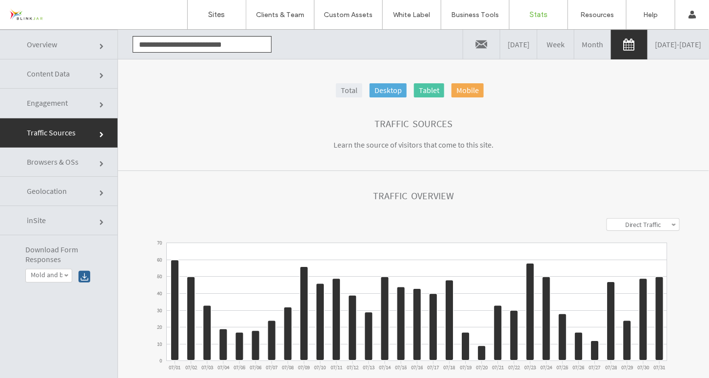
click at [649, 223] on link "Direct Traffic" at bounding box center [643, 225] width 72 height 12
click at [638, 259] on label "Search Traffic" at bounding box center [643, 261] width 39 height 9
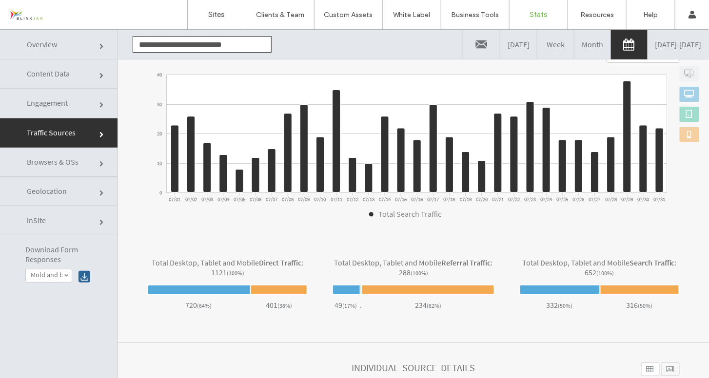
scroll to position [186, 0]
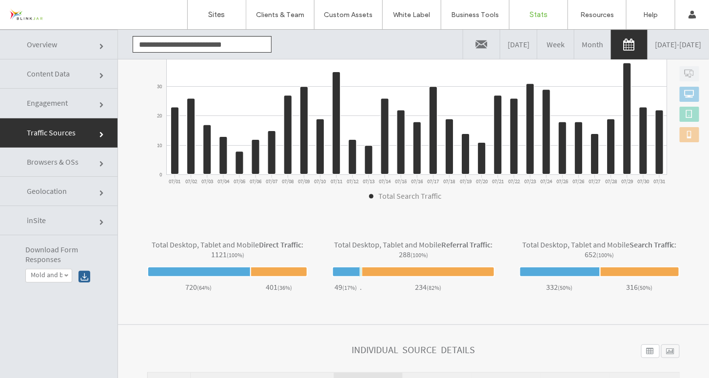
click link
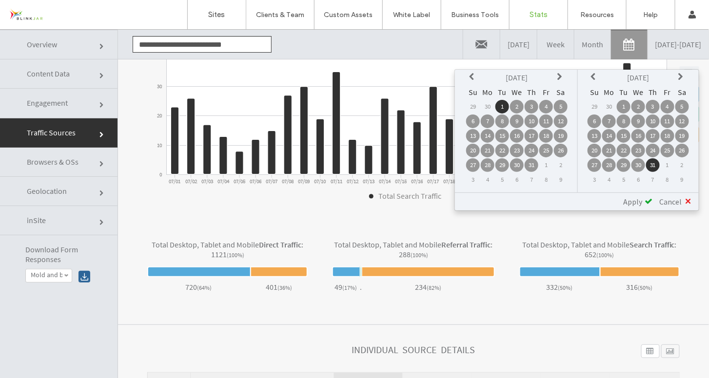
click at [474, 75] on icon at bounding box center [473, 77] width 8 height 8
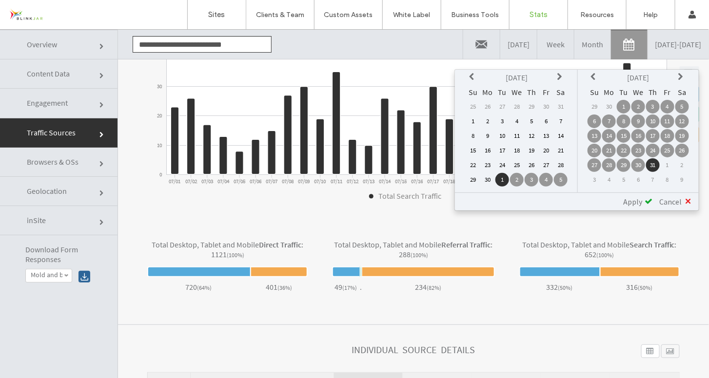
click at [474, 75] on icon at bounding box center [473, 77] width 8 height 8
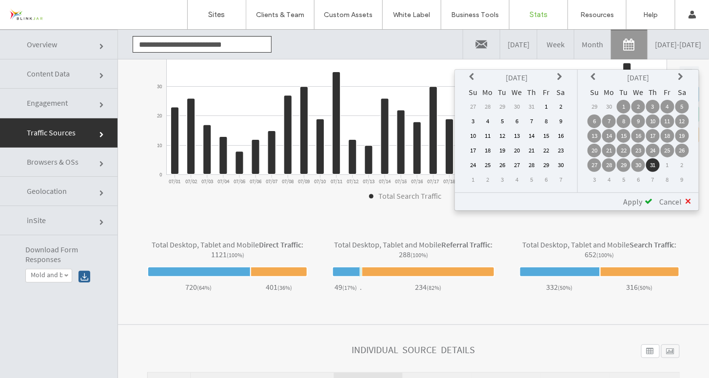
click at [474, 75] on icon at bounding box center [473, 77] width 8 height 8
click at [491, 105] on td "1" at bounding box center [488, 106] width 14 height 14
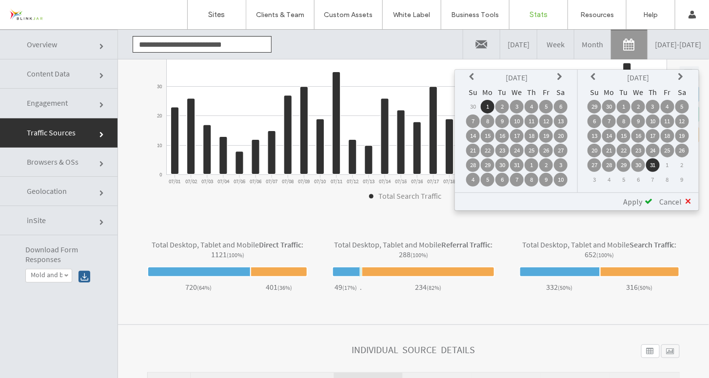
click at [595, 73] on icon at bounding box center [595, 77] width 8 height 8
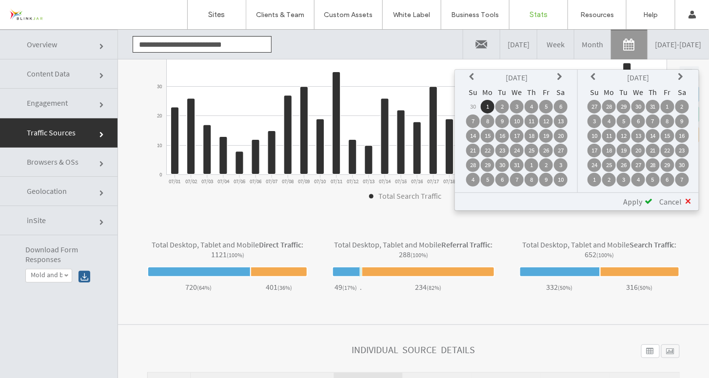
click at [595, 73] on icon at bounding box center [595, 77] width 8 height 8
click at [641, 162] on td "31" at bounding box center [639, 165] width 14 height 14
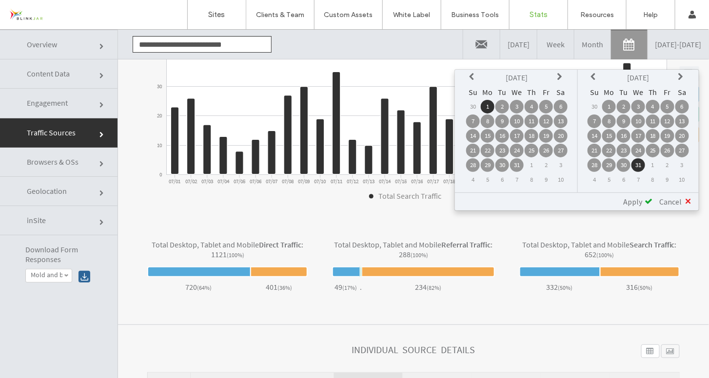
click at [646, 200] on span at bounding box center [649, 201] width 8 height 8
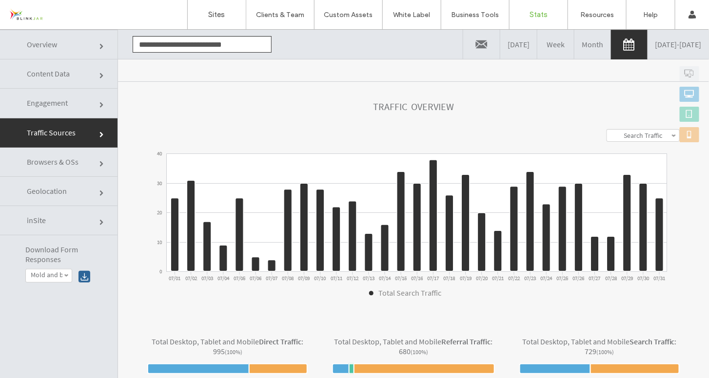
scroll to position [87, 0]
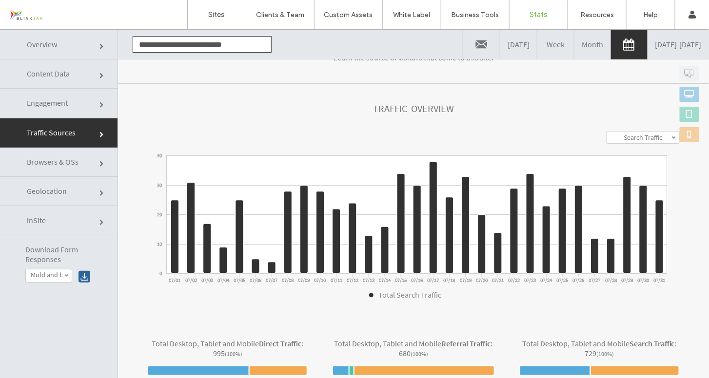
click at [640, 139] on label "Search Traffic" at bounding box center [643, 137] width 39 height 9
click at [634, 182] on link "All" at bounding box center [643, 186] width 72 height 12
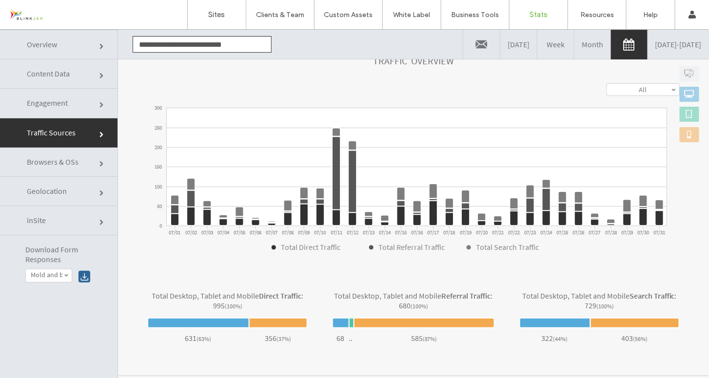
scroll to position [101, 0]
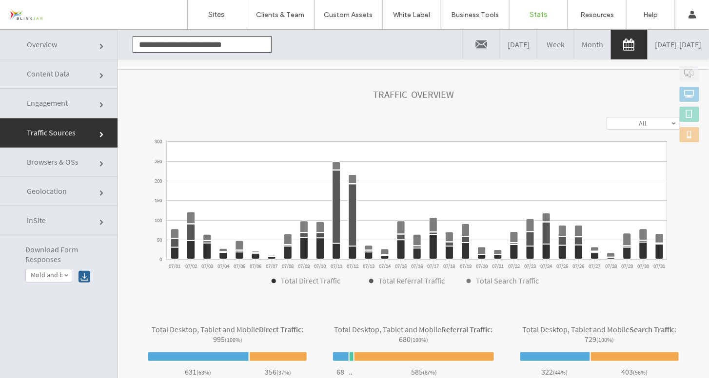
click link "Overview"
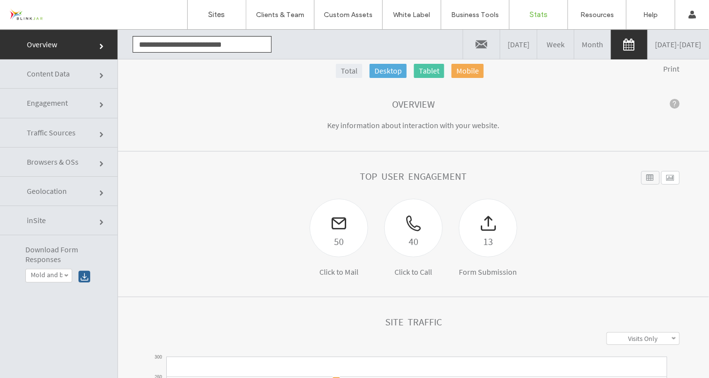
scroll to position [10, 0]
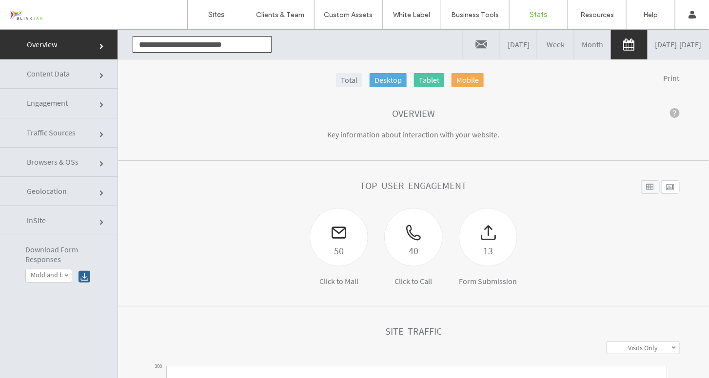
click link "Traffic Sources"
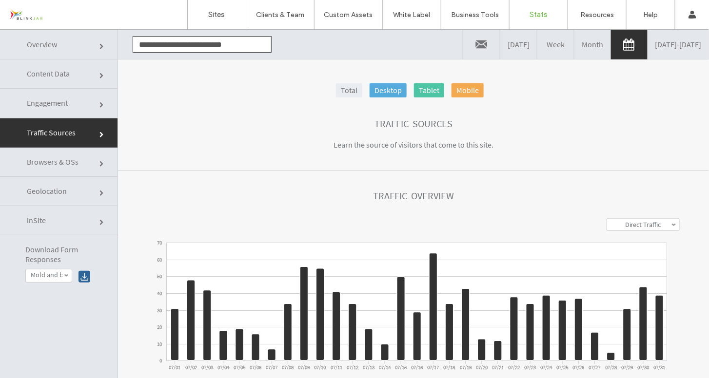
click at [634, 222] on label "Direct Traffic" at bounding box center [643, 224] width 36 height 9
click at [636, 270] on link "All" at bounding box center [643, 273] width 72 height 12
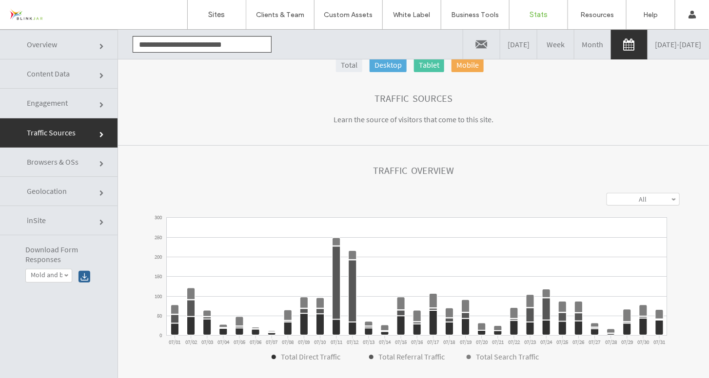
scroll to position [0, 0]
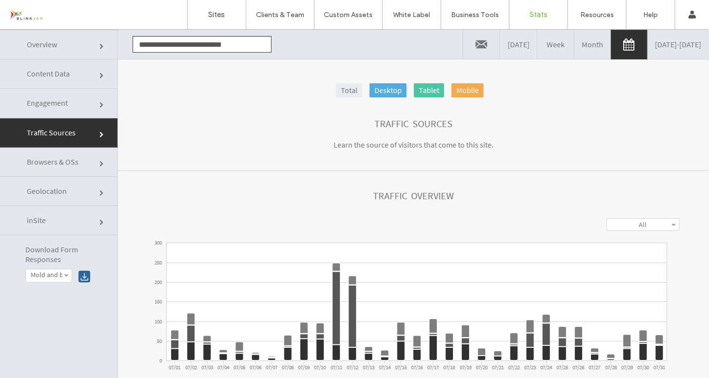
click link "Overview"
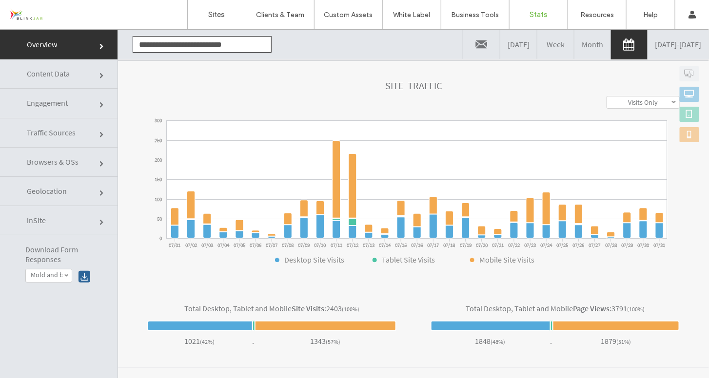
scroll to position [294, 0]
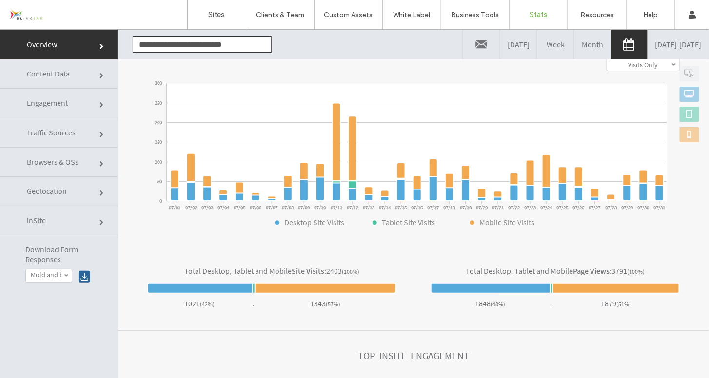
click at [648, 45] on link "07/01/2024 - 07/31/2024" at bounding box center [678, 43] width 61 height 29
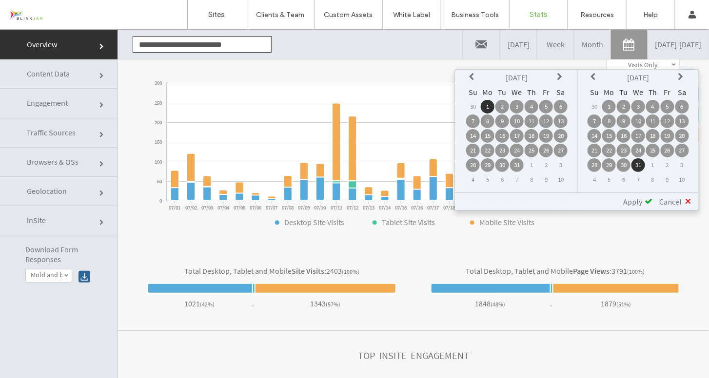
click at [678, 76] on th at bounding box center [683, 77] width 14 height 14
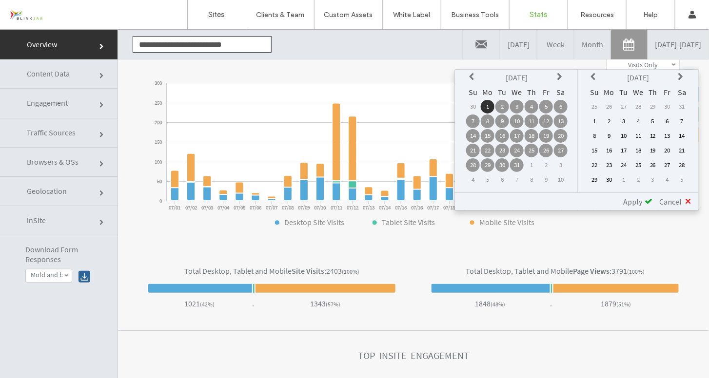
click at [678, 76] on th at bounding box center [683, 77] width 14 height 14
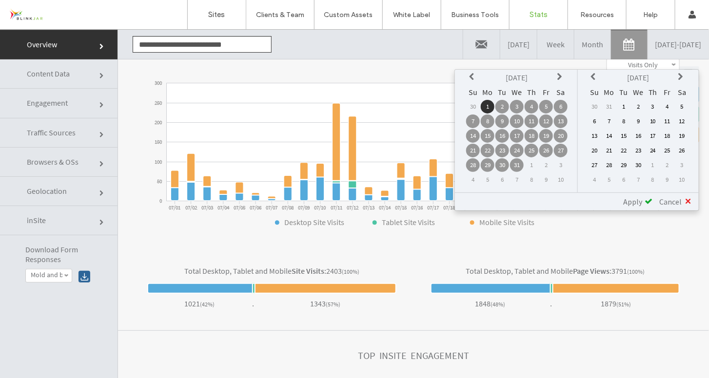
click at [678, 76] on th at bounding box center [683, 77] width 14 height 14
click at [653, 162] on td "31" at bounding box center [653, 165] width 14 height 14
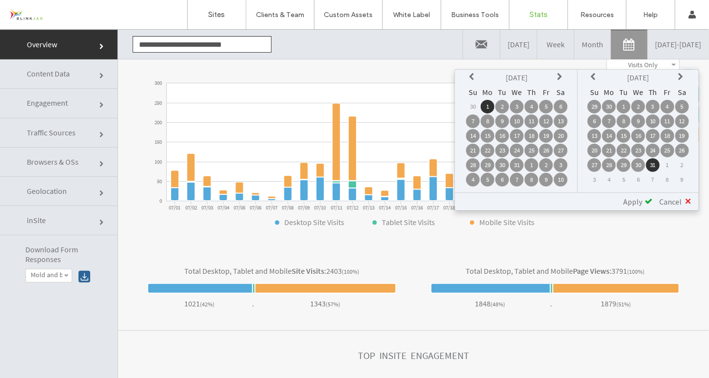
click at [559, 77] on icon at bounding box center [561, 77] width 8 height 8
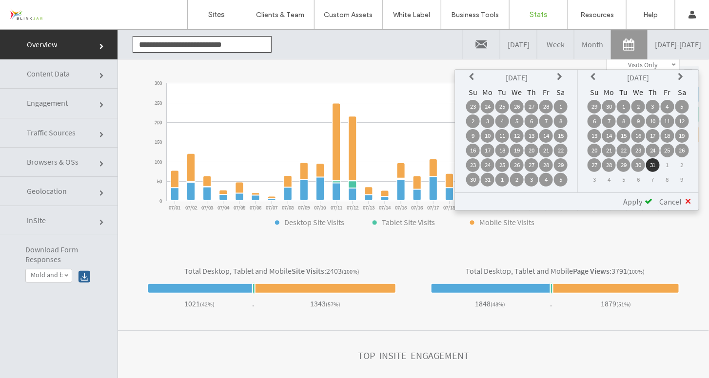
click at [559, 77] on icon at bounding box center [561, 77] width 8 height 8
click at [505, 102] on td "1" at bounding box center [503, 106] width 14 height 14
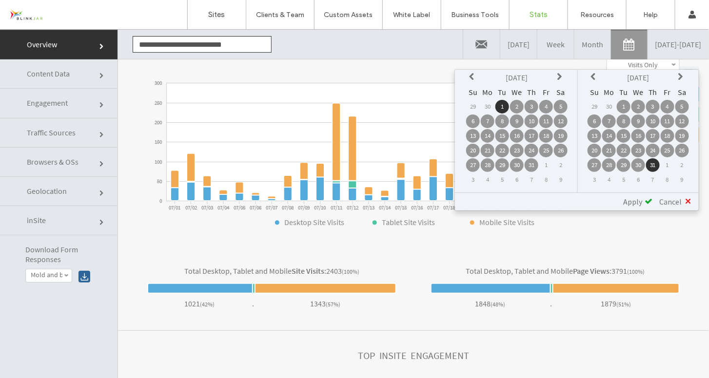
click at [637, 200] on span "Apply" at bounding box center [632, 202] width 19 height 10
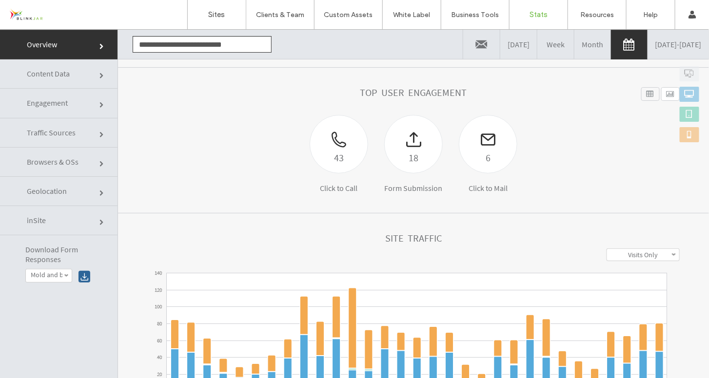
scroll to position [104, 0]
click link "Traffic Sources"
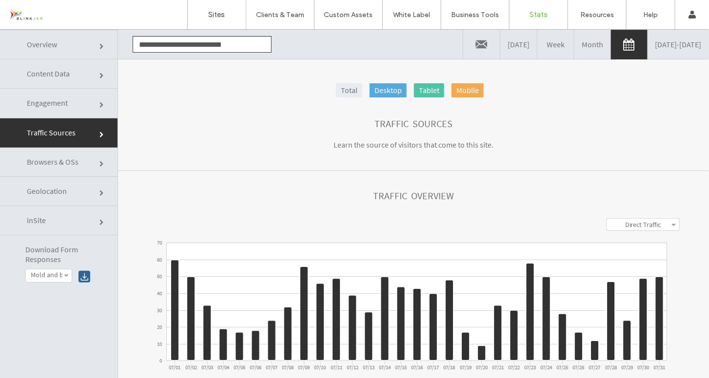
click at [625, 222] on label "Direct Traffic" at bounding box center [643, 224] width 36 height 9
click at [628, 258] on label "Search Traffic" at bounding box center [643, 261] width 39 height 9
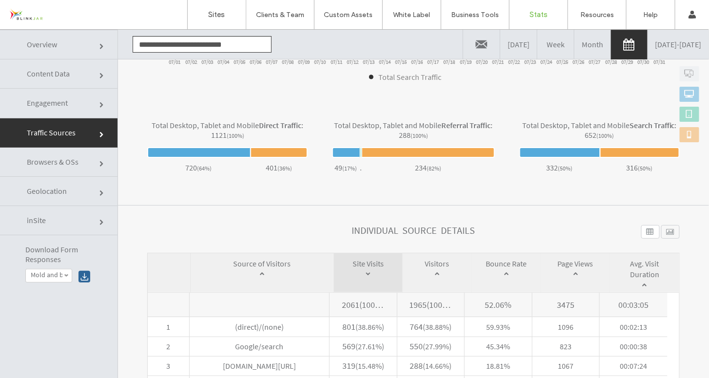
scroll to position [305, 0]
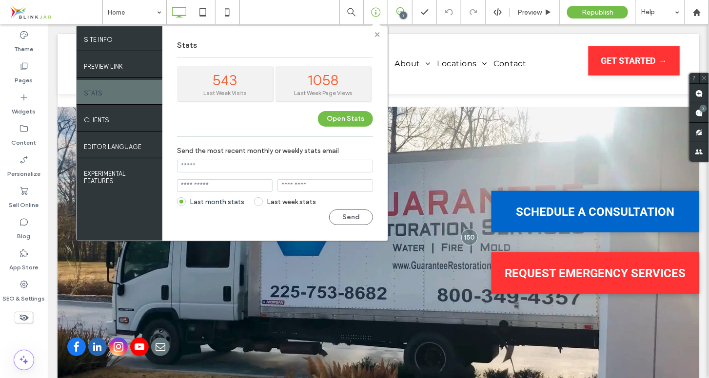
click at [378, 35] on use at bounding box center [377, 34] width 5 height 5
